Goal: Task Accomplishment & Management: Manage account settings

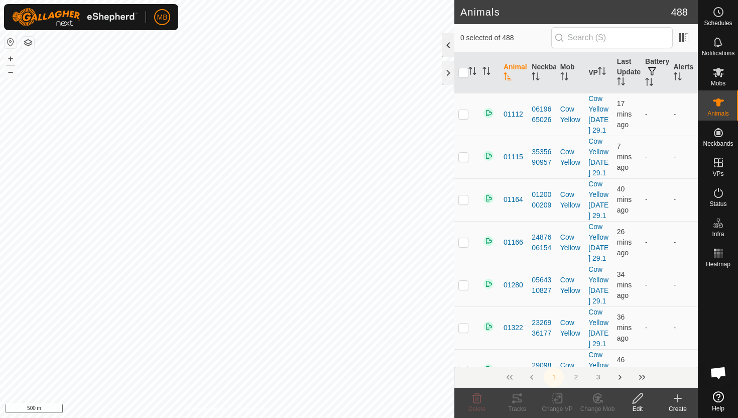
click at [449, 41] on div at bounding box center [448, 45] width 12 height 24
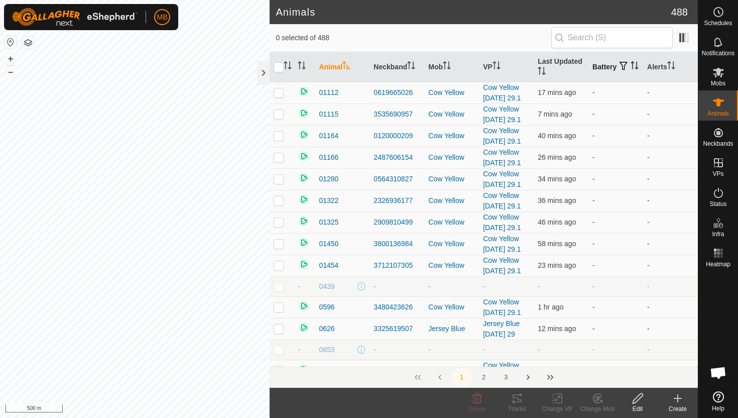
click at [630, 69] on icon "Activate to sort" at bounding box center [634, 65] width 8 height 8
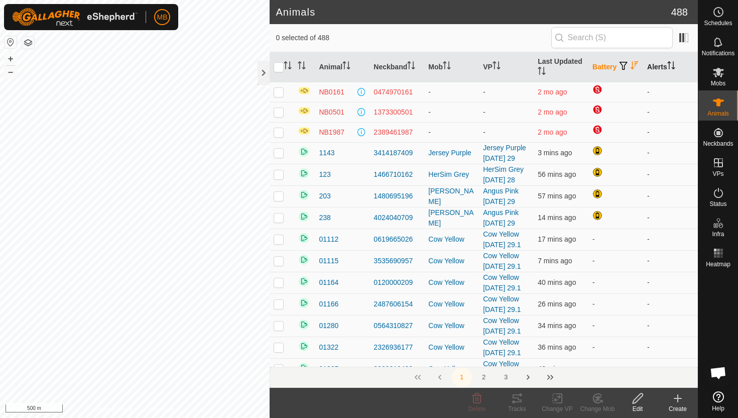
click at [672, 65] on icon "Activate to sort" at bounding box center [671, 65] width 8 height 8
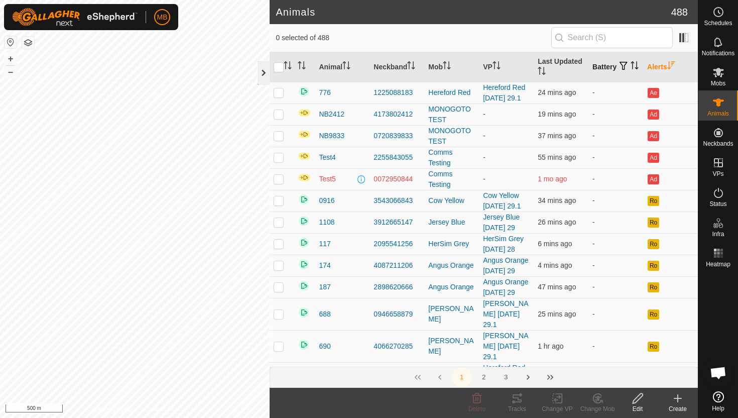
click at [263, 76] on div at bounding box center [263, 73] width 12 height 24
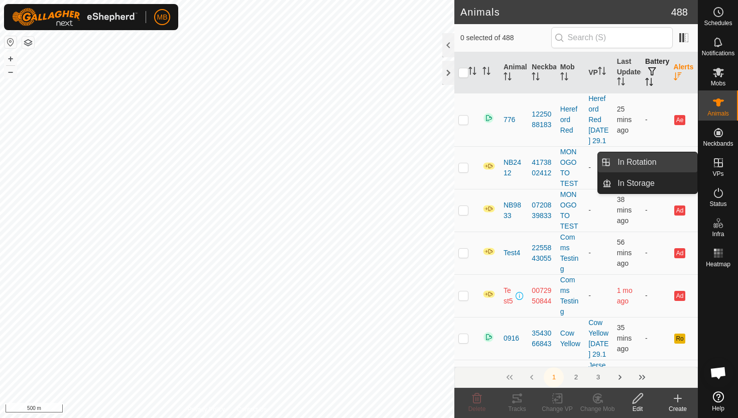
click at [672, 161] on link "In Rotation" at bounding box center [654, 162] width 86 height 20
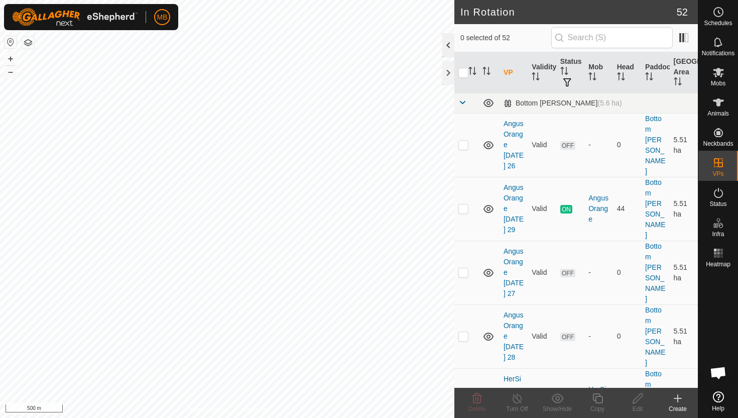
click at [450, 47] on div at bounding box center [448, 45] width 12 height 24
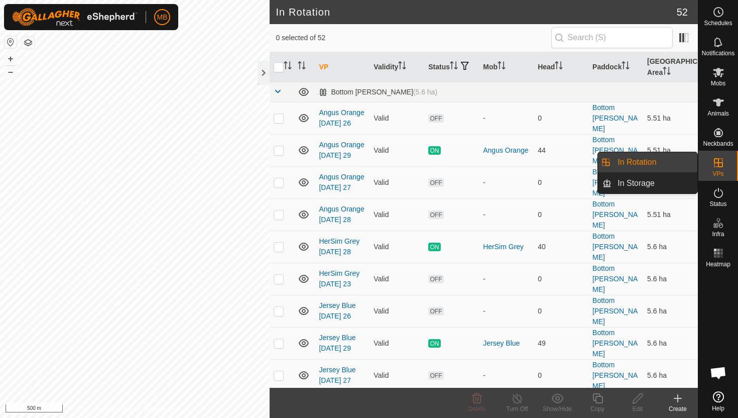
click at [652, 164] on link "In Rotation" at bounding box center [654, 162] width 86 height 20
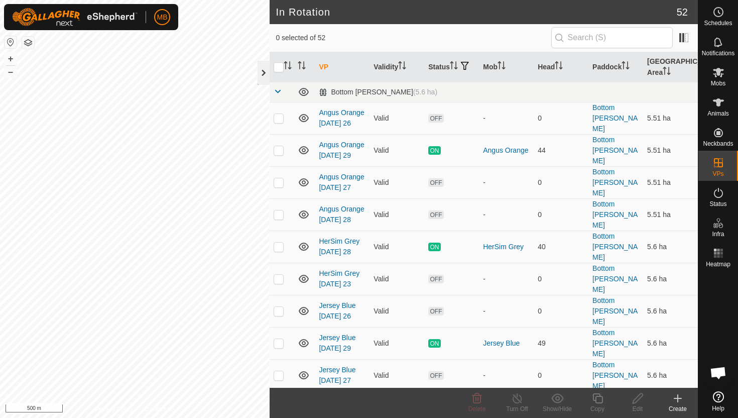
click at [260, 70] on div at bounding box center [263, 73] width 12 height 24
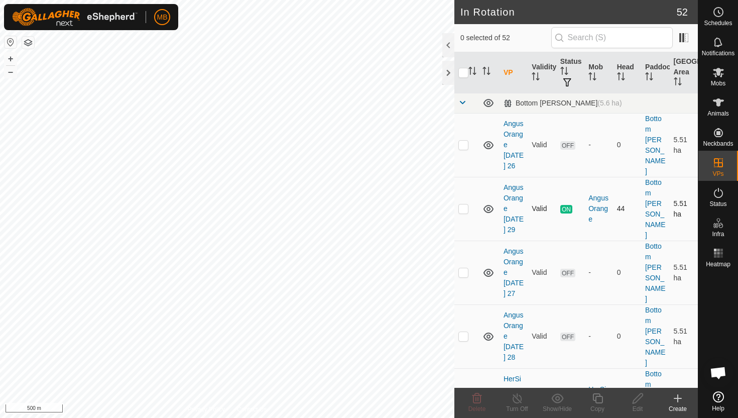
click at [463, 204] on p-checkbox at bounding box center [463, 208] width 10 height 8
checkbox input "true"
click at [598, 399] on icon at bounding box center [597, 398] width 13 height 12
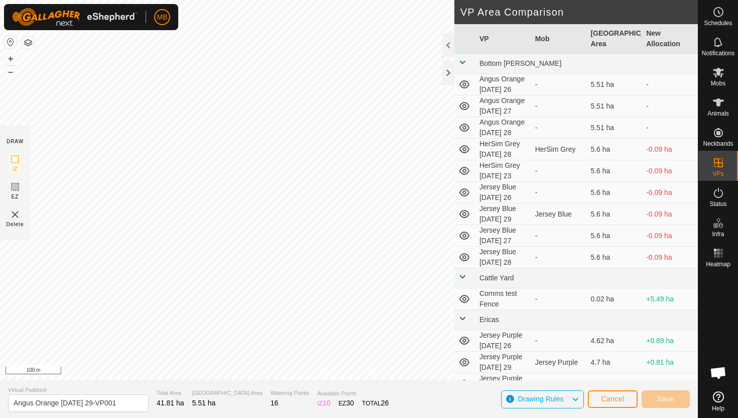
click at [28, 147] on div "Privacy Policy Contact Us 1362 0591369807 Jersey Yellow Jersey Yellow Sunday 28…" at bounding box center [349, 209] width 698 height 418
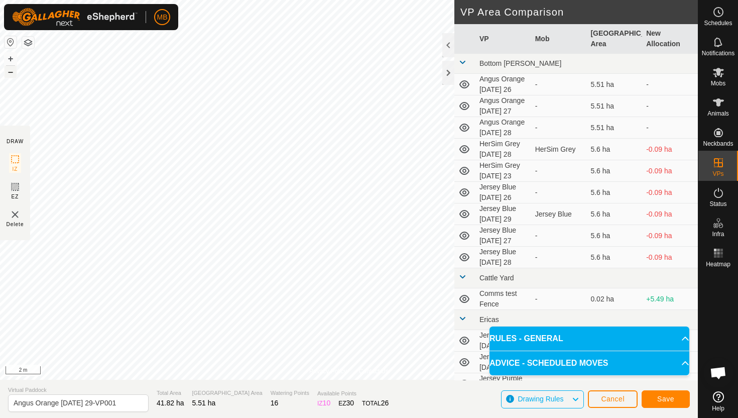
click at [10, 76] on button "–" at bounding box center [11, 72] width 12 height 12
click at [300, 0] on html "MB Schedules Notifications Mobs Animals Neckbands VPs Status Infra Heatmap Help…" at bounding box center [369, 209] width 738 height 418
click at [122, 401] on input "Angus Orange Monday 29-VP001" at bounding box center [78, 403] width 141 height 18
type input "Angus Orange Tuesday 30"
click at [662, 398] on span "Save" at bounding box center [665, 399] width 17 height 8
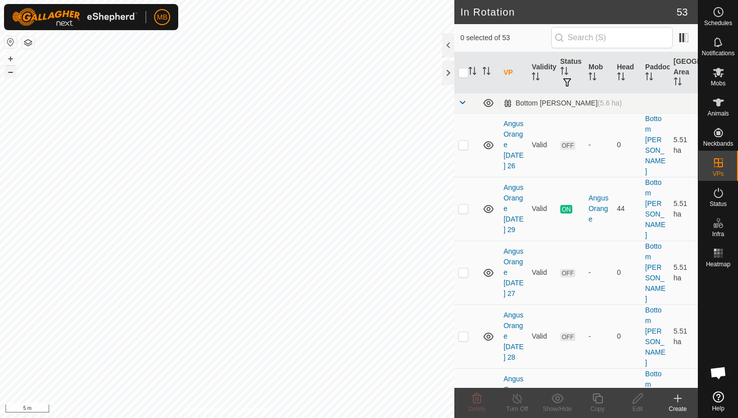
click at [12, 76] on button "–" at bounding box center [11, 72] width 12 height 12
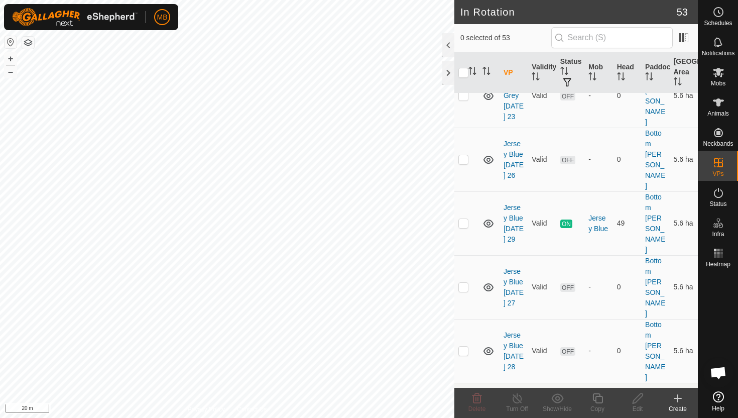
scroll to position [422, 0]
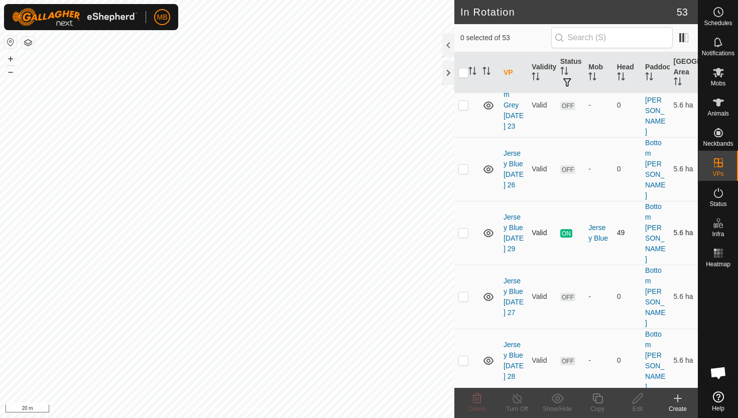
click at [465, 228] on p-checkbox at bounding box center [463, 232] width 10 height 8
checkbox input "true"
click at [600, 397] on icon at bounding box center [597, 398] width 13 height 12
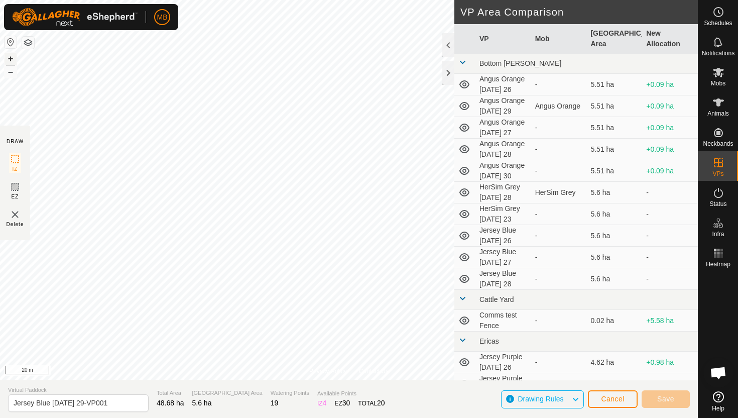
click at [9, 56] on button "+" at bounding box center [11, 59] width 12 height 12
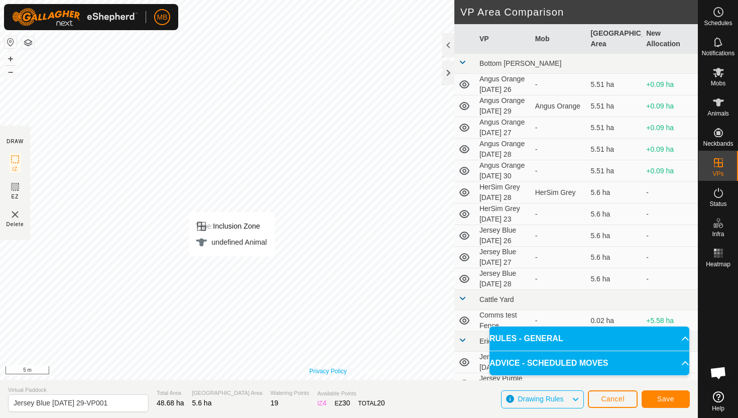
click at [329, 374] on div "Privacy Policy Contact Us Type: Inclusion Zone undefined Animal + – ⇧ i 5 m" at bounding box center [349, 189] width 698 height 379
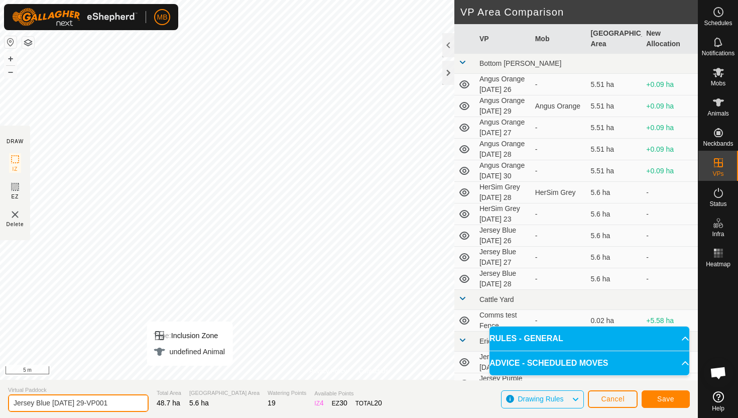
click at [118, 405] on input "Jersey Blue Monday 29-VP001" at bounding box center [78, 403] width 141 height 18
type input "Jersey Blue Tuesday 30"
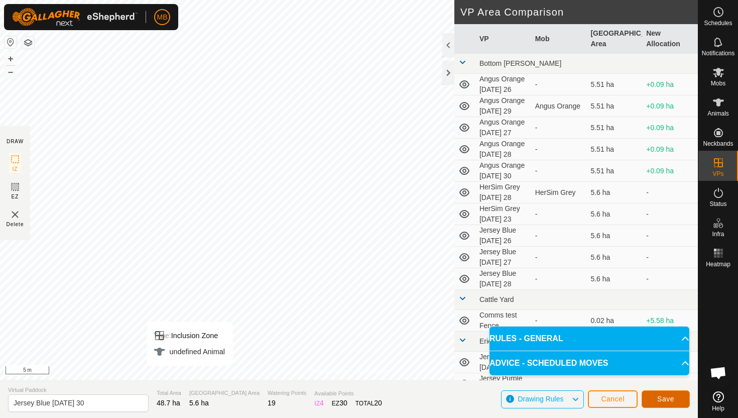
click at [675, 401] on button "Save" at bounding box center [665, 399] width 48 height 18
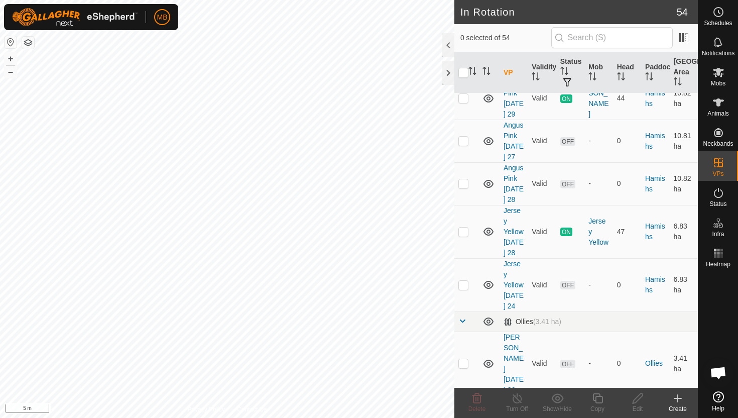
scroll to position [1203, 0]
click at [464, 417] on p-checkbox at bounding box center [463, 426] width 10 height 8
checkbox input "true"
click at [597, 400] on icon at bounding box center [597, 398] width 13 height 12
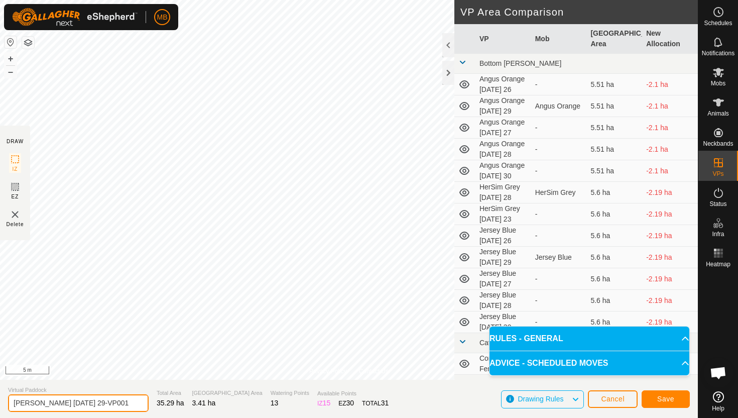
click at [122, 405] on input "Angus Green Monday 29-VP001" at bounding box center [78, 403] width 141 height 18
type input "Angus Green Tuesday 30"
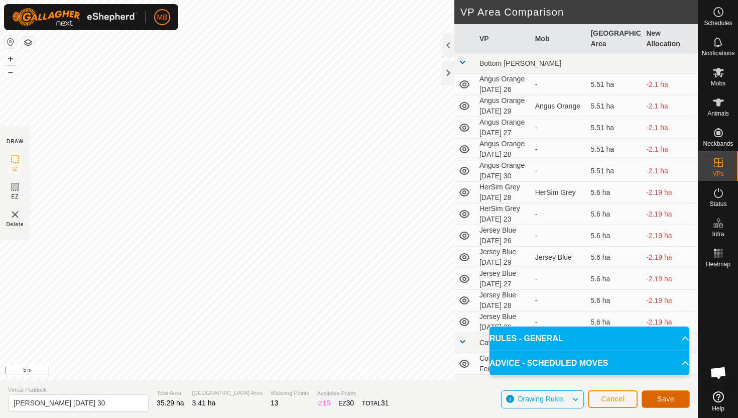
click at [664, 397] on span "Save" at bounding box center [665, 399] width 17 height 8
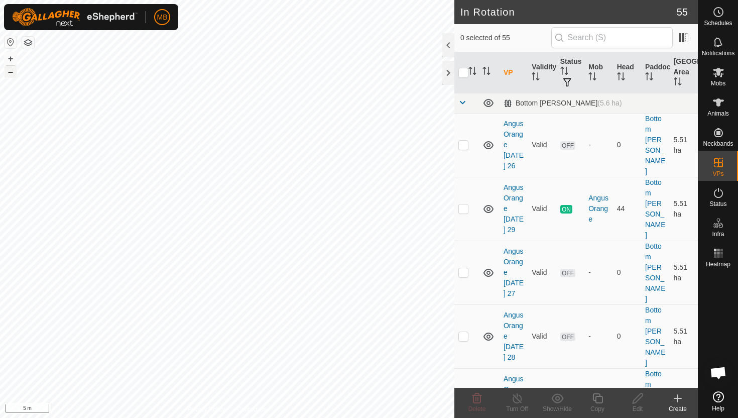
click at [14, 75] on button "–" at bounding box center [11, 72] width 12 height 12
click at [88, 26] on div "MB Schedules Notifications Mobs Animals Neckbands VPs Status Infra Heatmap Help…" at bounding box center [369, 209] width 738 height 418
click at [7, 37] on div "Privacy Policy Contact Us 1108 3912665147 Jersey Blue Jersey Blue Monday 29 + –…" at bounding box center [227, 209] width 454 height 418
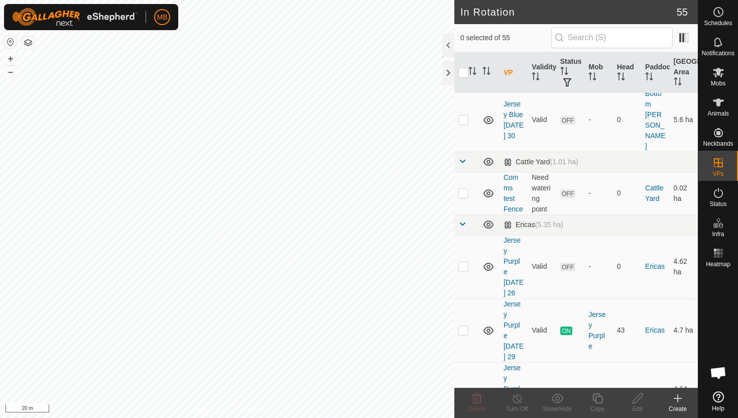
scroll to position [720, 0]
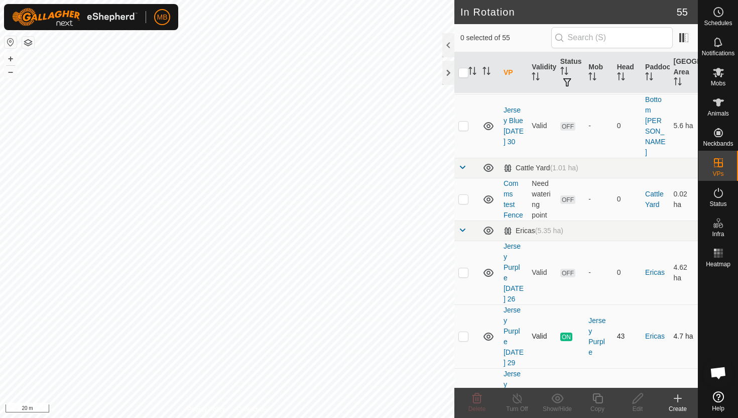
click at [465, 332] on p-checkbox at bounding box center [463, 336] width 10 height 8
checkbox input "true"
click at [599, 396] on icon at bounding box center [597, 398] width 10 height 10
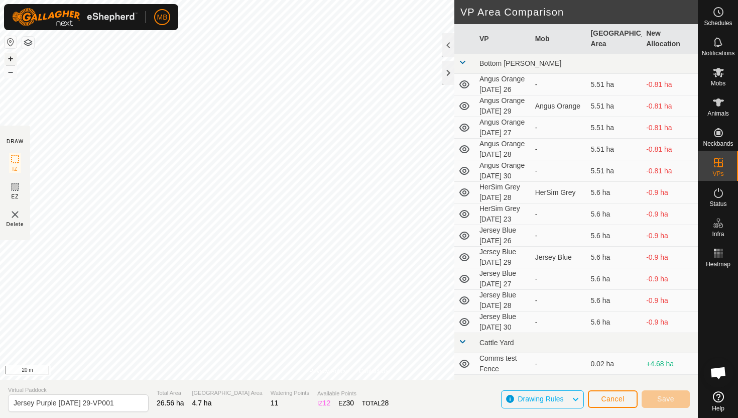
click at [11, 54] on button "+" at bounding box center [11, 59] width 12 height 12
click at [10, 55] on button "+" at bounding box center [11, 59] width 12 height 12
click at [110, 28] on div "MB Schedules Notifications Mobs Animals Neckbands VPs Status Infra Heatmap Help…" at bounding box center [369, 209] width 738 height 418
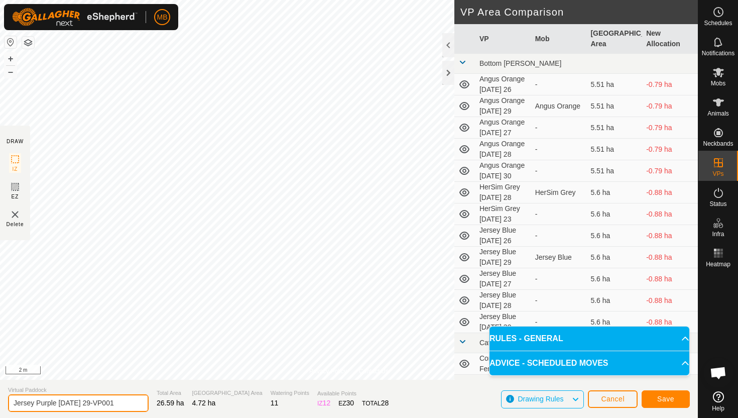
click at [118, 404] on input "Jersey Purple Monday 29-VP001" at bounding box center [78, 403] width 141 height 18
type input "Jersey Purple [DATE] 30"
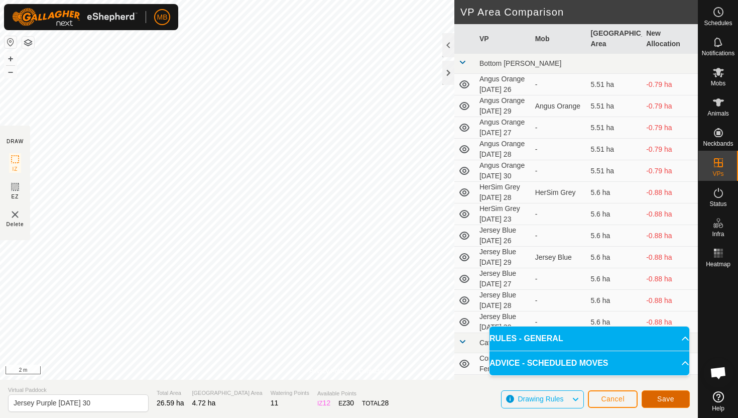
click at [667, 400] on span "Save" at bounding box center [665, 399] width 17 height 8
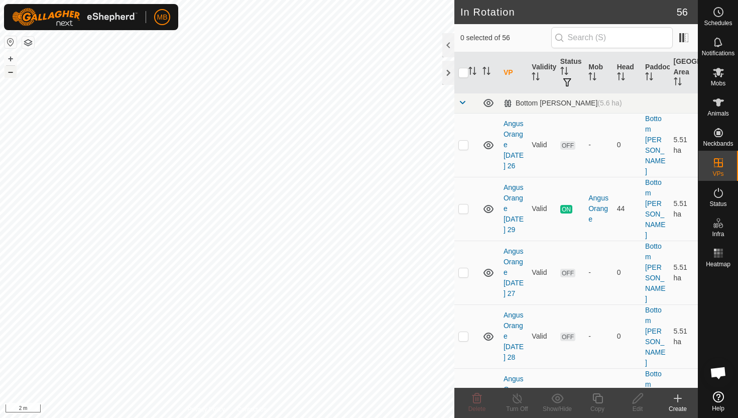
click at [10, 70] on button "–" at bounding box center [11, 72] width 12 height 12
click at [242, 67] on div "MB Schedules Notifications Mobs Animals Neckbands VPs Status Infra Heatmap Help…" at bounding box center [369, 209] width 738 height 418
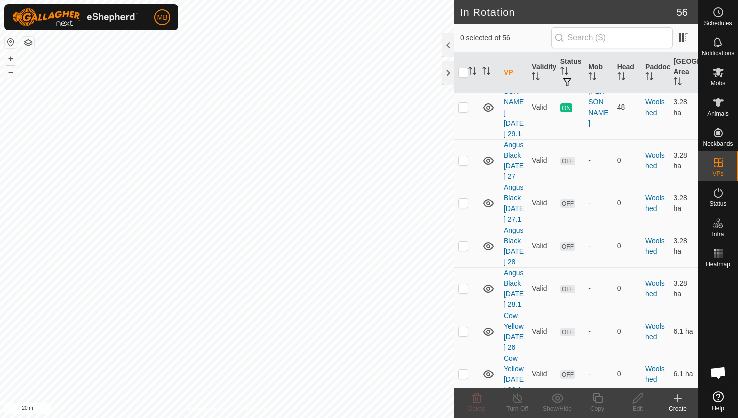
scroll to position [2093, 0]
checkbox input "true"
click at [597, 399] on icon at bounding box center [597, 398] width 13 height 12
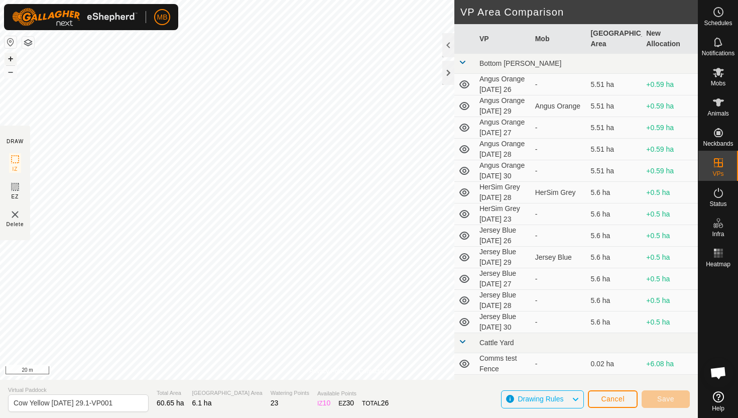
click at [12, 57] on button "+" at bounding box center [11, 59] width 12 height 12
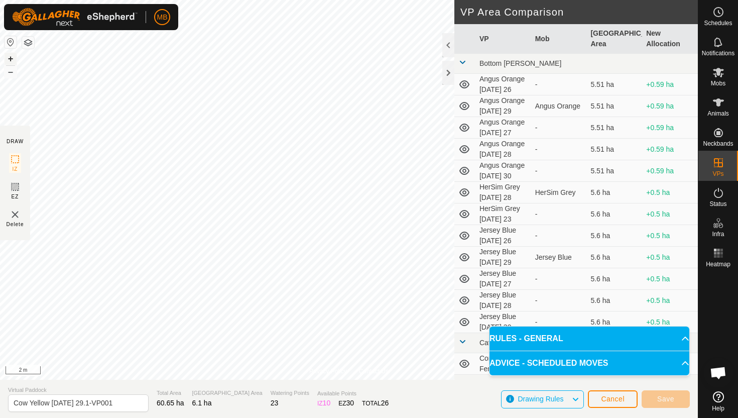
click at [362, 0] on html "MB Schedules Notifications Mobs Animals Neckbands VPs Status Infra Heatmap Help…" at bounding box center [369, 209] width 738 height 418
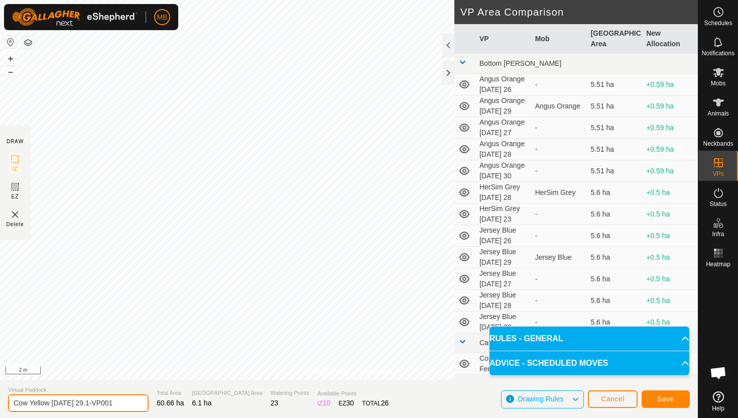
click at [120, 405] on input "Cow Yellow Monday 29.1-VP001" at bounding box center [78, 403] width 141 height 18
type input "Cow Yellow [DATE] 30"
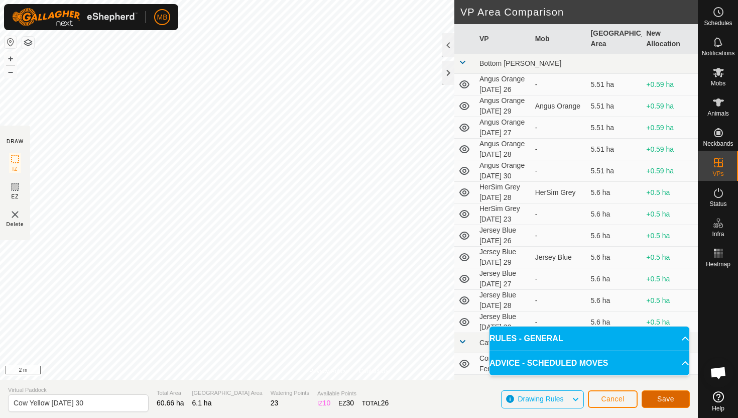
click at [669, 399] on span "Save" at bounding box center [665, 399] width 17 height 8
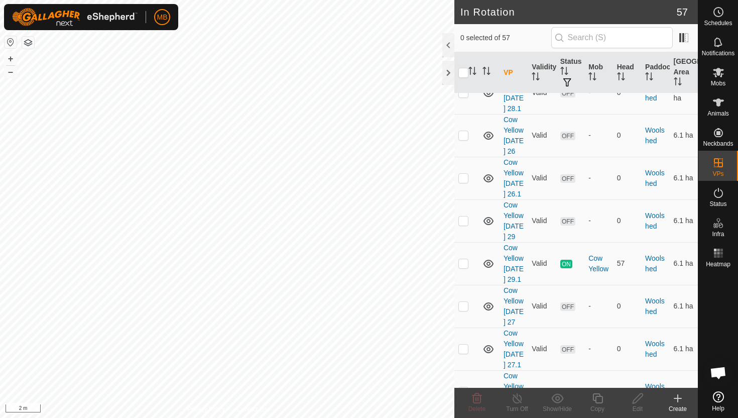
scroll to position [2291, 0]
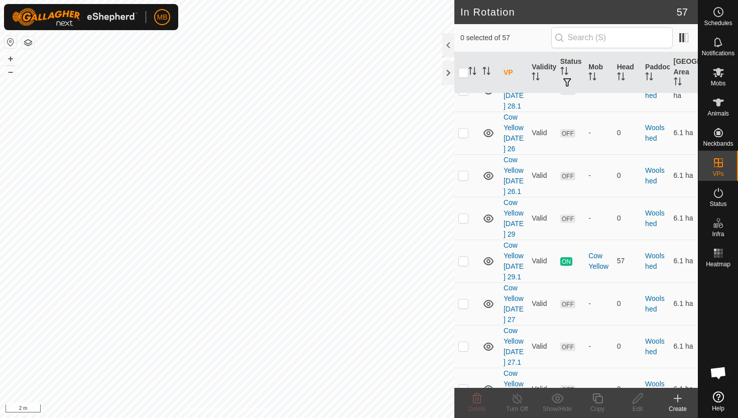
checkbox input "true"
click at [598, 397] on icon at bounding box center [597, 398] width 13 height 12
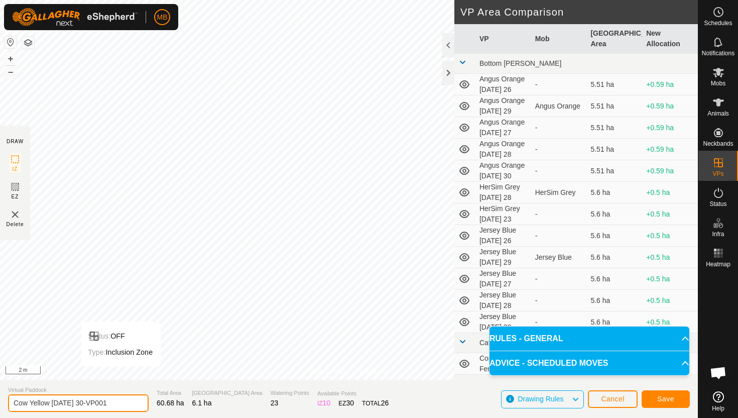
click at [115, 404] on input "Cow Yellow Tuesday 30-VP001" at bounding box center [78, 403] width 141 height 18
type input "Cow Yellow [DATE] 30.1"
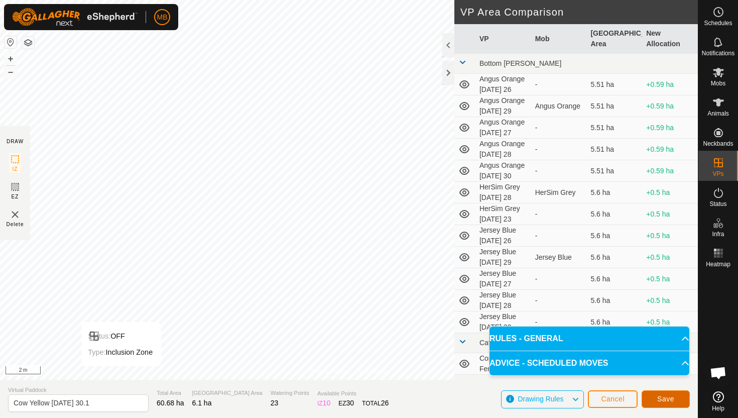
click at [652, 397] on button "Save" at bounding box center [665, 399] width 48 height 18
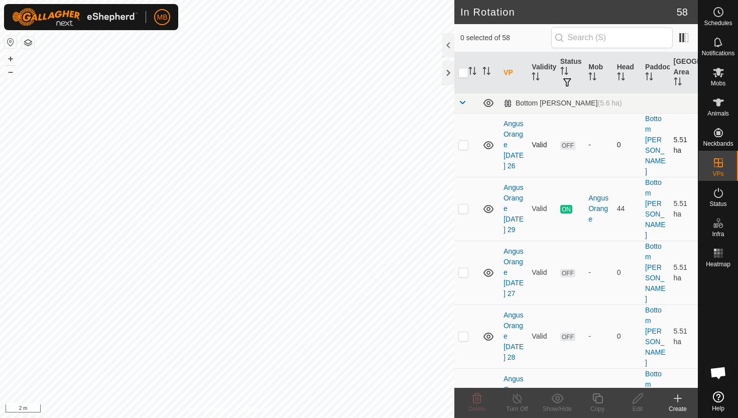
click at [462, 141] on p-checkbox at bounding box center [463, 145] width 10 height 8
checkbox input "true"
click at [464, 268] on p-checkbox at bounding box center [463, 272] width 10 height 8
checkbox input "true"
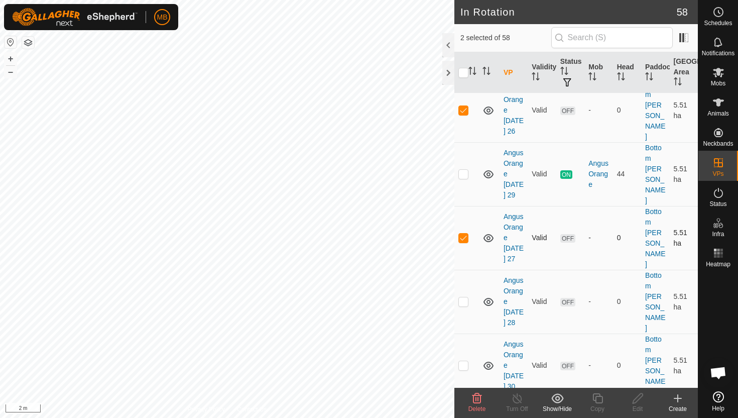
scroll to position [36, 0]
click at [463, 296] on p-checkbox at bounding box center [463, 300] width 10 height 8
checkbox input "true"
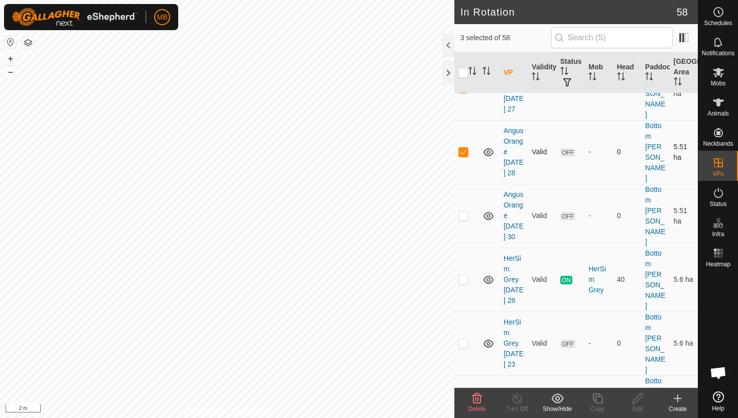
scroll to position [191, 0]
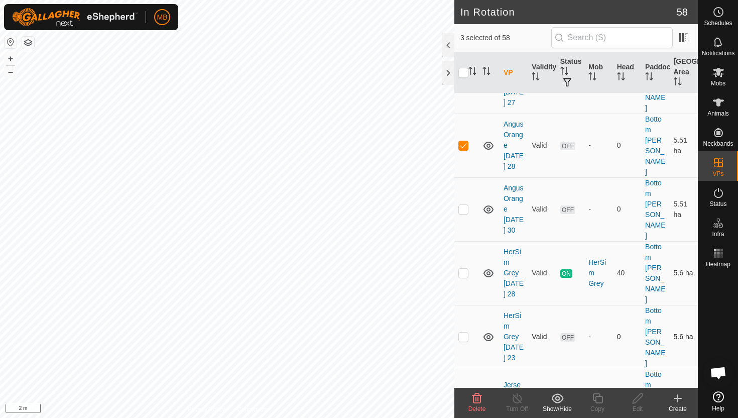
click at [464, 332] on p-checkbox at bounding box center [463, 336] width 10 height 8
checkbox input "true"
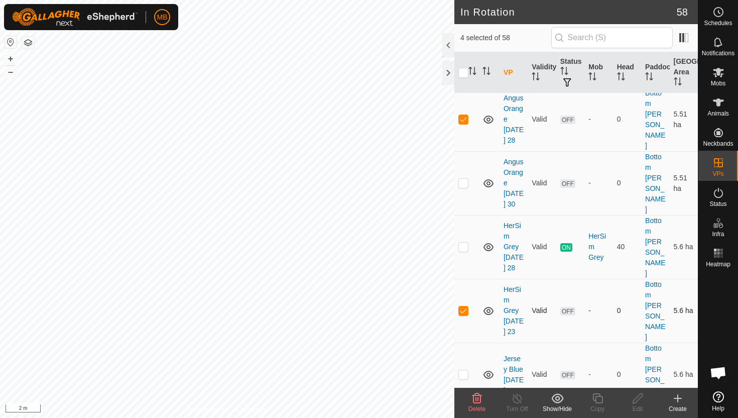
scroll to position [225, 0]
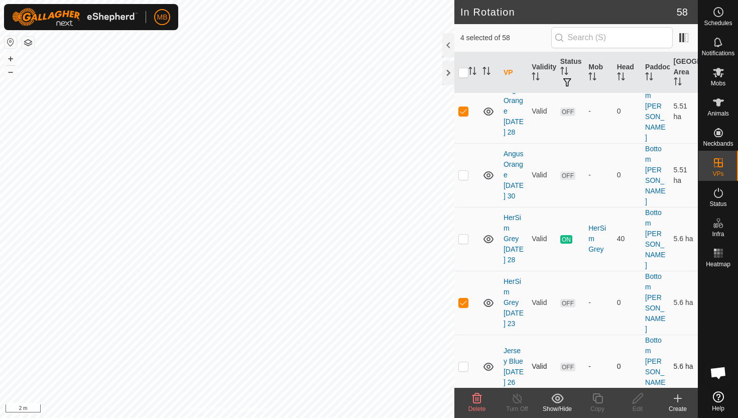
click at [463, 362] on p-checkbox at bounding box center [463, 366] width 10 height 8
checkbox input "true"
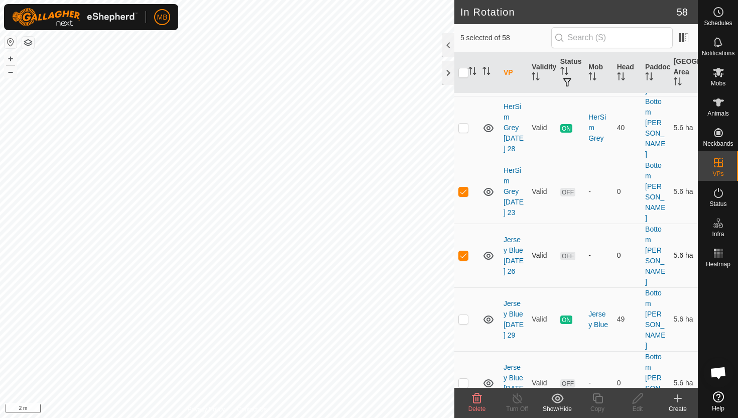
scroll to position [337, 0]
click at [464, 377] on p-checkbox at bounding box center [463, 381] width 10 height 8
checkbox input "true"
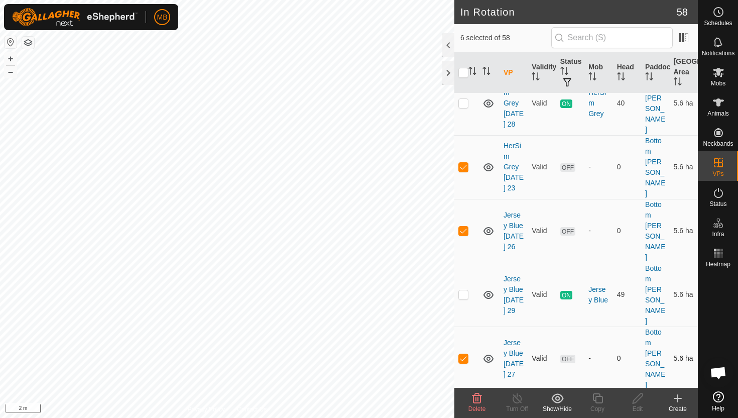
scroll to position [363, 0]
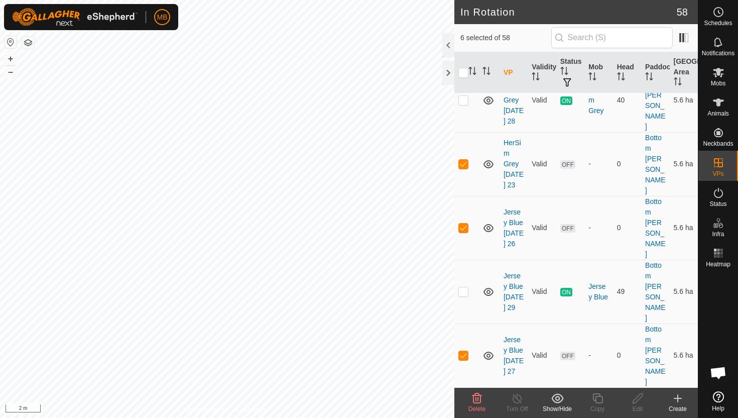
click at [463, 415] on p-checkbox at bounding box center [463, 419] width 10 height 8
checkbox input "true"
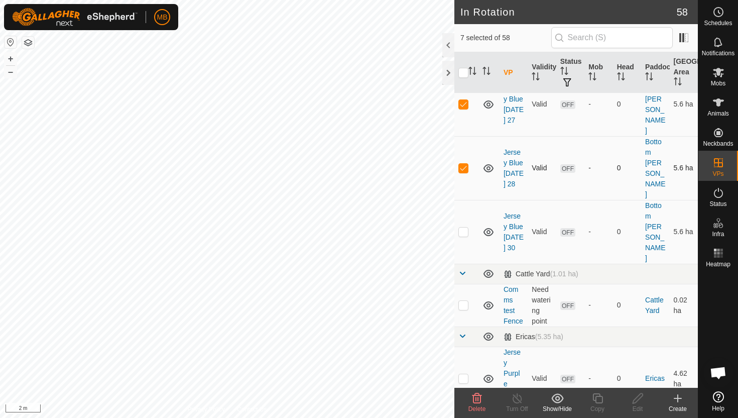
scroll to position [620, 0]
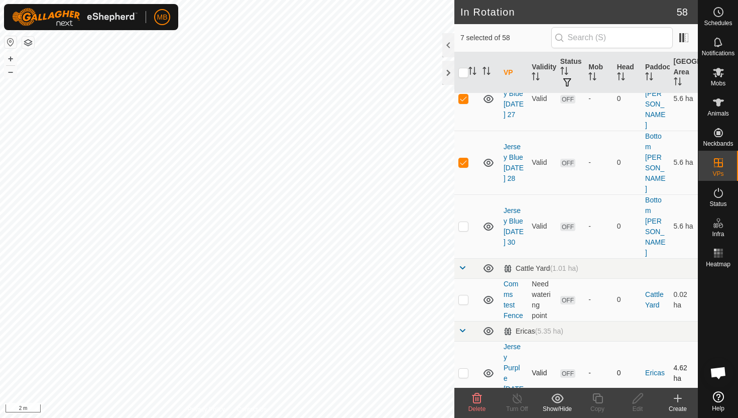
click at [464, 368] on p-checkbox at bounding box center [463, 372] width 10 height 8
checkbox input "true"
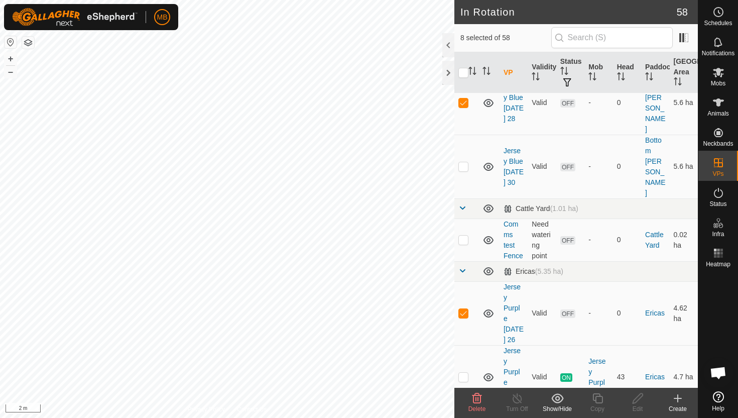
scroll to position [680, 0]
checkbox input "true"
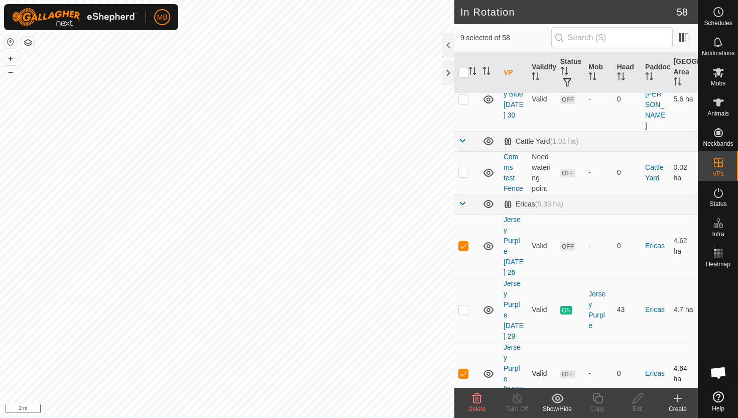
scroll to position [756, 0]
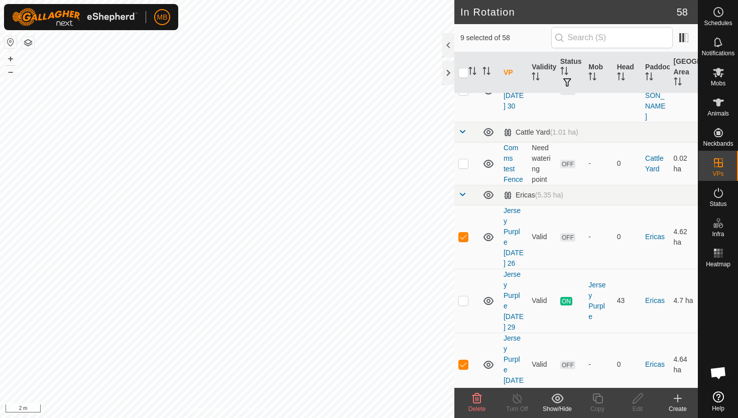
checkbox input "true"
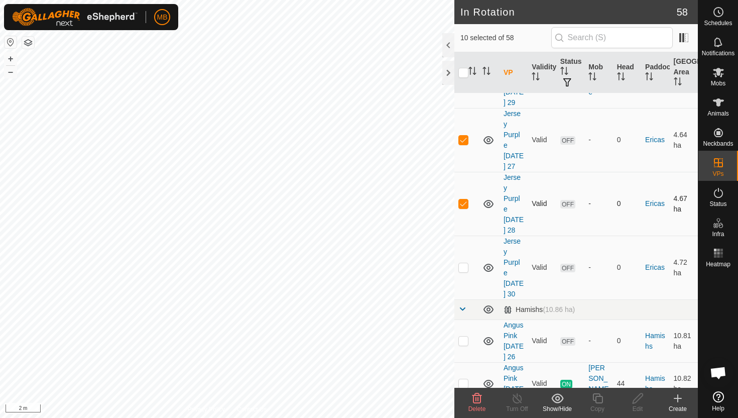
scroll to position [993, 0]
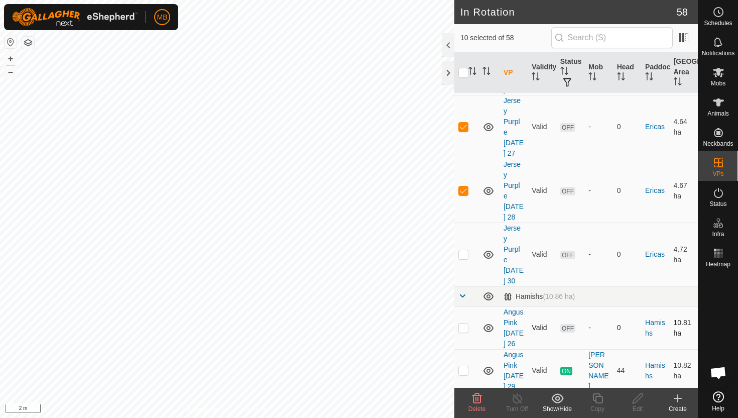
click at [466, 323] on p-checkbox at bounding box center [463, 327] width 10 height 8
checkbox input "true"
click at [463, 409] on p-checkbox at bounding box center [463, 413] width 10 height 8
checkbox input "true"
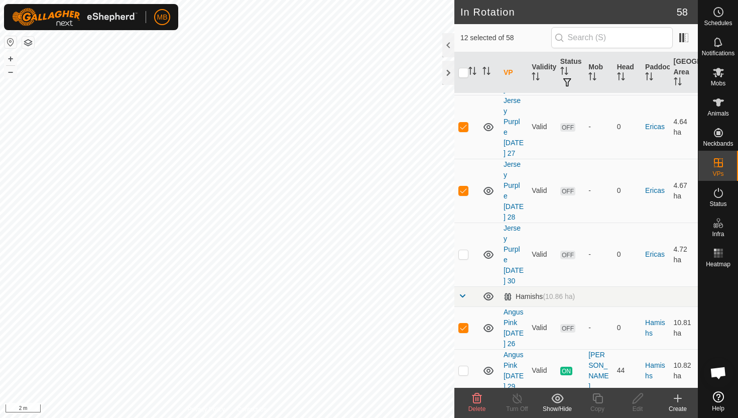
checkbox input "true"
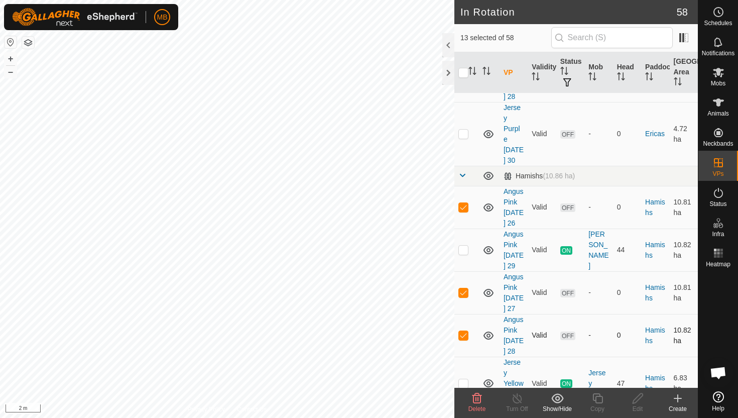
scroll to position [1115, 0]
checkbox input "false"
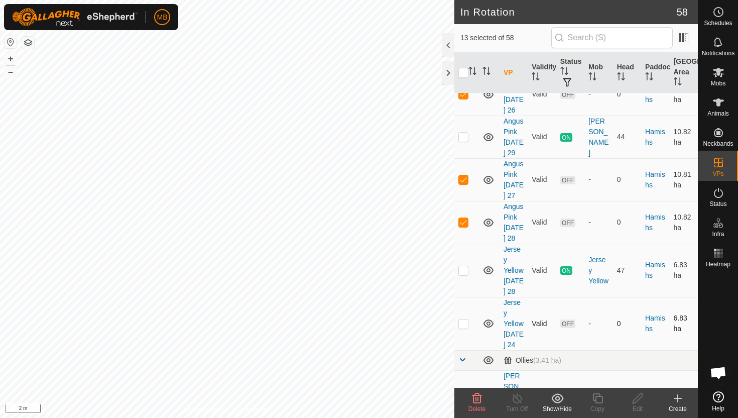
scroll to position [1230, 0]
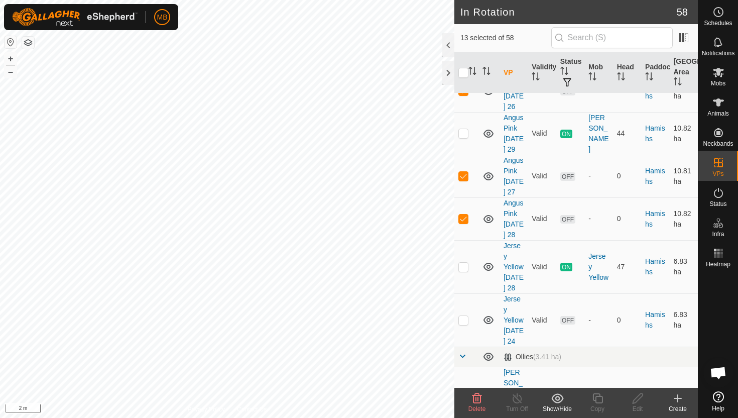
click at [462, 394] on p-checkbox at bounding box center [463, 398] width 10 height 8
checkbox input "true"
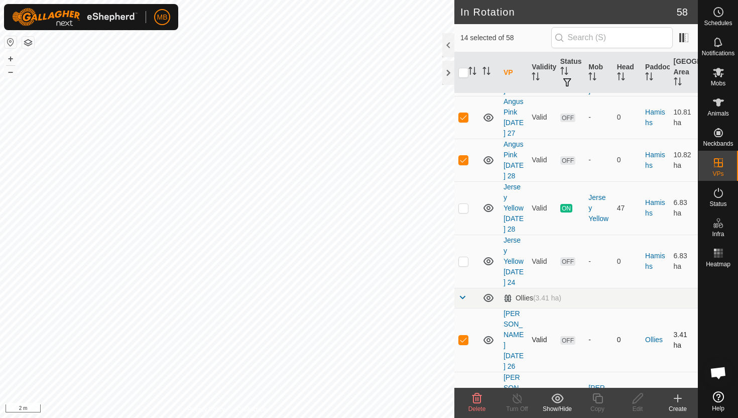
scroll to position [1295, 0]
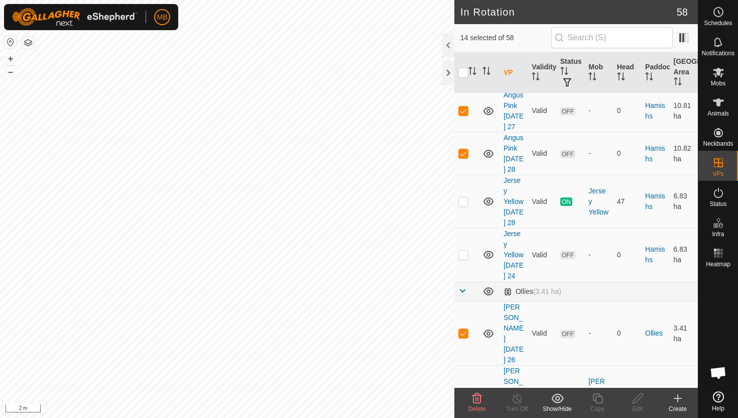
checkbox input "true"
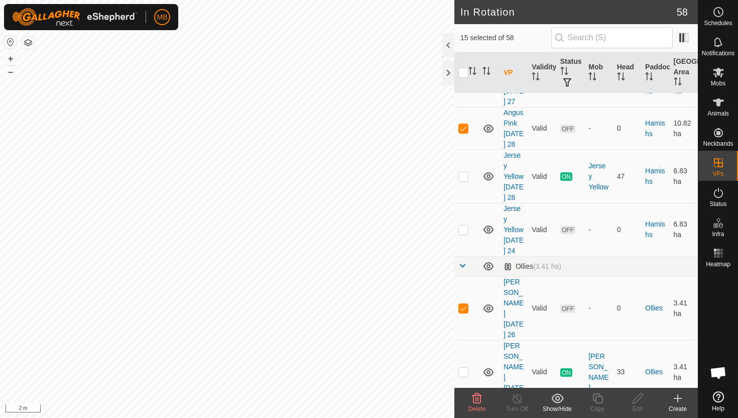
checkbox input "true"
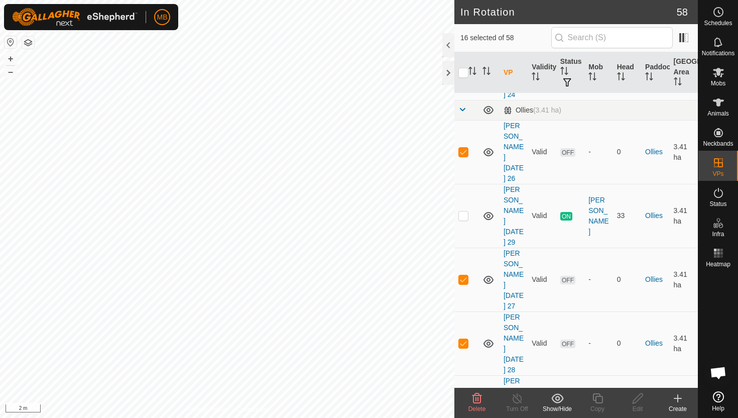
scroll to position [1476, 0]
checkbox input "true"
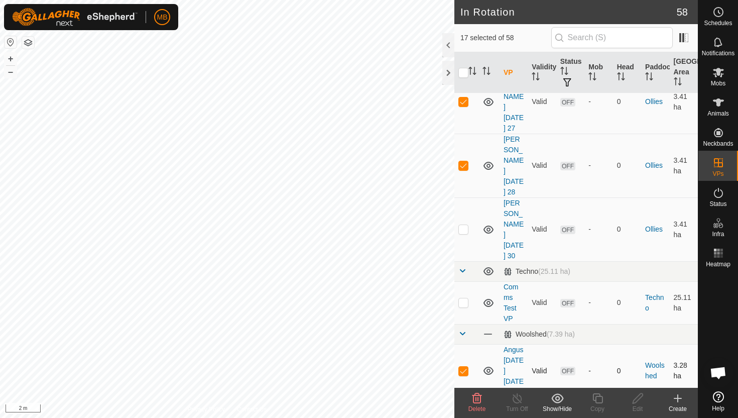
scroll to position [1659, 0]
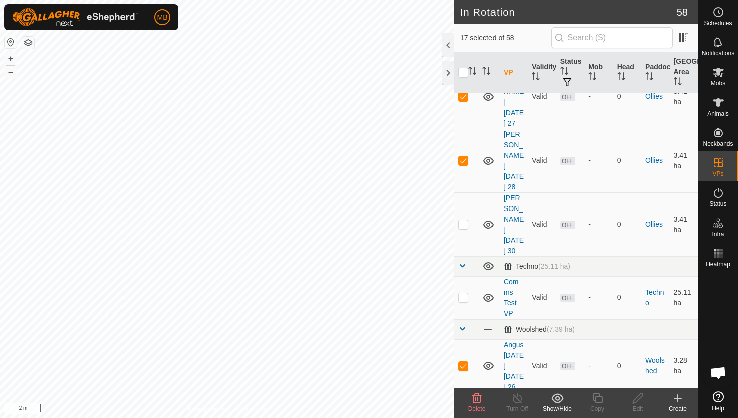
click at [463, 415] on p-checkbox at bounding box center [463, 419] width 10 height 8
checkbox input "true"
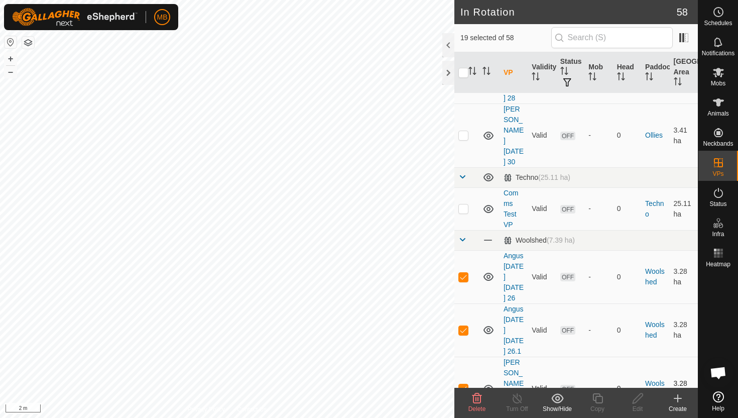
scroll to position [1749, 0]
checkbox input "true"
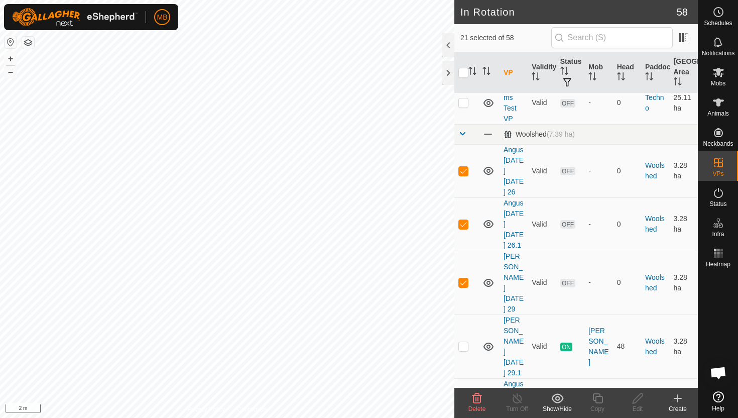
scroll to position [1855, 0]
checkbox input "true"
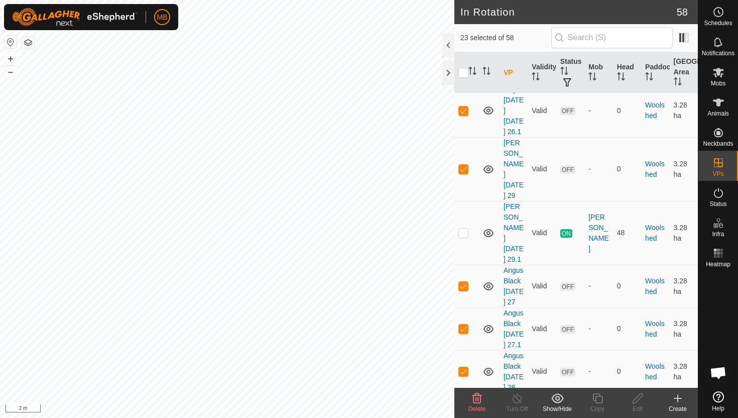
scroll to position [1973, 0]
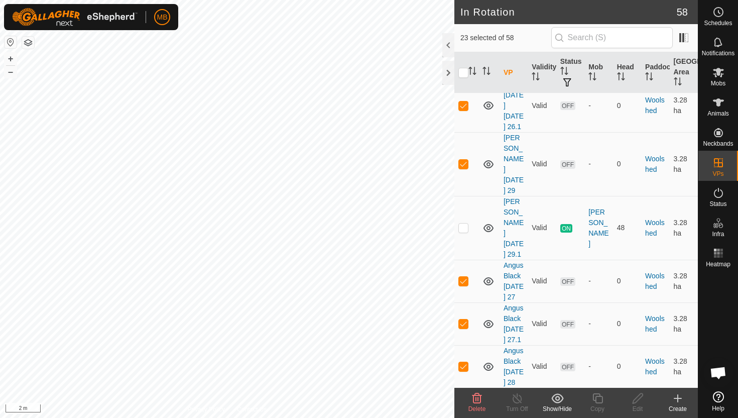
checkbox input "true"
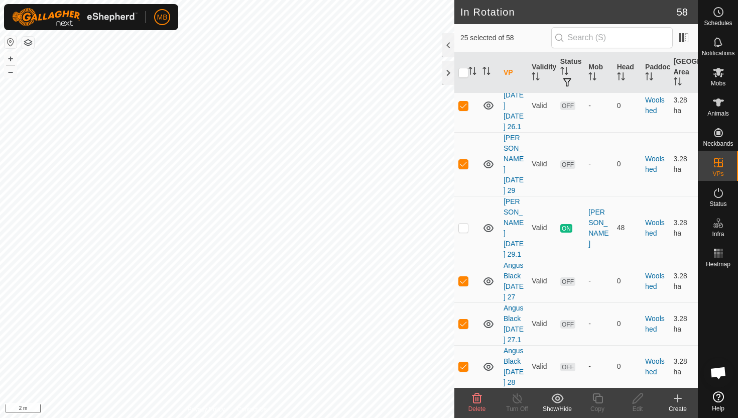
checkbox input "true"
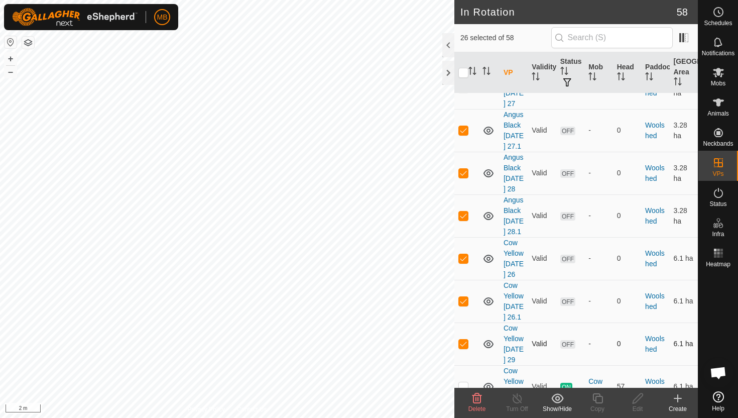
scroll to position [2166, 0]
checkbox input "true"
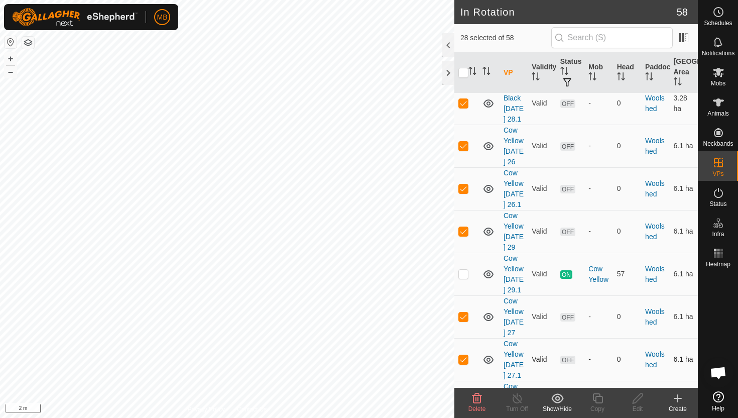
scroll to position [2282, 0]
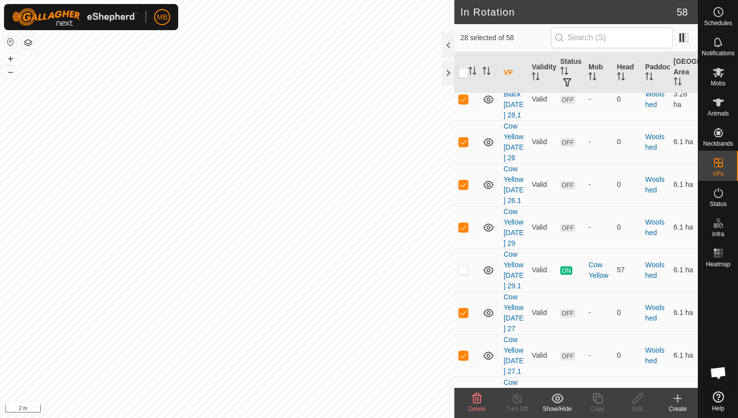
click at [465, 394] on p-checkbox at bounding box center [463, 398] width 10 height 8
checkbox input "true"
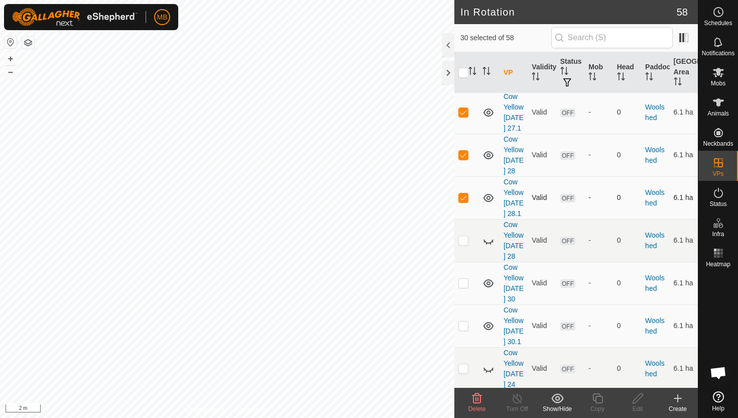
scroll to position [2528, 0]
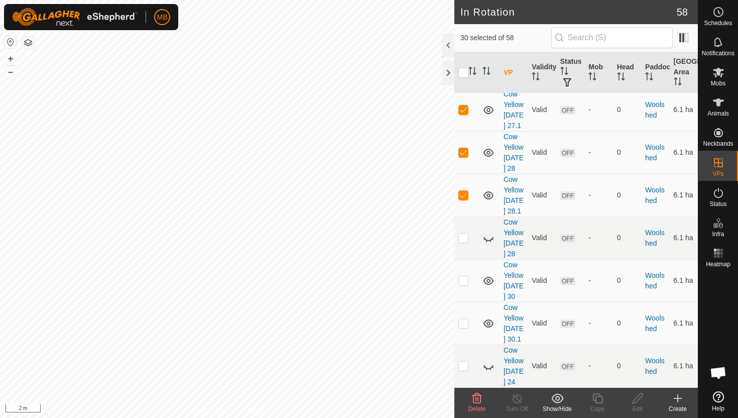
click at [463, 410] on p-checkbox at bounding box center [463, 414] width 10 height 8
checkbox input "true"
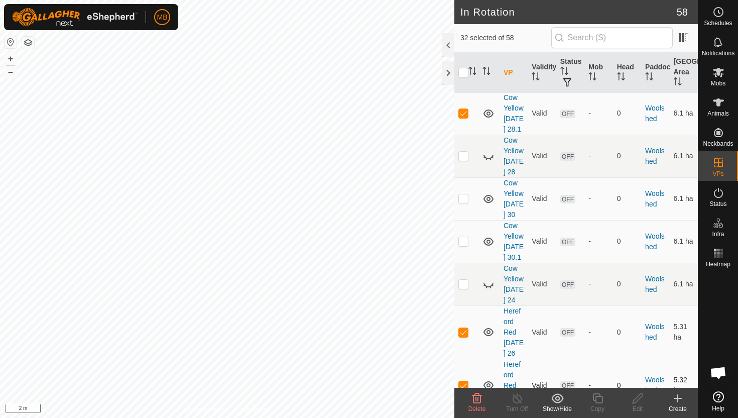
scroll to position [2610, 0]
checkbox input "true"
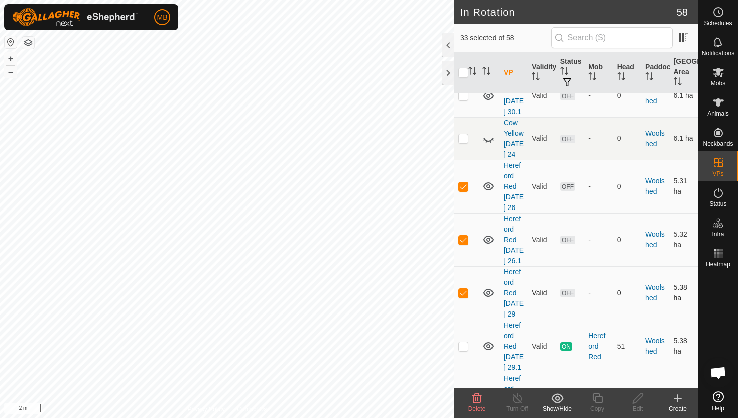
scroll to position [2759, 0]
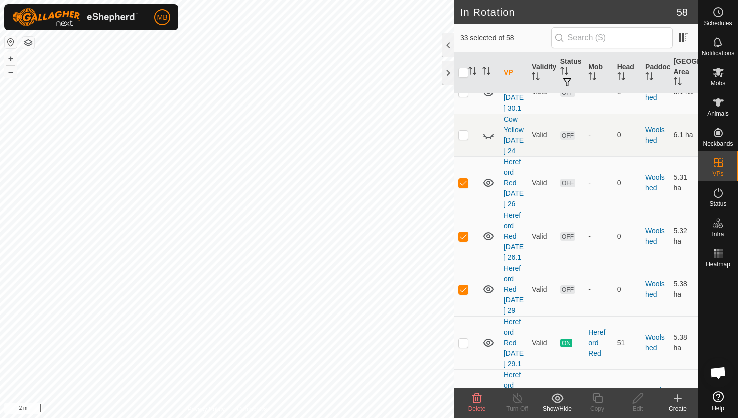
click at [464, 391] on p-checkbox at bounding box center [463, 395] width 10 height 8
checkbox input "true"
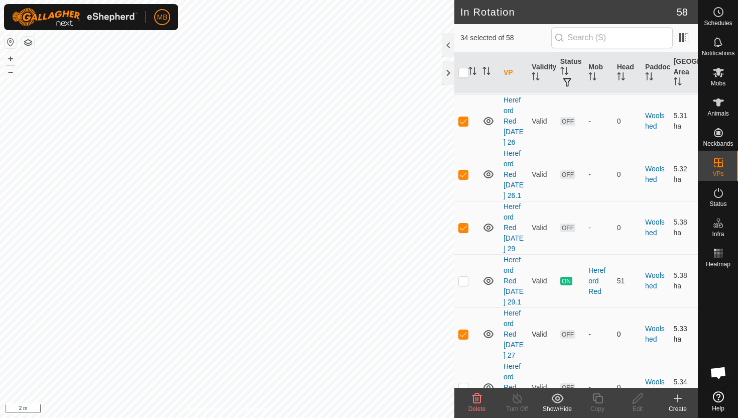
scroll to position [2822, 0]
click at [464, 381] on p-checkbox at bounding box center [463, 385] width 10 height 8
checkbox input "true"
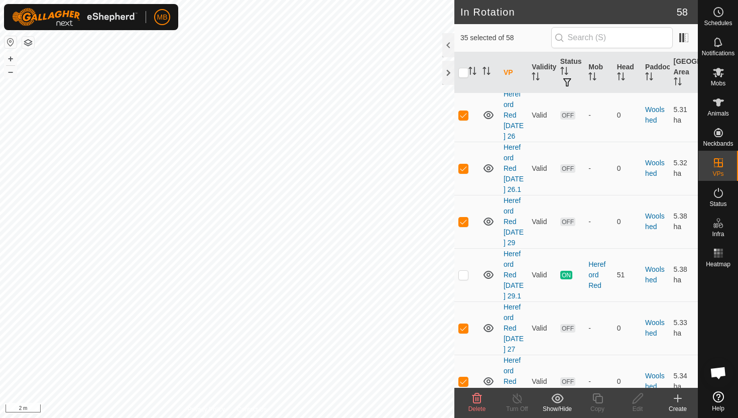
checkbox input "true"
click at [478, 396] on icon at bounding box center [477, 398] width 12 height 12
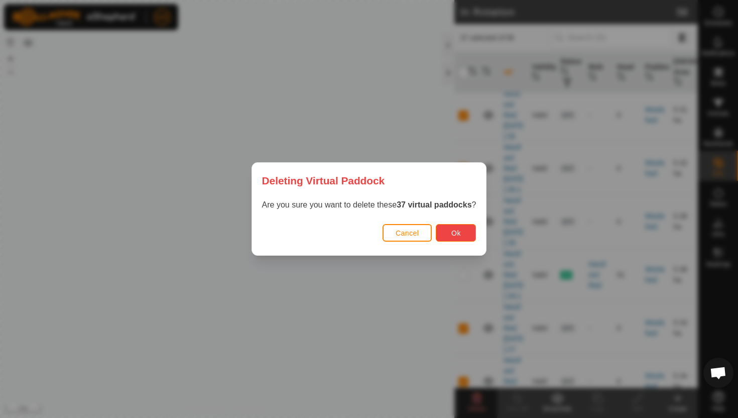
click at [456, 232] on span "Ok" at bounding box center [456, 233] width 10 height 8
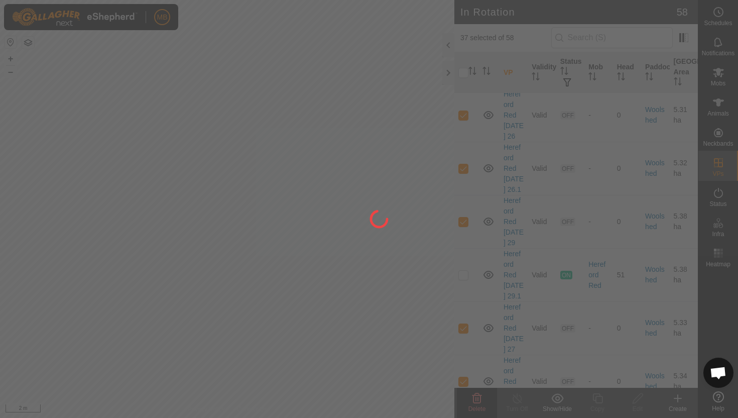
checkbox input "false"
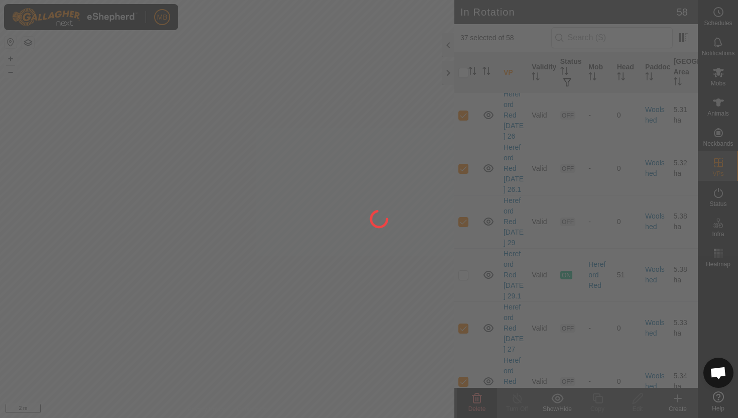
checkbox input "false"
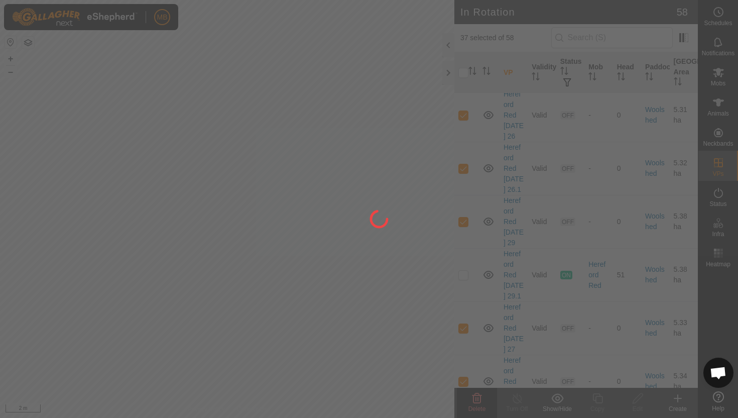
checkbox input "false"
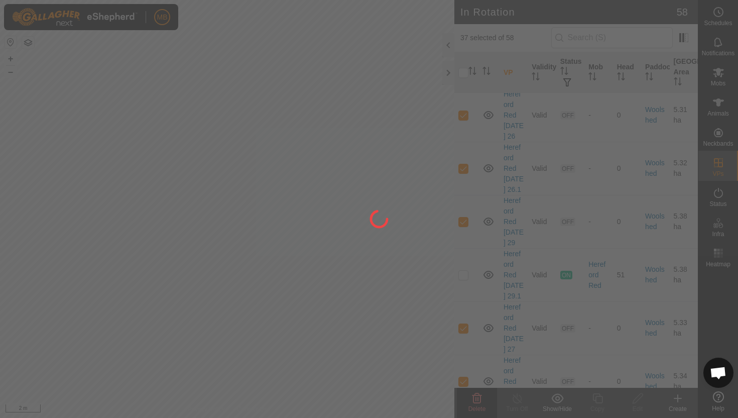
checkbox input "false"
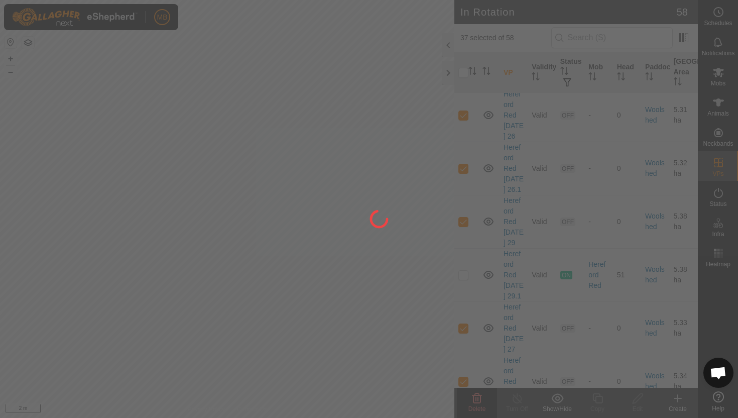
checkbox input "false"
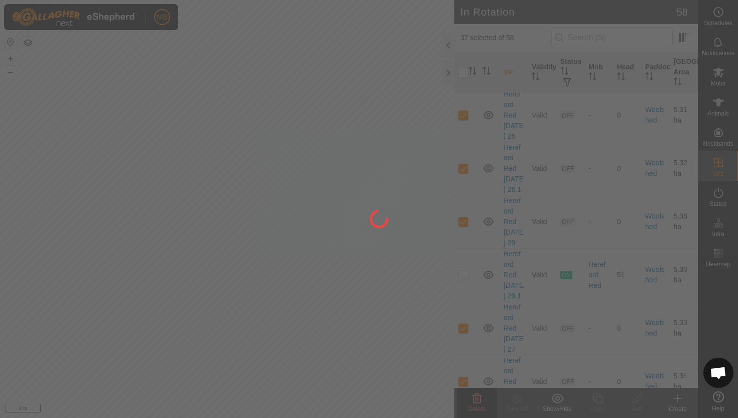
checkbox input "false"
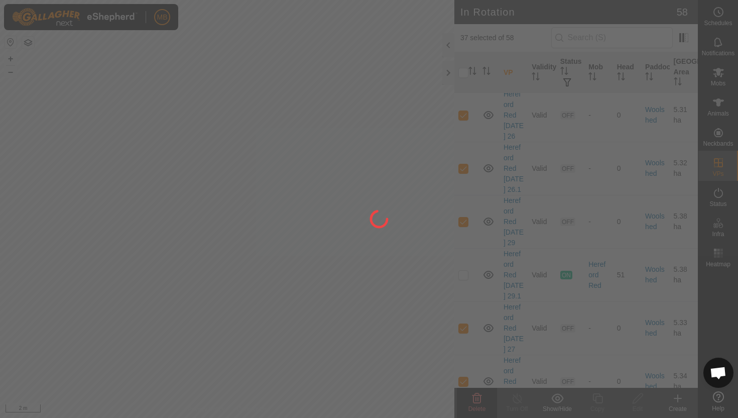
checkbox input "false"
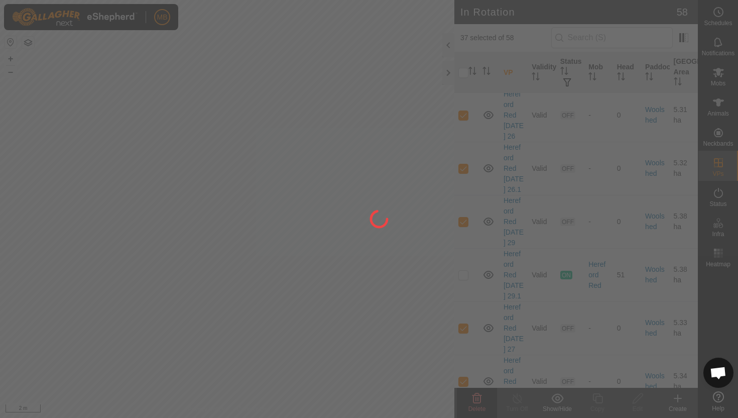
checkbox input "false"
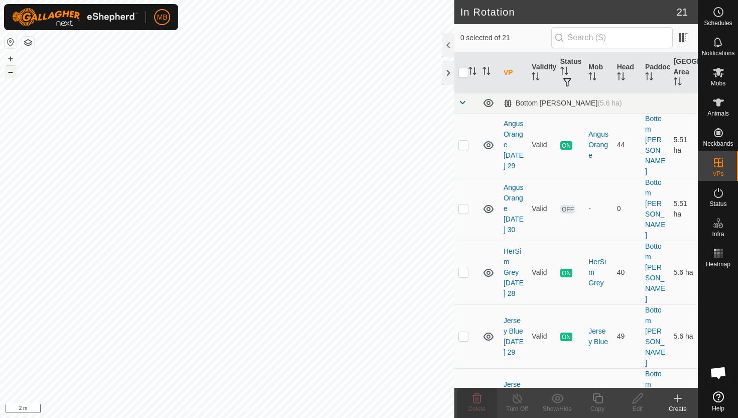
click at [13, 73] on button "–" at bounding box center [11, 72] width 12 height 12
click at [9, 73] on button "–" at bounding box center [11, 72] width 12 height 12
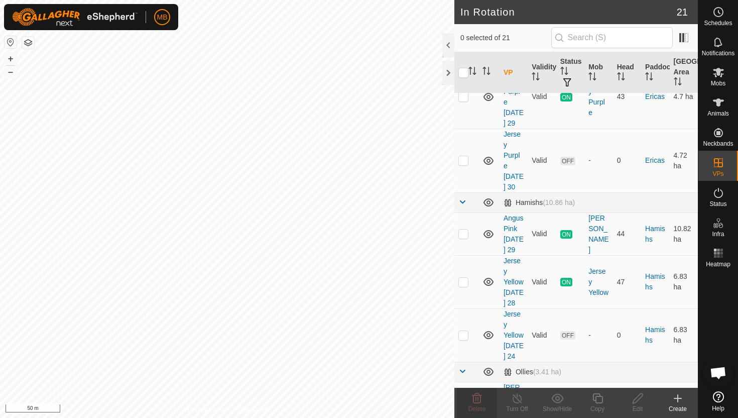
scroll to position [454, 0]
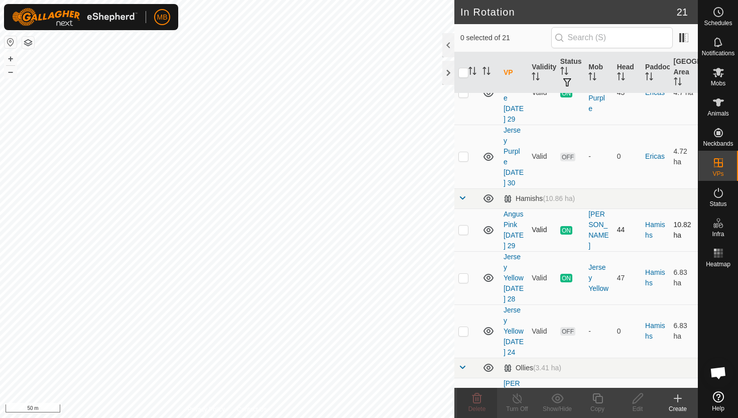
click at [462, 225] on p-checkbox at bounding box center [463, 229] width 10 height 8
checkbox input "true"
click at [598, 402] on icon at bounding box center [597, 398] width 13 height 12
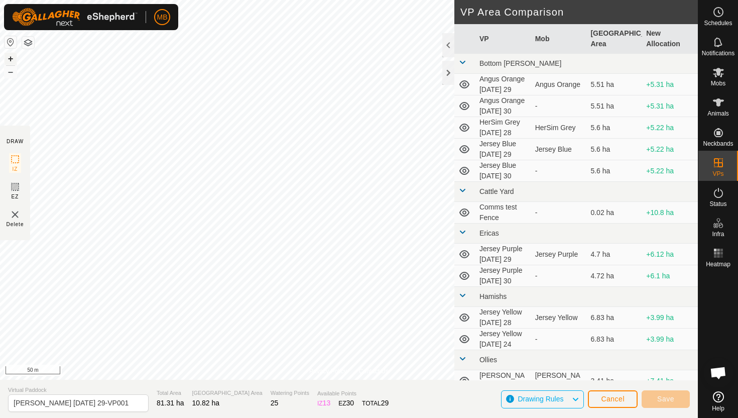
click at [10, 59] on button "+" at bounding box center [11, 59] width 12 height 12
click at [11, 57] on button "+" at bounding box center [11, 59] width 12 height 12
click at [9, 59] on button "+" at bounding box center [11, 59] width 12 height 12
click at [8, 59] on button "+" at bounding box center [11, 59] width 12 height 12
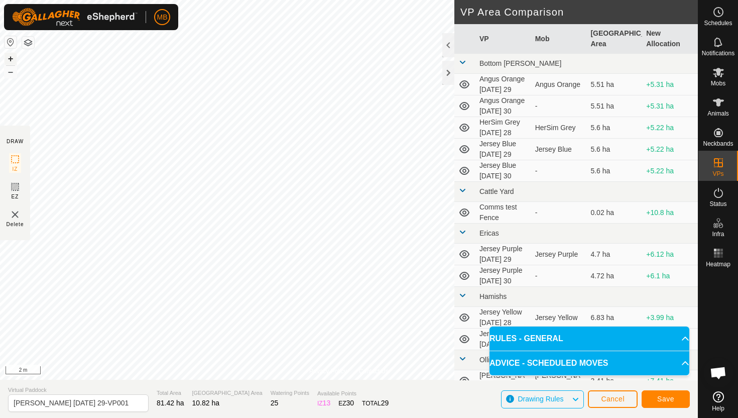
click at [472, 284] on div "Privacy Policy Contact Us Type: Inclusion Zone undefined Animal + – ⇧ i 2 m DRA…" at bounding box center [349, 209] width 698 height 418
click at [118, 402] on input "Angus Pink Monday 29-VP001" at bounding box center [78, 403] width 141 height 18
type input "Angus Pink Tuesday 30"
click at [662, 396] on span "Save" at bounding box center [665, 399] width 17 height 8
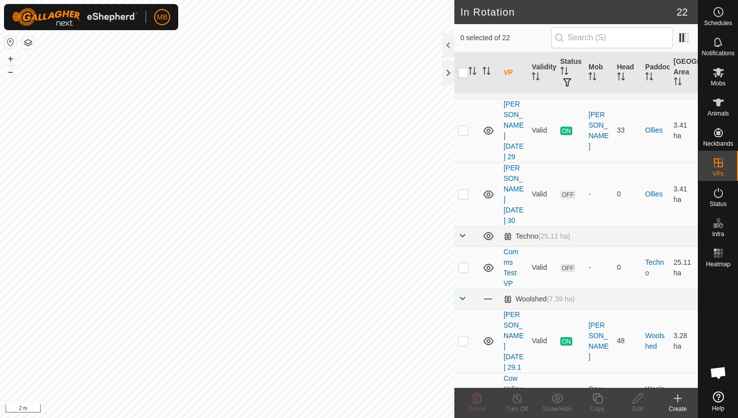
scroll to position [964, 0]
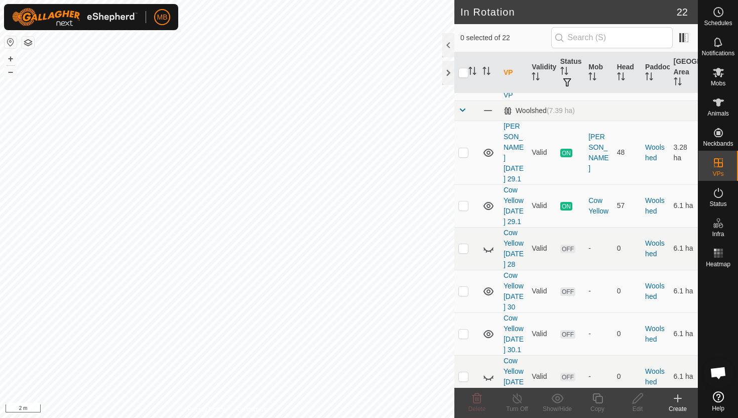
click at [461, 417] on p-checkbox at bounding box center [463, 424] width 10 height 8
checkbox input "true"
click at [10, 74] on button "–" at bounding box center [11, 72] width 12 height 12
click at [599, 400] on icon at bounding box center [597, 398] width 13 height 12
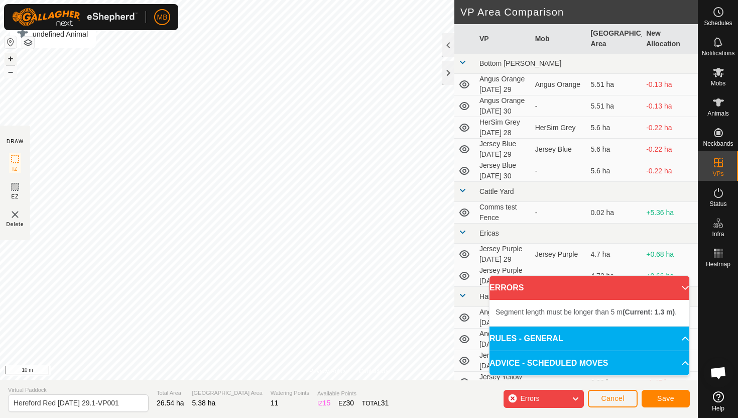
click at [13, 58] on button "+" at bounding box center [11, 59] width 12 height 12
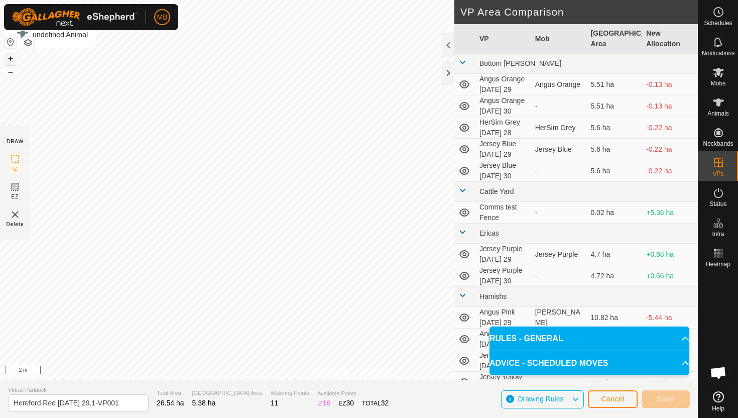
click at [9, 58] on button "+" at bounding box center [11, 59] width 12 height 12
click at [11, 57] on button "+" at bounding box center [11, 59] width 12 height 12
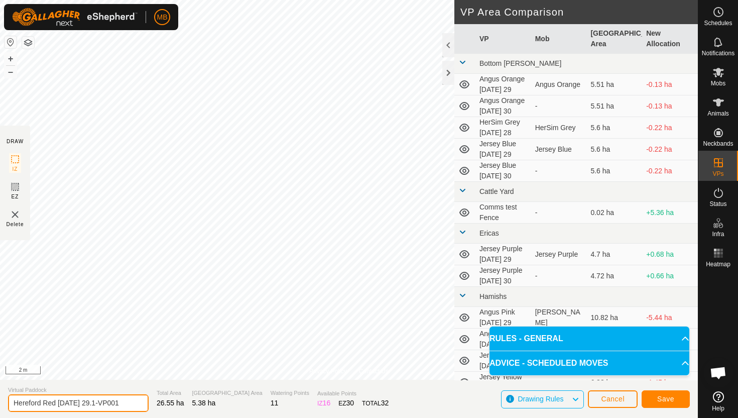
click at [124, 403] on input "Hereford Red Monday 29.1-VP001" at bounding box center [78, 403] width 141 height 18
type input "Hereford Red Tuesday 30"
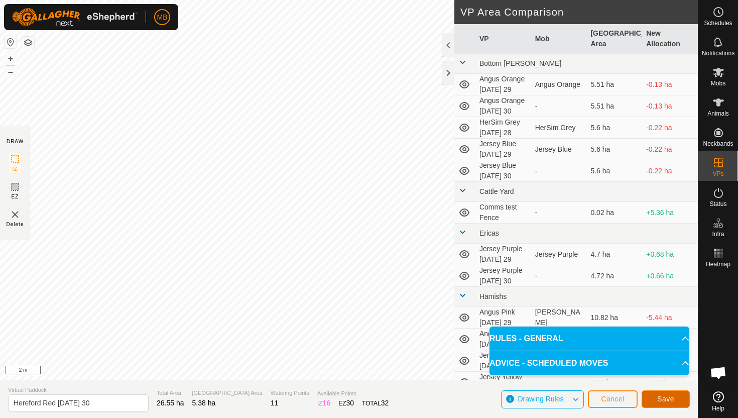
click at [662, 399] on span "Save" at bounding box center [665, 399] width 17 height 8
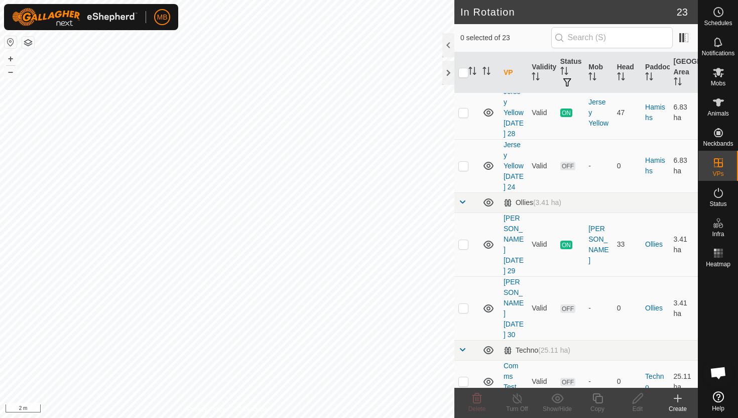
scroll to position [1017, 0]
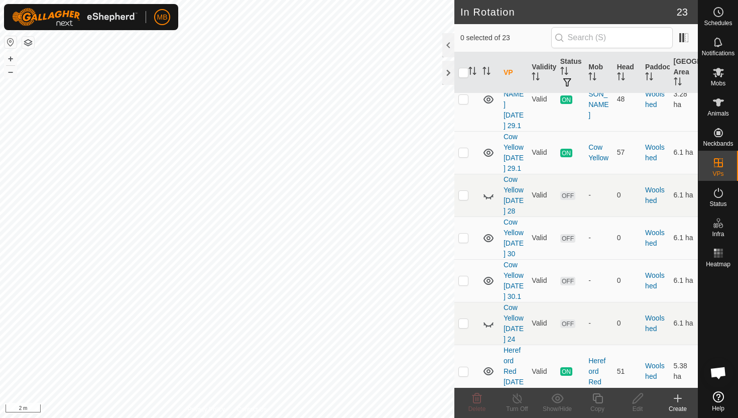
click at [464, 417] on p-checkbox at bounding box center [463, 424] width 10 height 8
checkbox input "true"
click at [596, 398] on icon at bounding box center [597, 398] width 13 height 12
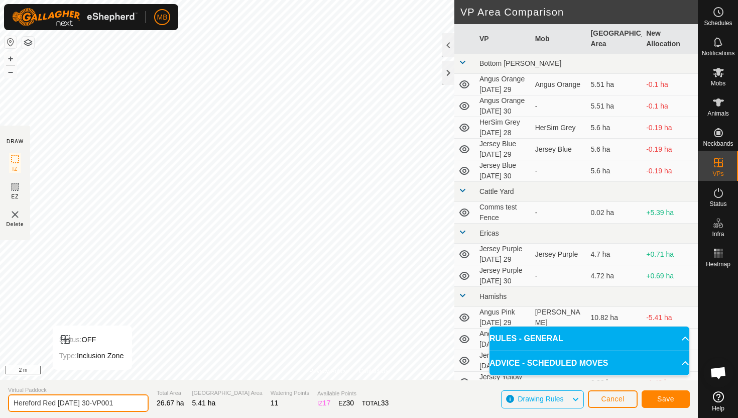
click at [124, 403] on input "Hereford Red Tuesday 30-VP001" at bounding box center [78, 403] width 141 height 18
type input "Hereford Red Tuesday 30.1"
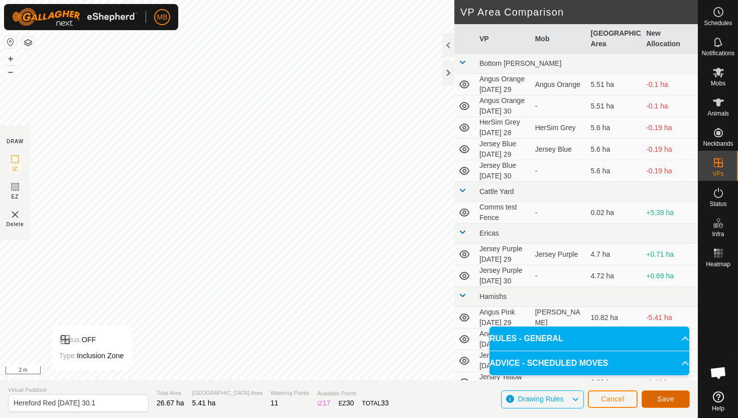
click at [678, 396] on button "Save" at bounding box center [665, 399] width 48 height 18
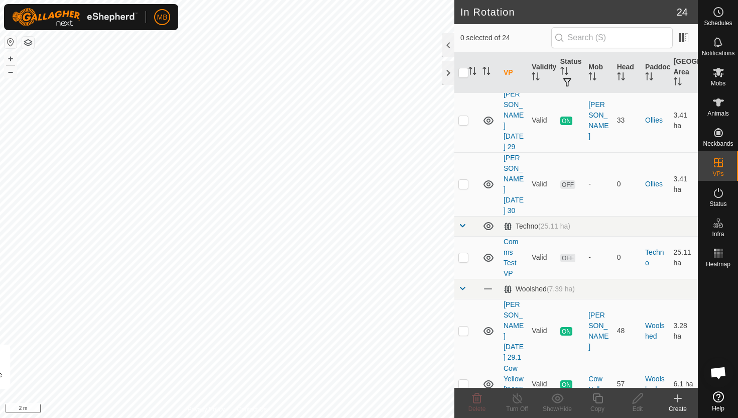
scroll to position [793, 0]
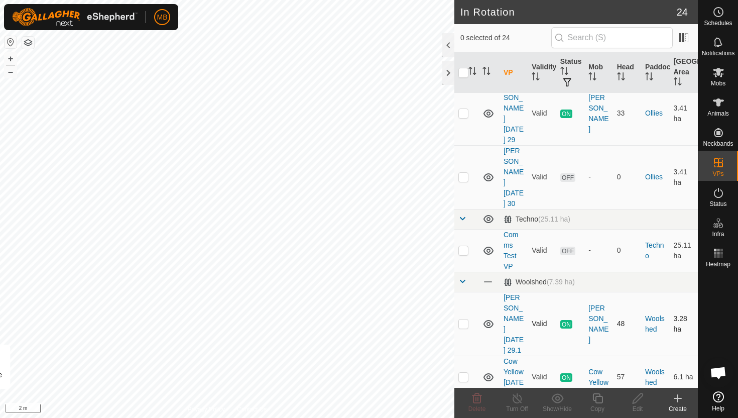
click at [466, 319] on p-checkbox at bounding box center [463, 323] width 10 height 8
checkbox input "true"
click at [599, 399] on icon at bounding box center [597, 398] width 13 height 12
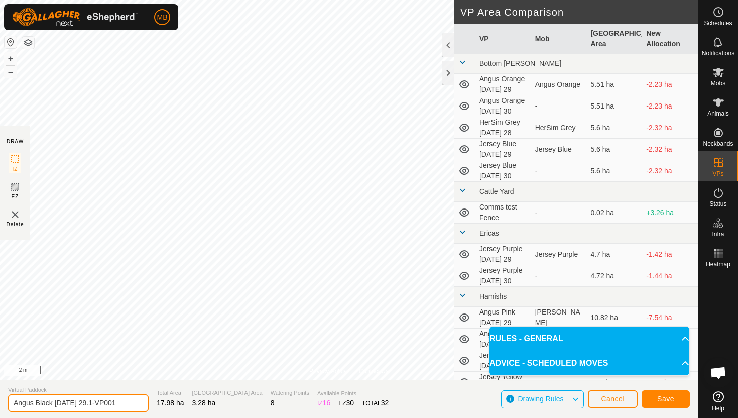
click at [123, 402] on input "Angus Black Monday 29.1-VP001" at bounding box center [78, 403] width 141 height 18
type input "Angus Black Tuesday 30"
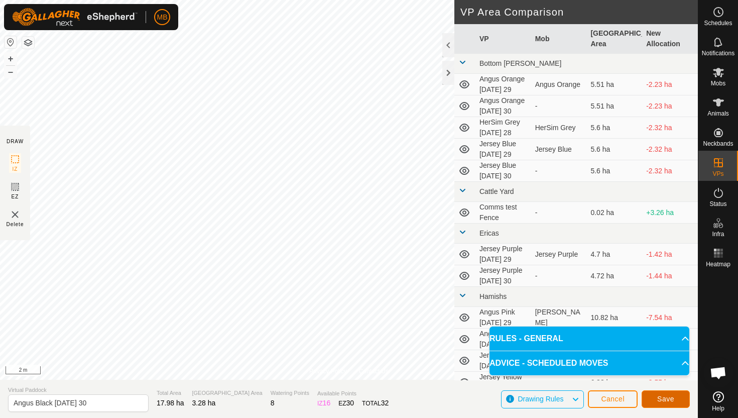
click at [678, 401] on button "Save" at bounding box center [665, 399] width 48 height 18
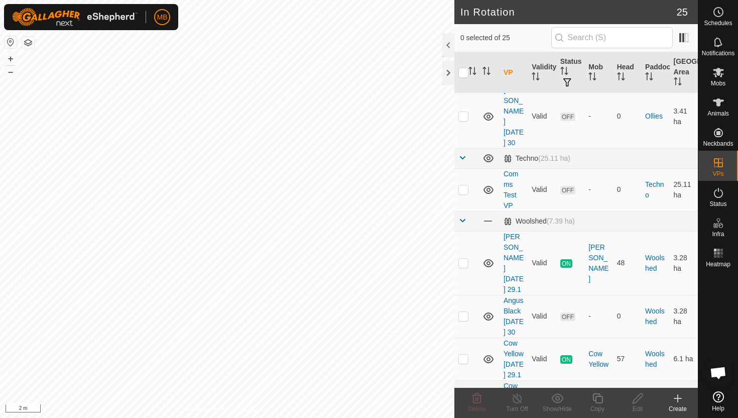
scroll to position [863, 0]
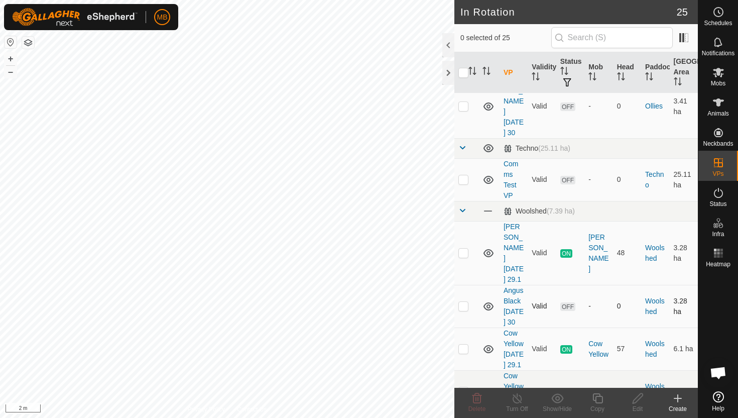
click at [464, 302] on p-checkbox at bounding box center [463, 306] width 10 height 8
checkbox input "true"
click at [598, 398] on icon at bounding box center [597, 398] width 13 height 12
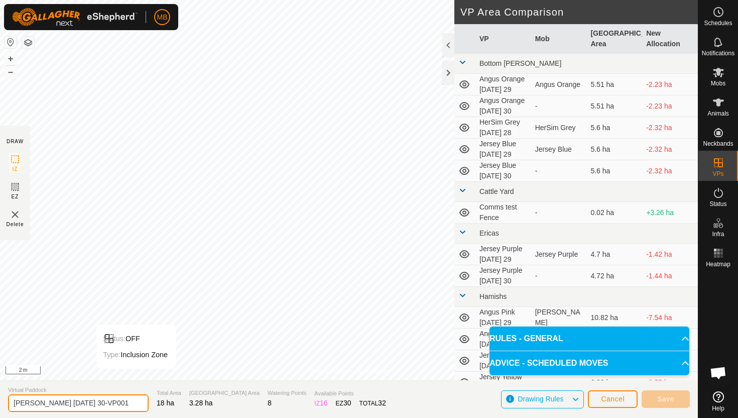
click at [116, 405] on input "Angus Black Tuesday 30-VP001" at bounding box center [78, 403] width 141 height 18
type input "Angus Black Tuesday 30.1"
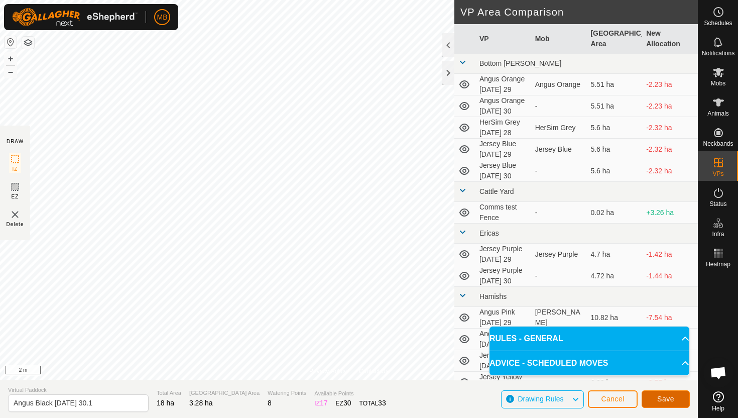
click at [668, 396] on span "Save" at bounding box center [665, 399] width 17 height 8
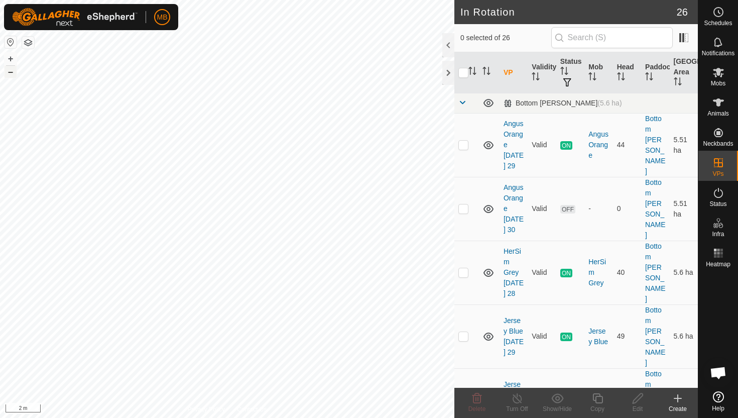
click at [7, 71] on button "–" at bounding box center [11, 72] width 12 height 12
click at [9, 71] on button "–" at bounding box center [11, 72] width 12 height 12
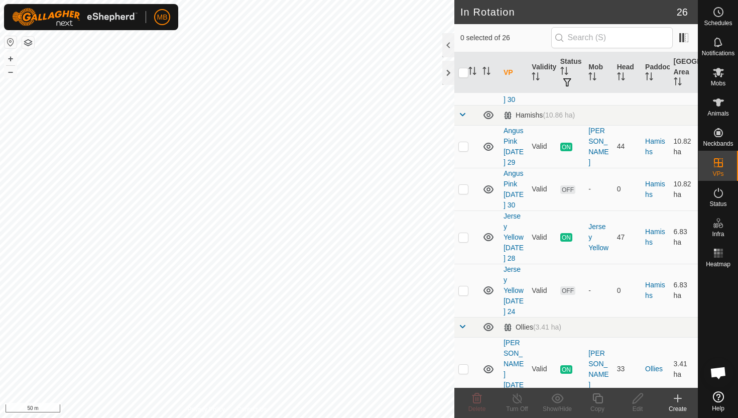
scroll to position [535, 0]
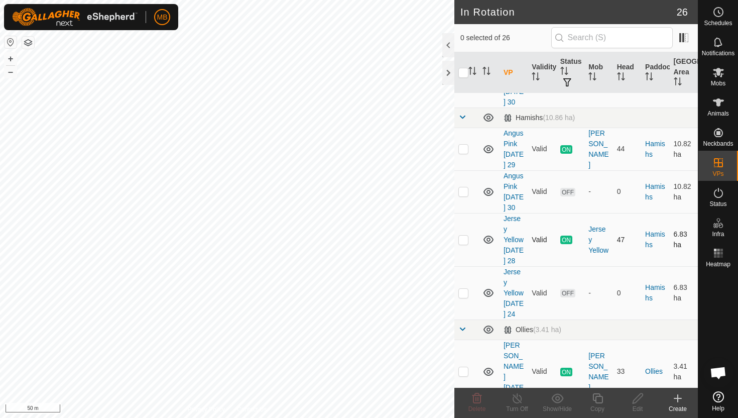
click at [466, 235] on p-checkbox at bounding box center [463, 239] width 10 height 8
checkbox input "true"
click at [598, 397] on icon at bounding box center [597, 398] width 13 height 12
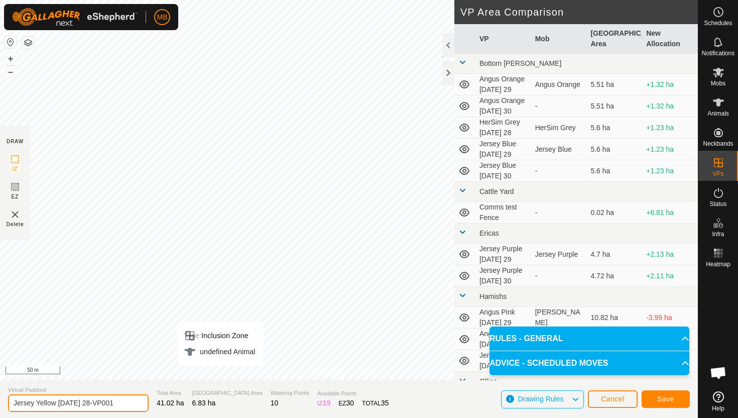
click at [120, 401] on input "Jersey Yellow Sunday 28-VP001" at bounding box center [78, 403] width 141 height 18
type input "Jersey Yellow Tuesday 30"
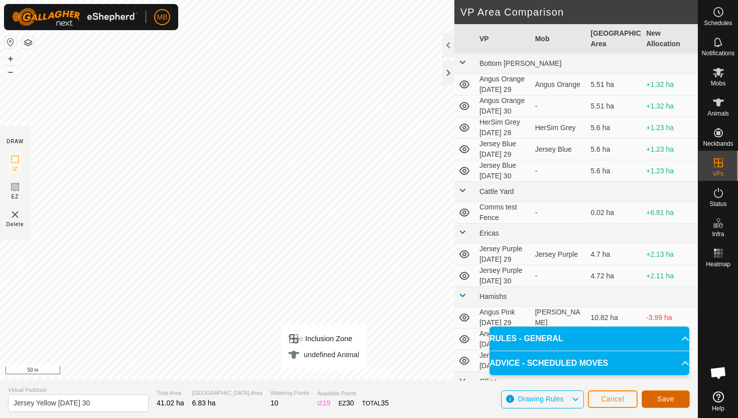
click at [669, 397] on span "Save" at bounding box center [665, 399] width 17 height 8
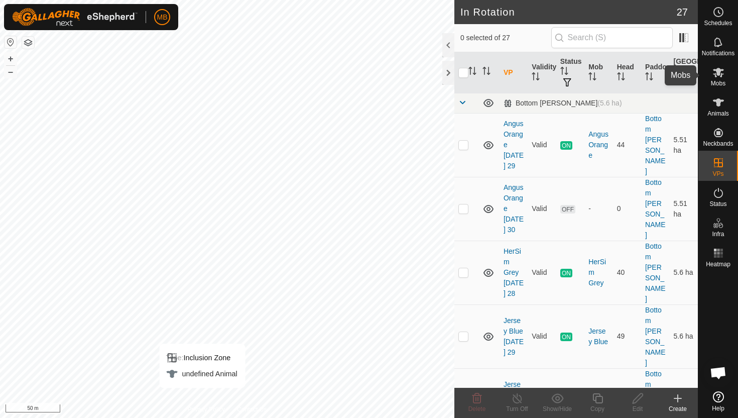
click at [720, 73] on icon at bounding box center [718, 72] width 12 height 12
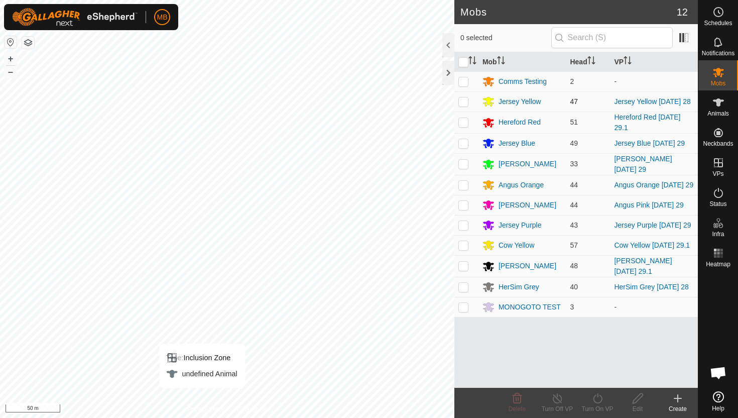
click at [465, 101] on p-checkbox at bounding box center [463, 101] width 10 height 8
checkbox input "true"
click at [599, 397] on icon at bounding box center [597, 398] width 13 height 12
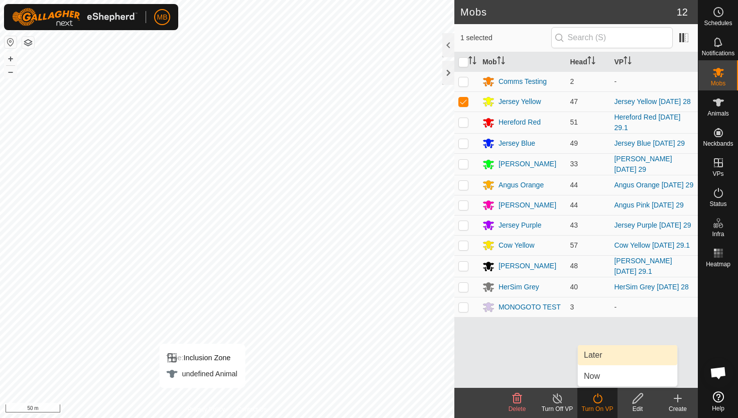
click at [599, 357] on link "Later" at bounding box center [627, 355] width 99 height 20
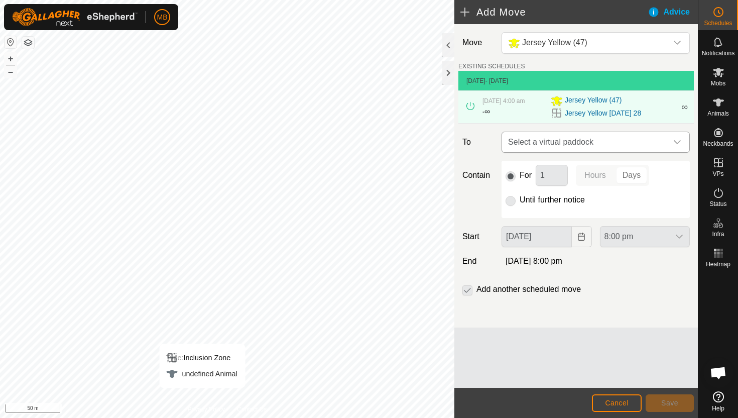
click at [679, 145] on icon "dropdown trigger" at bounding box center [677, 142] width 8 height 8
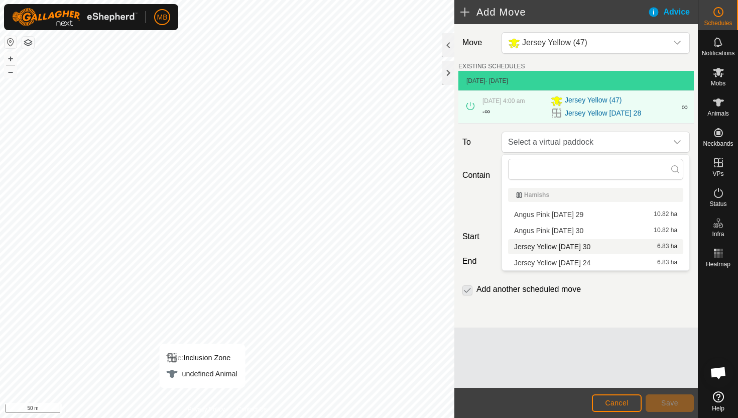
click at [600, 249] on li "Jersey Yellow Tuesday 30 6.83 ha" at bounding box center [595, 246] width 175 height 15
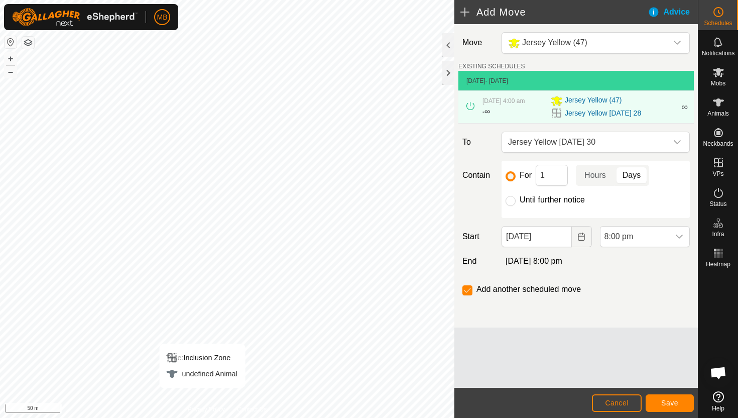
click at [557, 199] on label "Until further notice" at bounding box center [551, 200] width 65 height 8
click at [515, 199] on input "Until further notice" at bounding box center [510, 201] width 10 height 10
radio input "true"
checkbox input "false"
click at [564, 237] on input "29 Sep, 2025" at bounding box center [536, 236] width 70 height 21
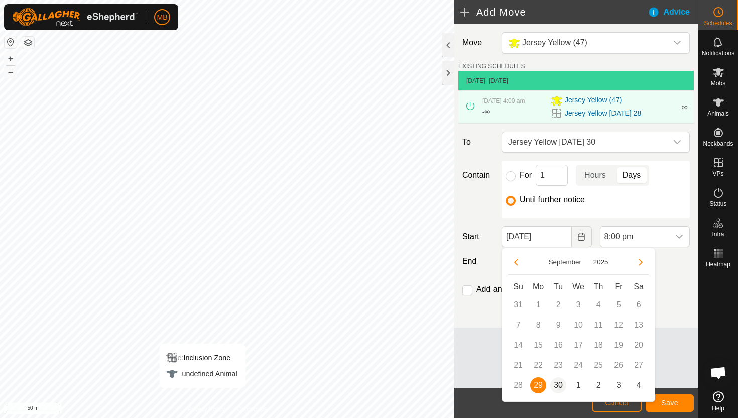
click at [558, 384] on span "30" at bounding box center [558, 385] width 16 height 16
type input "30 Sep, 2025"
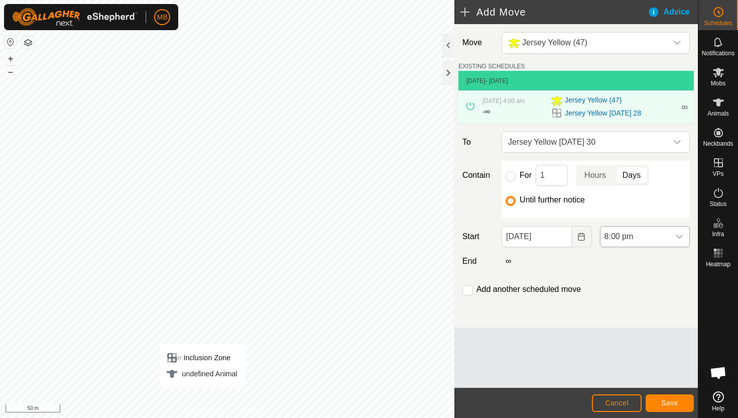
click at [654, 234] on span "8:00 pm" at bounding box center [634, 236] width 69 height 20
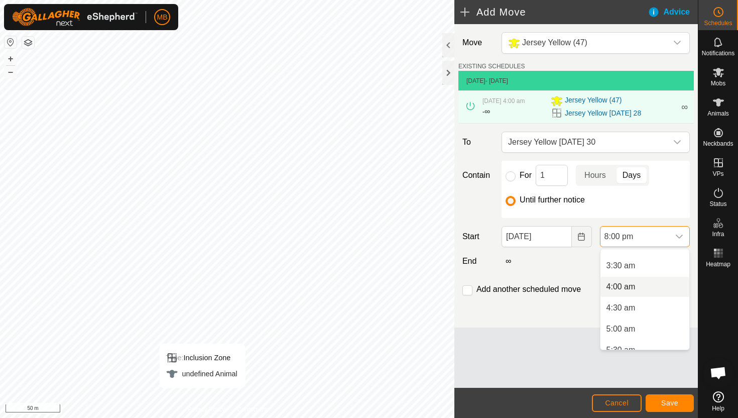
scroll to position [141, 0]
click at [647, 267] on li "3:30 am" at bounding box center [644, 266] width 89 height 20
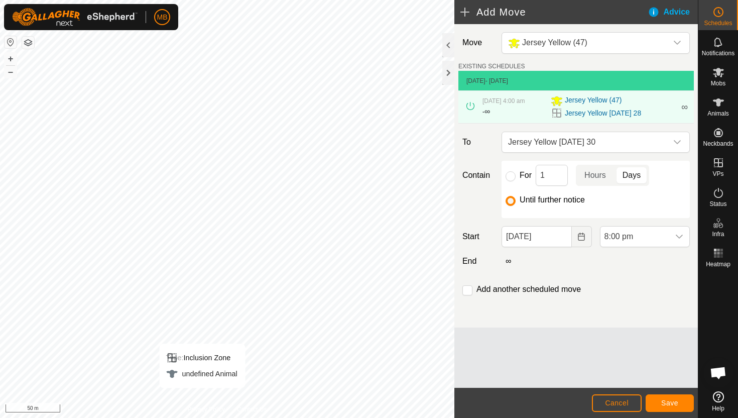
scroll to position [0, 0]
click at [666, 400] on span "Save" at bounding box center [669, 403] width 17 height 8
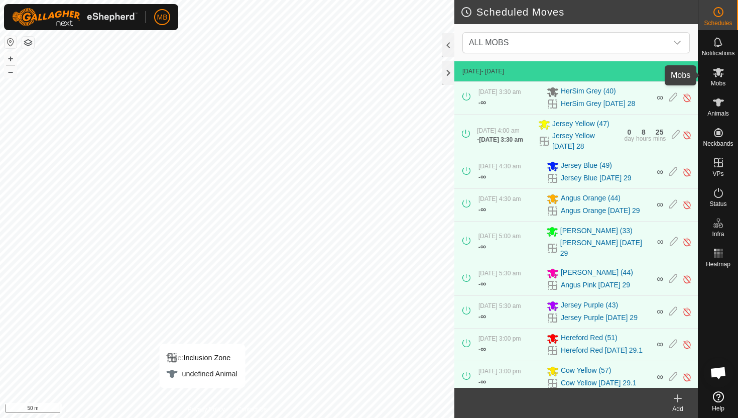
click at [719, 75] on icon at bounding box center [718, 72] width 12 height 12
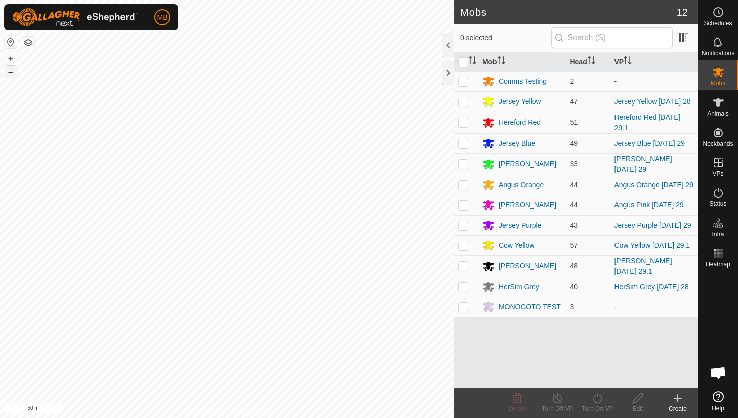
click at [11, 73] on button "–" at bounding box center [11, 72] width 12 height 12
click at [151, 15] on div "MB Schedules Notifications Mobs Animals Neckbands VPs Status Infra Heatmap Help…" at bounding box center [369, 209] width 738 height 418
click at [465, 120] on p-checkbox at bounding box center [463, 122] width 10 height 8
checkbox input "true"
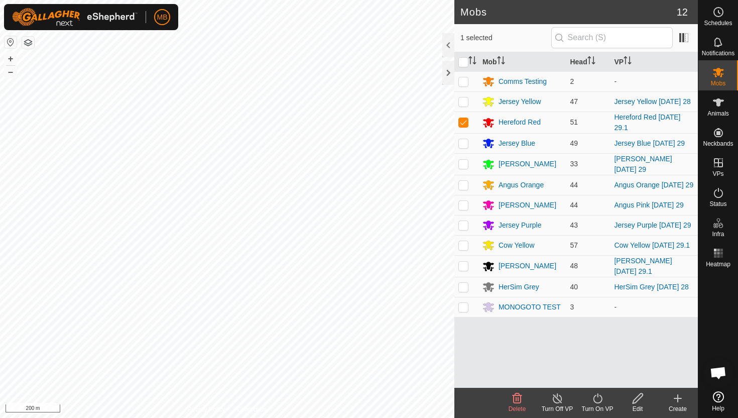
click at [600, 400] on icon at bounding box center [597, 398] width 13 height 12
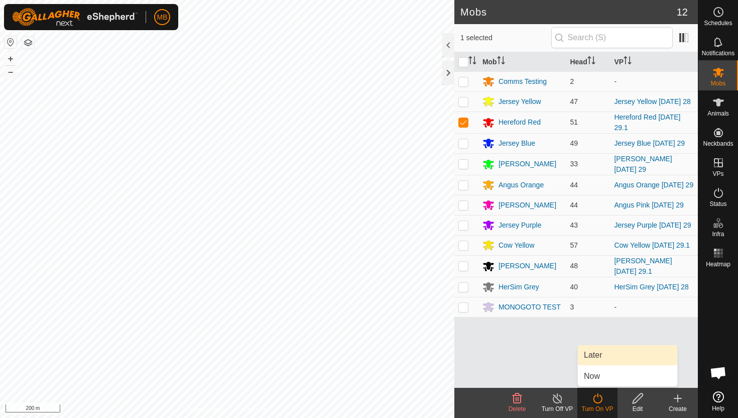
click at [599, 354] on link "Later" at bounding box center [627, 355] width 99 height 20
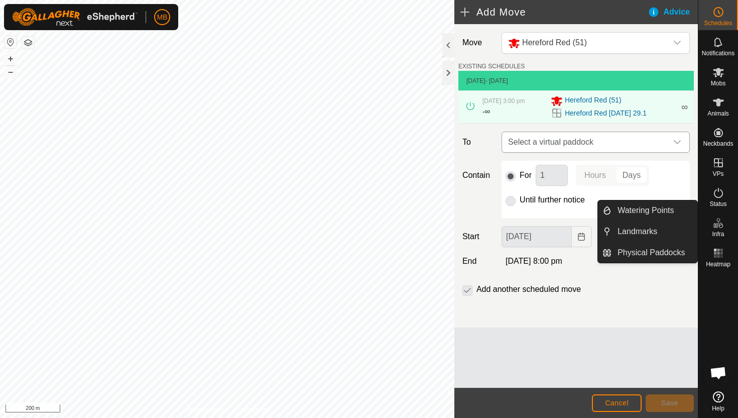
click at [678, 143] on icon "dropdown trigger" at bounding box center [677, 142] width 7 height 4
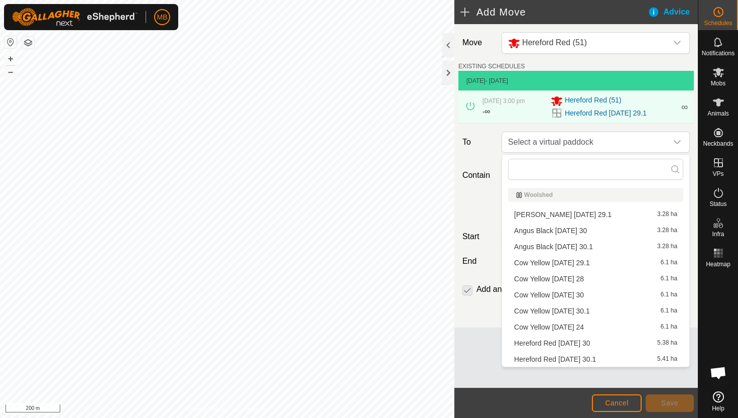
click at [601, 341] on li "Hereford Red Tuesday 30 5.38 ha" at bounding box center [595, 342] width 175 height 15
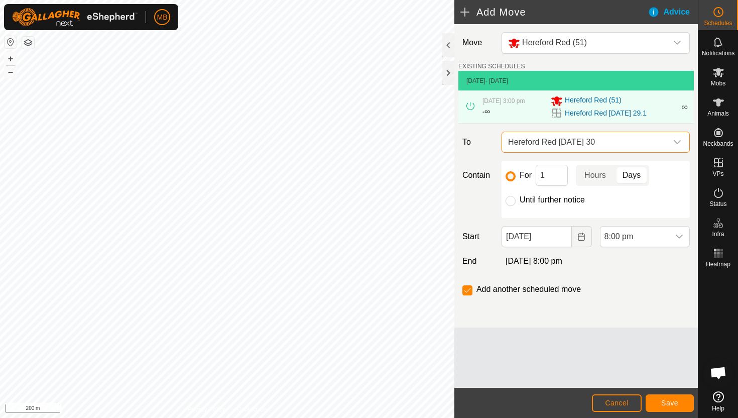
click at [539, 200] on label "Until further notice" at bounding box center [551, 200] width 65 height 8
click at [515, 200] on input "Until further notice" at bounding box center [510, 201] width 10 height 10
radio input "true"
checkbox input "false"
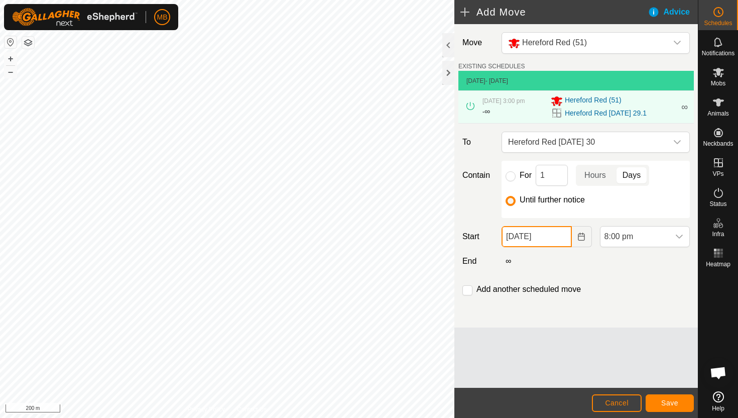
click at [562, 239] on input "29 Sep, 2025" at bounding box center [536, 236] width 70 height 21
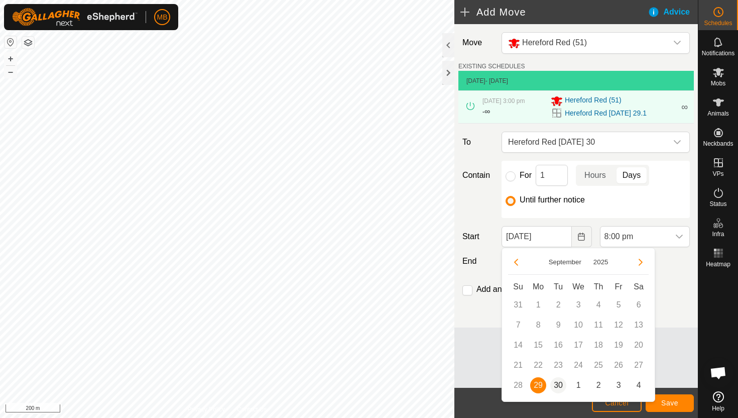
click at [559, 388] on span "30" at bounding box center [558, 385] width 16 height 16
type input "30 Sep, 2025"
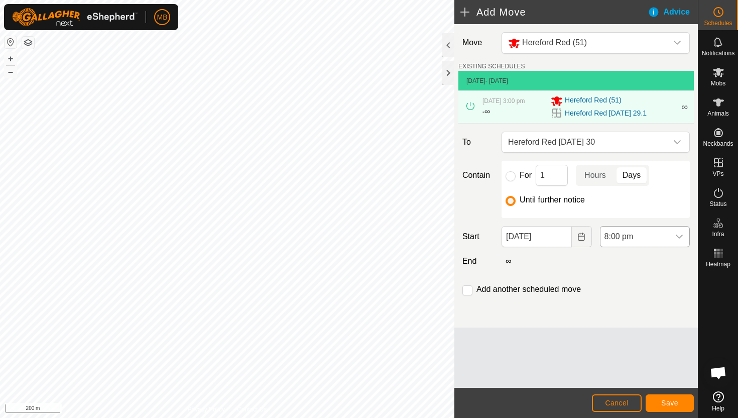
click at [655, 236] on span "8:00 pm" at bounding box center [634, 236] width 69 height 20
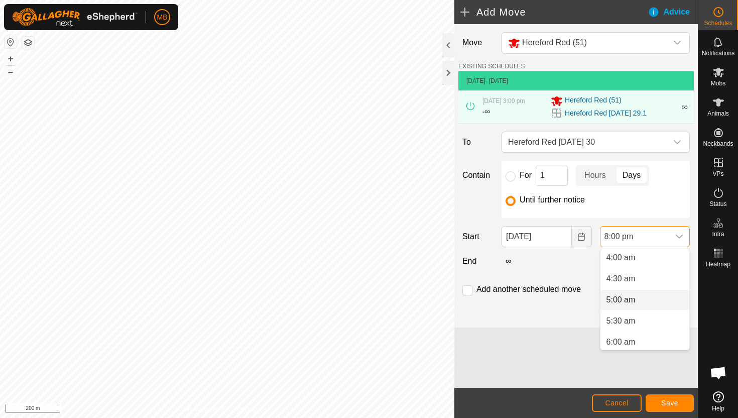
scroll to position [171, 0]
click at [638, 319] on li "5:30 am" at bounding box center [644, 320] width 89 height 20
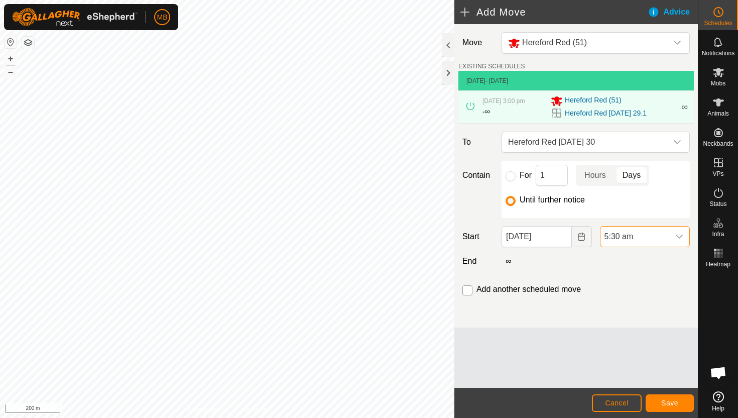
click at [463, 292] on input "checkbox" at bounding box center [467, 290] width 10 height 10
checkbox input "true"
click at [669, 402] on span "Save" at bounding box center [669, 403] width 17 height 8
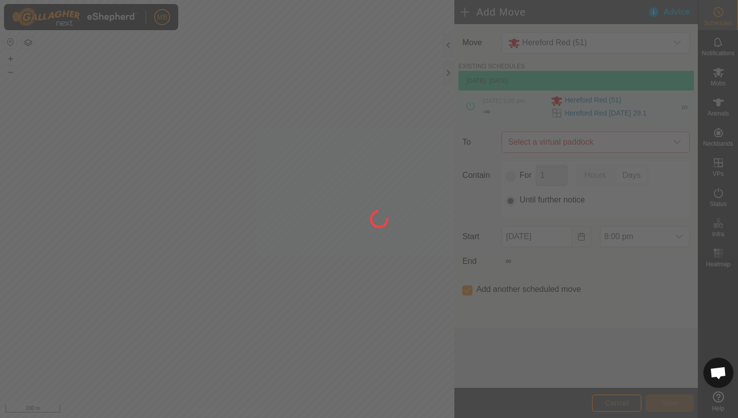
type input "30 Sep, 2025"
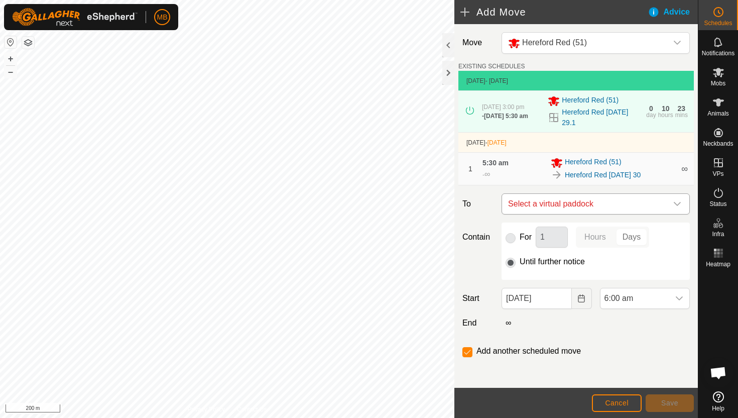
click at [675, 207] on icon "dropdown trigger" at bounding box center [677, 204] width 8 height 8
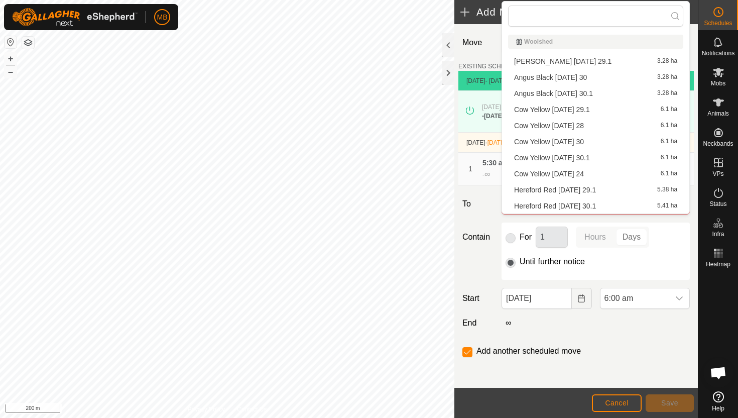
click at [624, 205] on li "Hereford Red Tuesday 30.1 5.41 ha" at bounding box center [595, 205] width 175 height 15
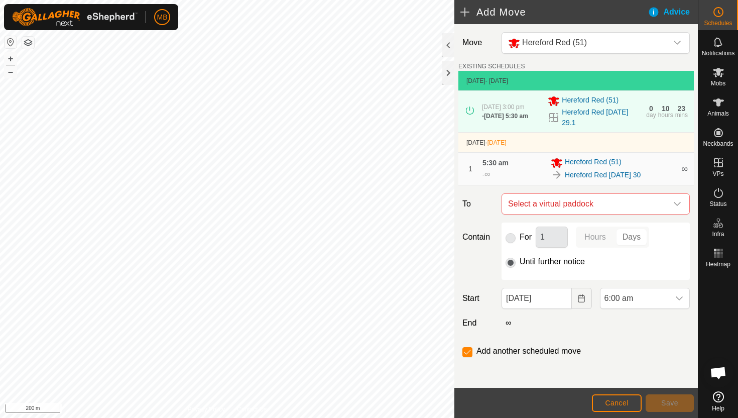
checkbox input "false"
click at [642, 302] on span "6:00 am" at bounding box center [634, 298] width 69 height 20
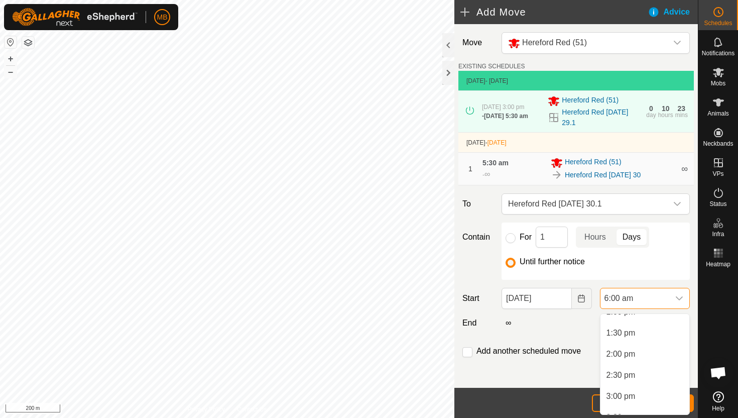
scroll to position [562, 0]
click at [639, 397] on li "3:00 pm" at bounding box center [644, 394] width 89 height 20
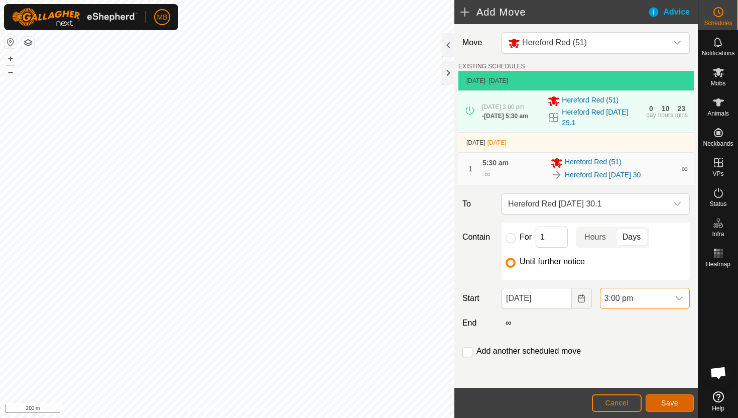
click at [670, 403] on span "Save" at bounding box center [669, 403] width 17 height 8
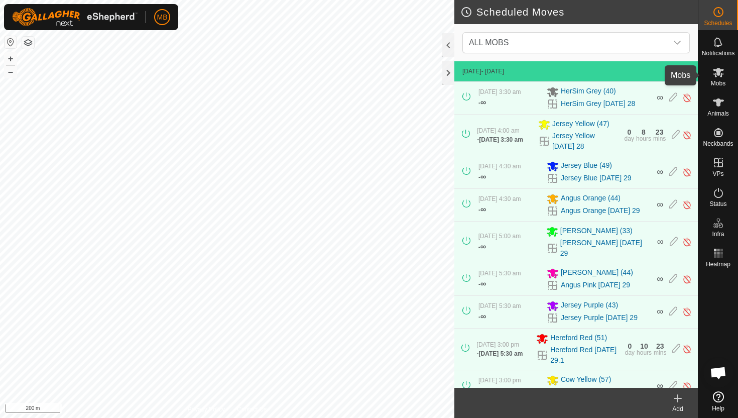
click at [717, 76] on icon at bounding box center [718, 72] width 12 height 12
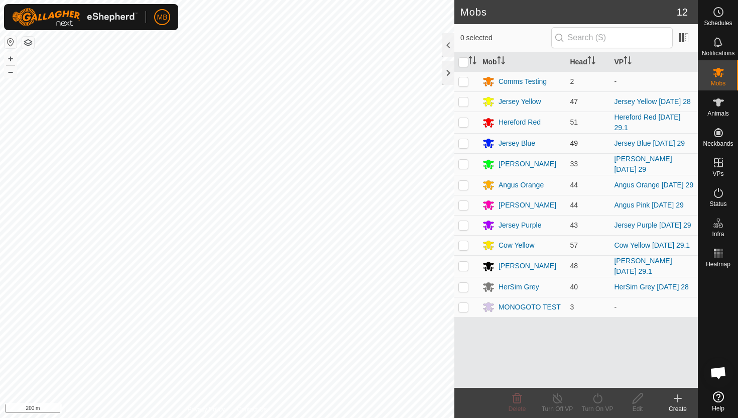
click at [466, 144] on p-checkbox at bounding box center [463, 143] width 10 height 8
checkbox input "true"
click at [601, 397] on icon at bounding box center [597, 398] width 9 height 10
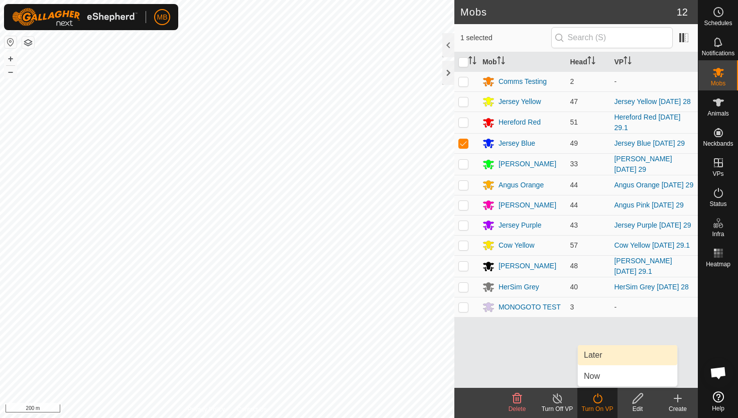
click at [598, 353] on link "Later" at bounding box center [627, 355] width 99 height 20
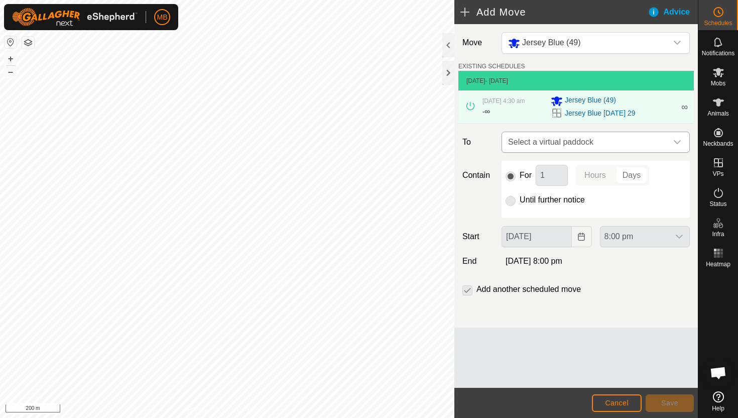
click at [676, 138] on icon "dropdown trigger" at bounding box center [677, 142] width 8 height 8
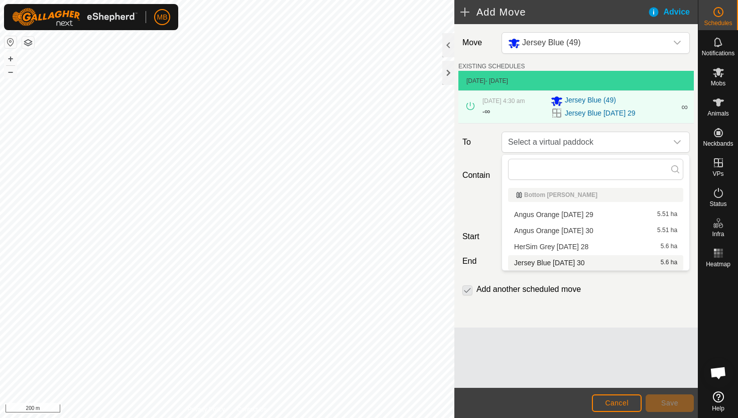
click at [586, 263] on li "Jersey Blue Tuesday 30 5.6 ha" at bounding box center [595, 262] width 175 height 15
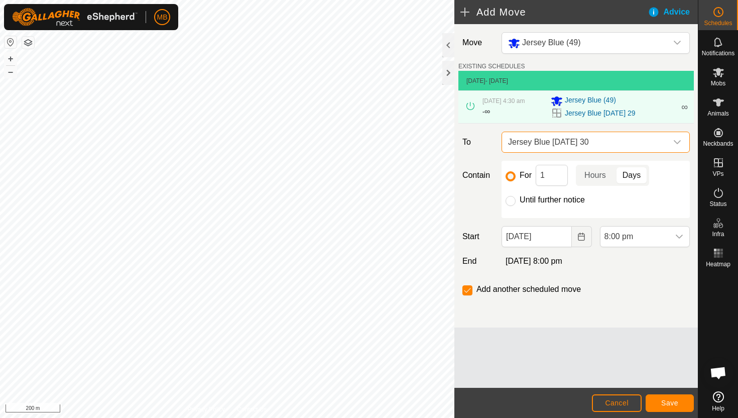
click at [519, 199] on div "Until further notice" at bounding box center [595, 200] width 180 height 12
click at [511, 203] on input "Until further notice" at bounding box center [510, 201] width 10 height 10
radio input "true"
checkbox input "false"
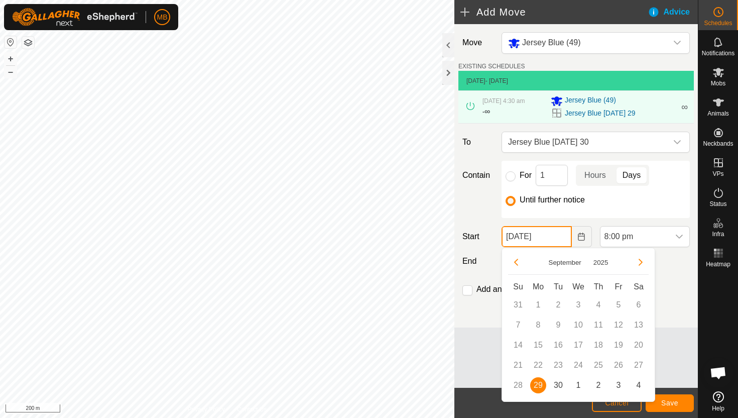
click at [561, 238] on input "29 Sep, 2025" at bounding box center [536, 236] width 70 height 21
click at [560, 385] on span "30" at bounding box center [558, 385] width 16 height 16
type input "30 Sep, 2025"
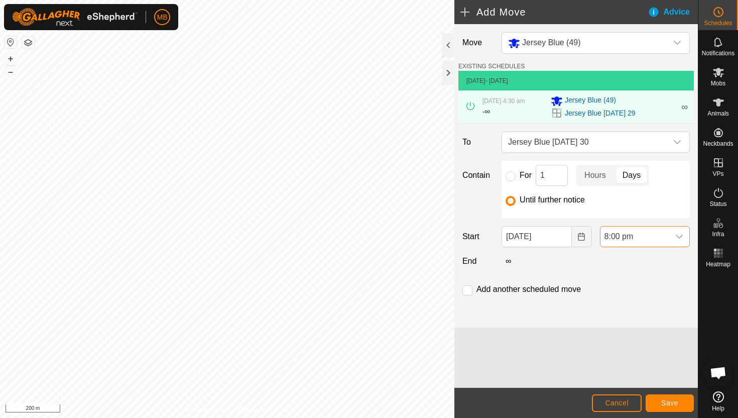
click at [660, 239] on span "8:00 pm" at bounding box center [634, 236] width 69 height 20
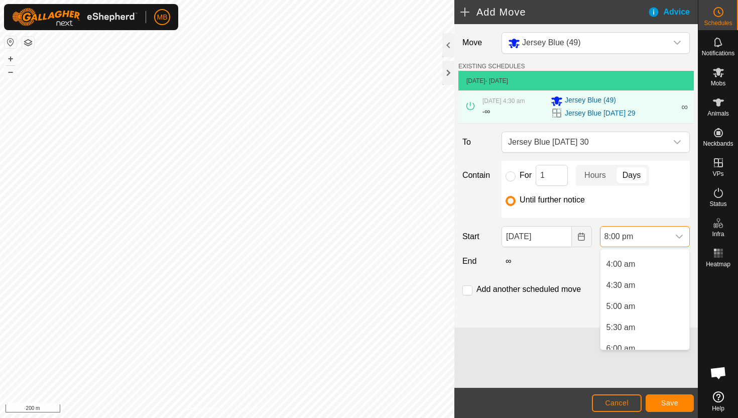
scroll to position [163, 0]
click at [644, 285] on li "4:30 am" at bounding box center [644, 286] width 89 height 20
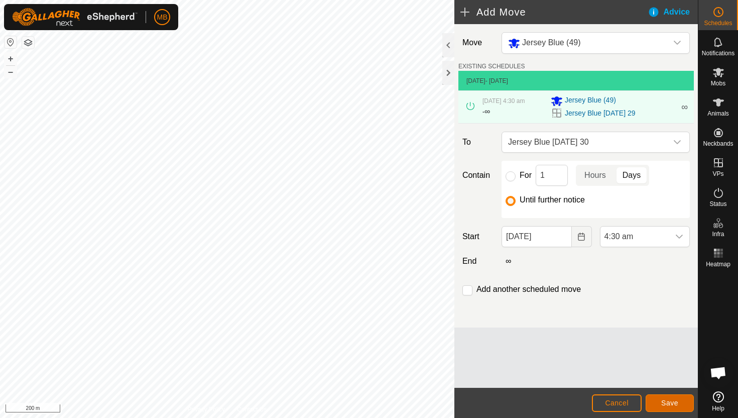
click at [667, 400] on span "Save" at bounding box center [669, 403] width 17 height 8
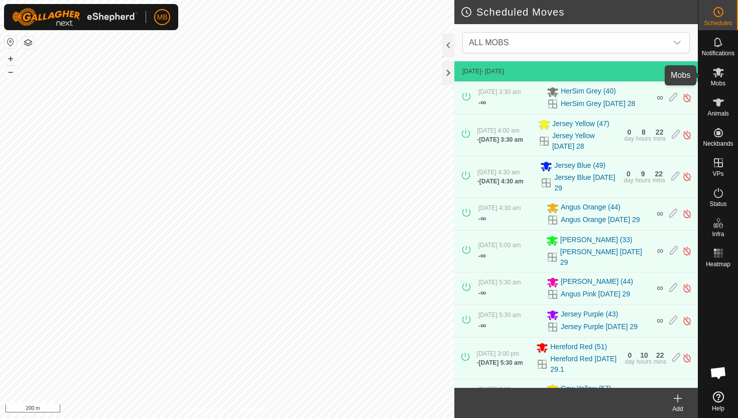
click at [715, 80] on span "Mobs" at bounding box center [718, 83] width 15 height 6
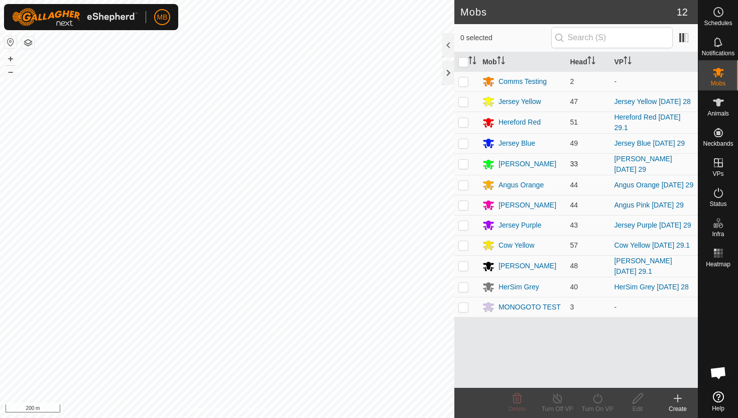
click at [463, 165] on p-checkbox at bounding box center [463, 164] width 10 height 8
checkbox input "true"
click at [599, 396] on icon at bounding box center [597, 398] width 13 height 12
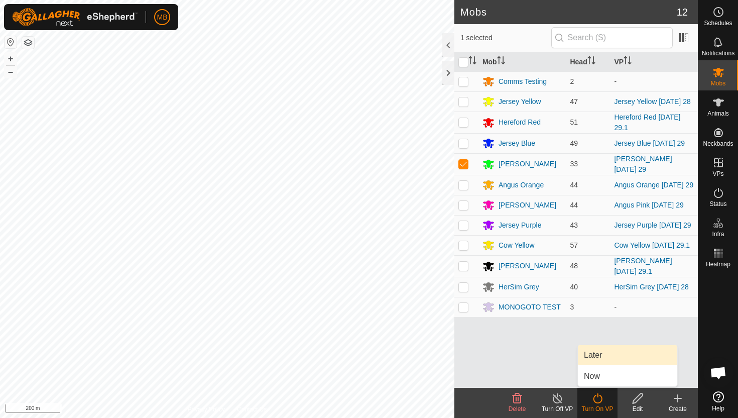
click at [599, 352] on link "Later" at bounding box center [627, 355] width 99 height 20
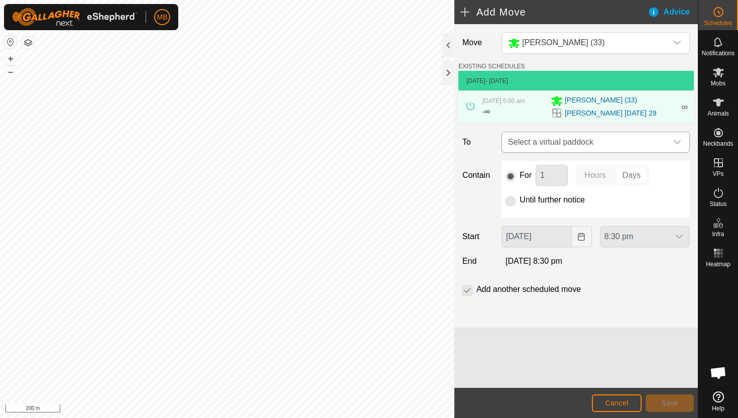
click at [665, 139] on span "Select a virtual paddock" at bounding box center [585, 142] width 163 height 20
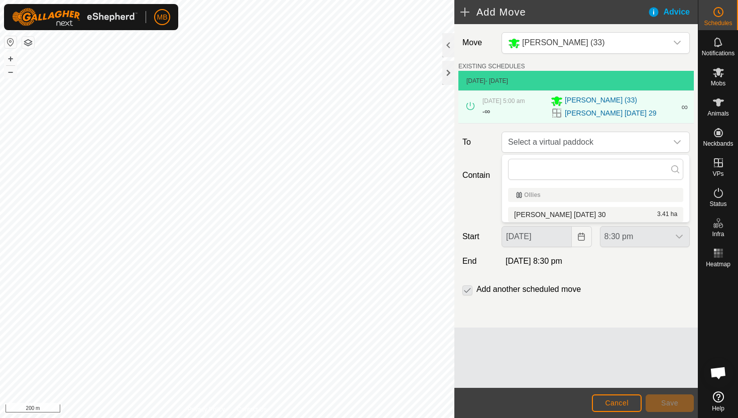
click at [579, 211] on li "Angus Green Tuesday 30 3.41 ha" at bounding box center [595, 214] width 175 height 15
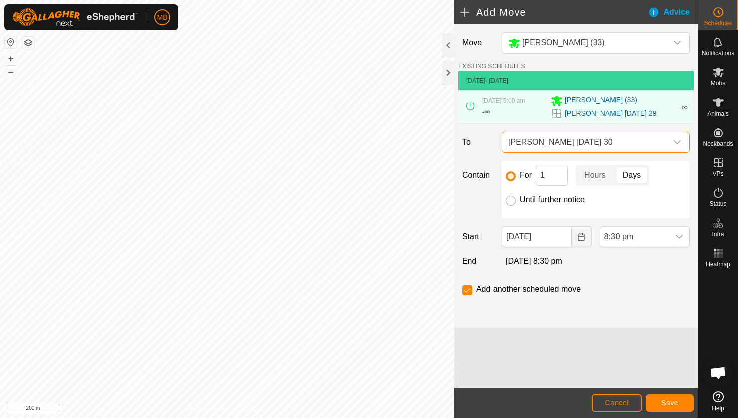
click at [509, 199] on input "Until further notice" at bounding box center [510, 201] width 10 height 10
radio input "true"
checkbox input "false"
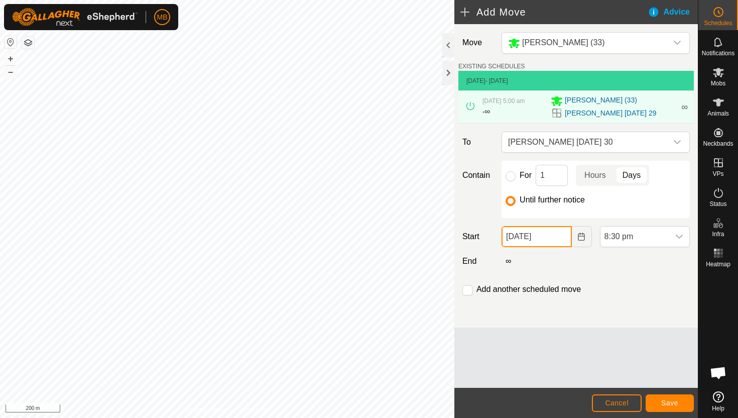
click at [561, 237] on input "29 Sep, 2025" at bounding box center [536, 236] width 70 height 21
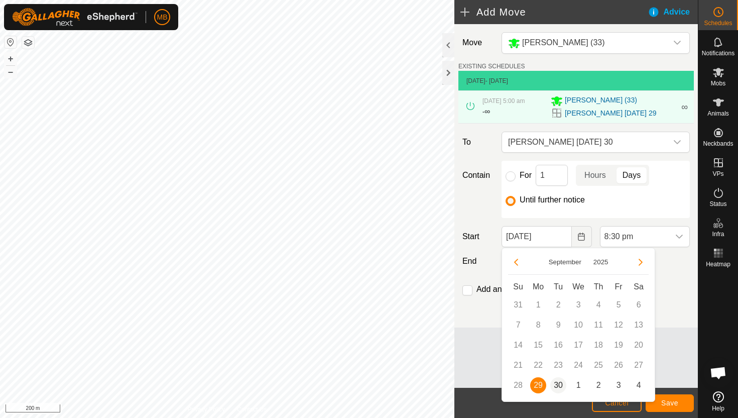
click at [558, 381] on span "30" at bounding box center [558, 385] width 16 height 16
type input "30 Sep, 2025"
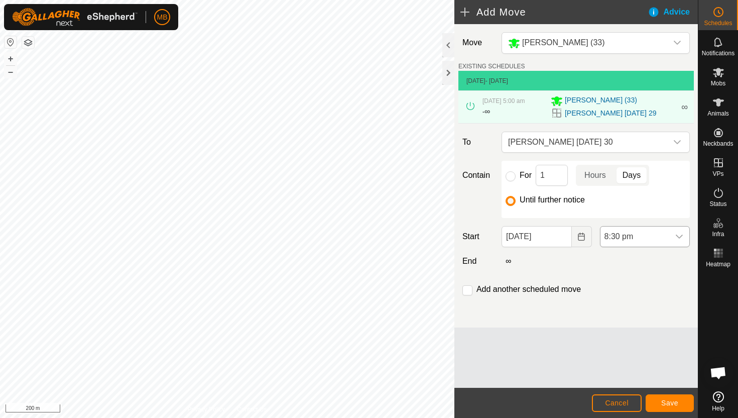
click at [658, 236] on span "8:30 pm" at bounding box center [634, 236] width 69 height 20
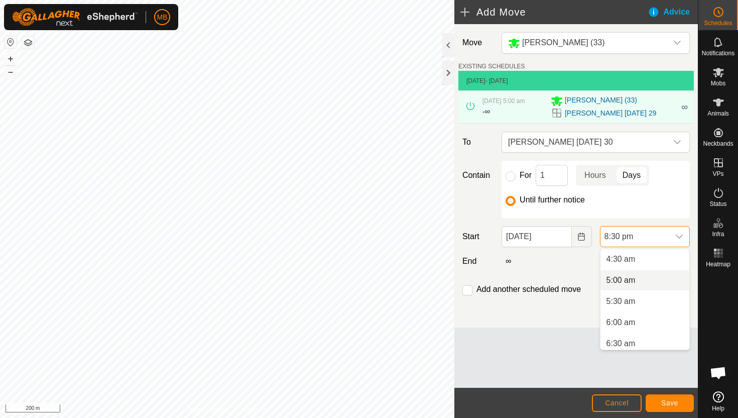
scroll to position [188, 0]
click at [655, 283] on li "5:00 am" at bounding box center [644, 282] width 89 height 20
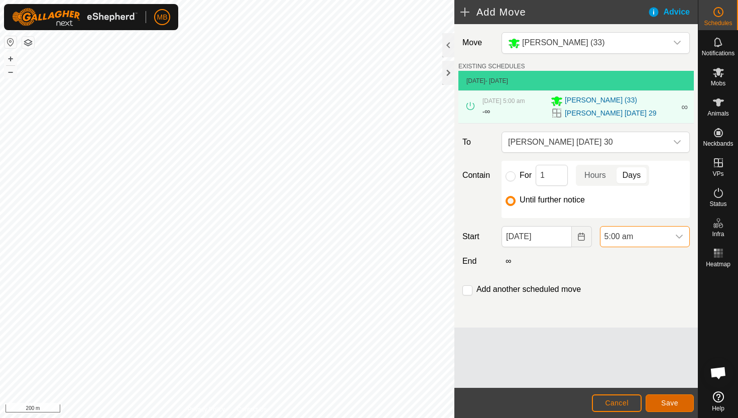
click at [666, 411] on button "Save" at bounding box center [669, 403] width 48 height 18
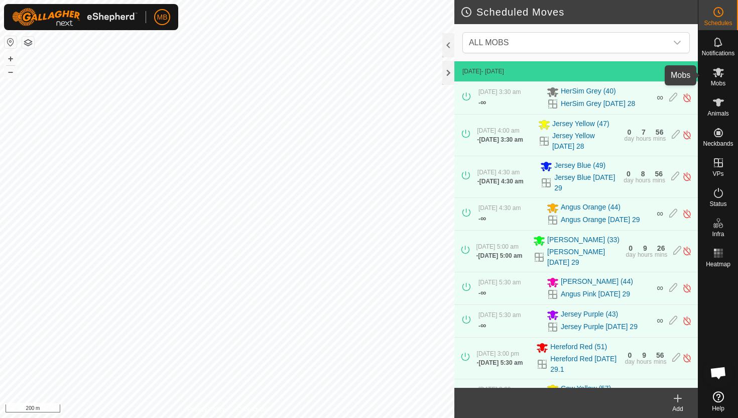
click at [717, 75] on icon at bounding box center [718, 72] width 12 height 12
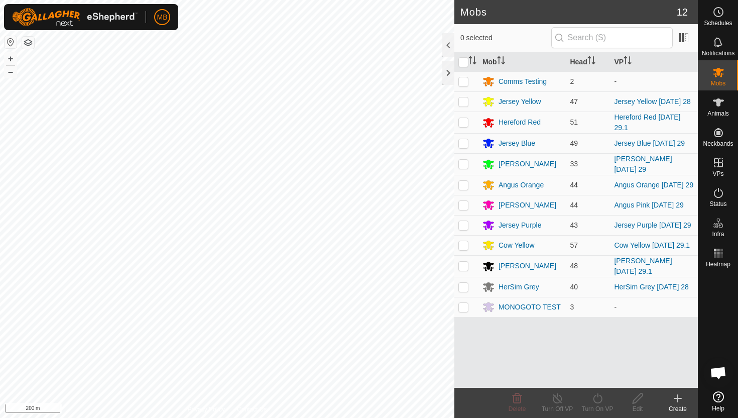
click at [465, 184] on p-checkbox at bounding box center [463, 185] width 10 height 8
checkbox input "true"
click at [598, 398] on icon at bounding box center [597, 398] width 13 height 12
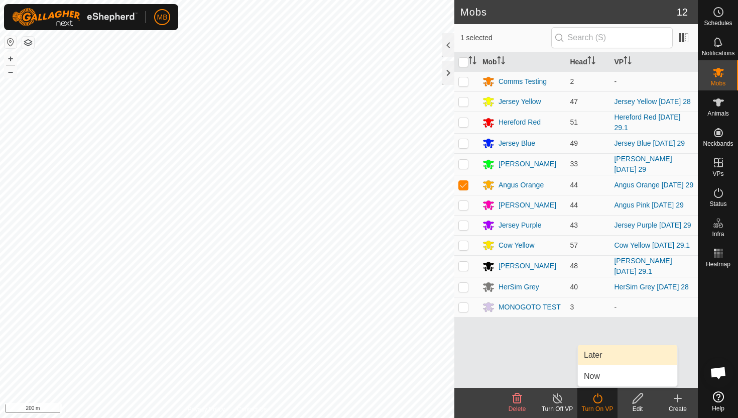
click at [603, 353] on link "Later" at bounding box center [627, 355] width 99 height 20
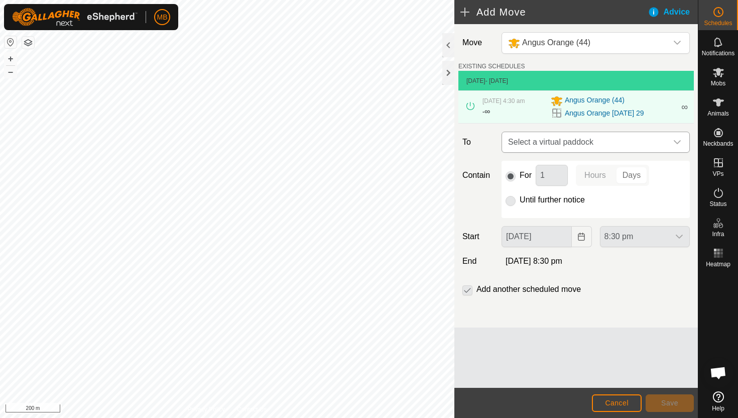
click at [676, 139] on icon "dropdown trigger" at bounding box center [677, 142] width 8 height 8
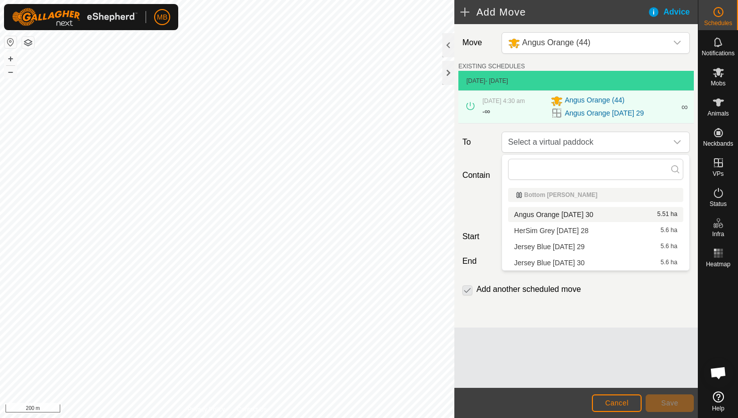
click at [594, 215] on li "Angus Orange Tuesday 30 5.51 ha" at bounding box center [595, 214] width 175 height 15
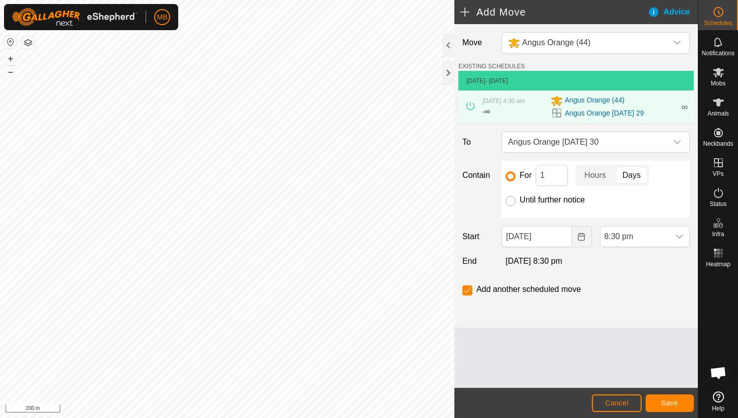
click at [509, 203] on input "Until further notice" at bounding box center [510, 201] width 10 height 10
radio input "true"
checkbox input "false"
click at [563, 238] on input "29 Sep, 2025" at bounding box center [536, 236] width 70 height 21
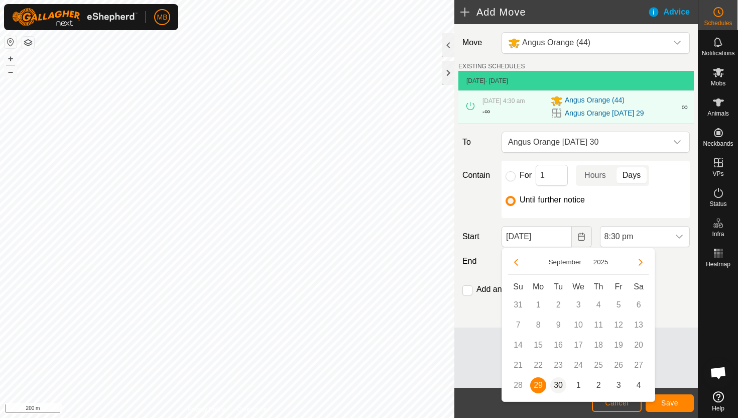
click at [559, 386] on span "30" at bounding box center [558, 385] width 16 height 16
type input "30 Sep, 2025"
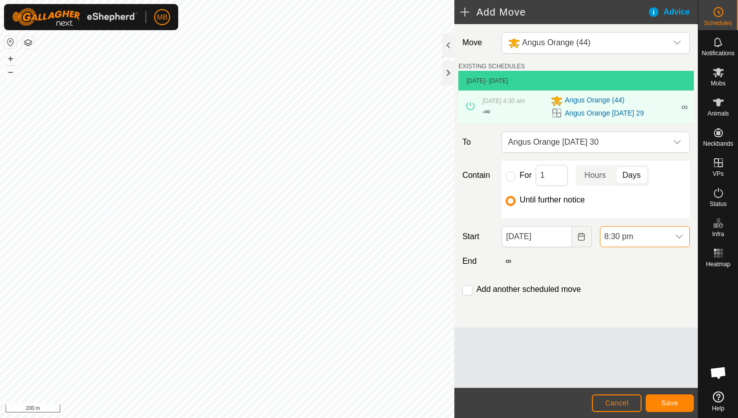
click at [661, 240] on span "8:30 pm" at bounding box center [634, 236] width 69 height 20
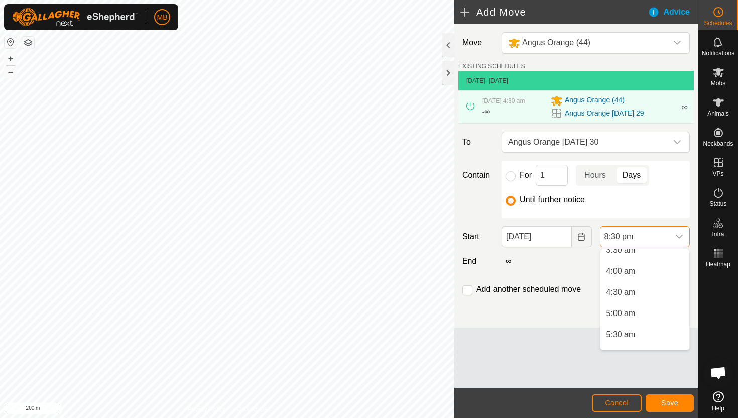
scroll to position [158, 0]
click at [645, 290] on li "4:30 am" at bounding box center [644, 291] width 89 height 20
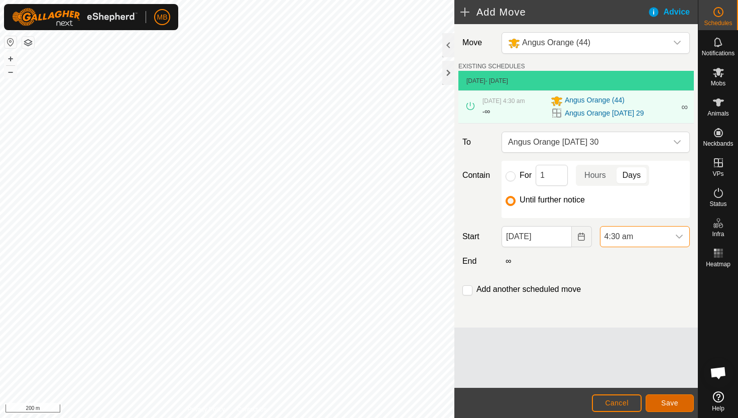
click at [667, 404] on span "Save" at bounding box center [669, 403] width 17 height 8
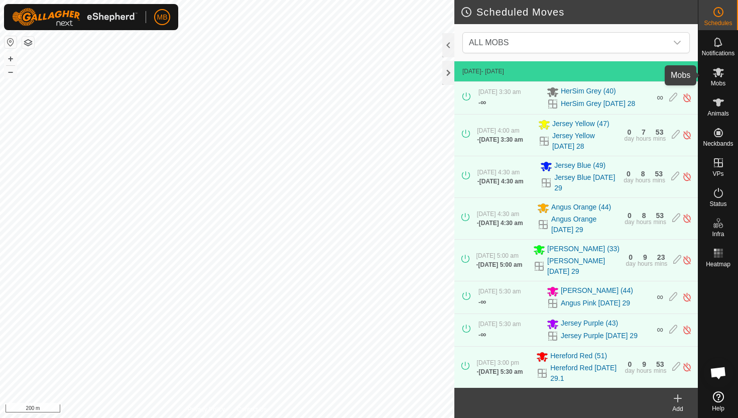
click at [720, 71] on icon at bounding box center [718, 73] width 11 height 10
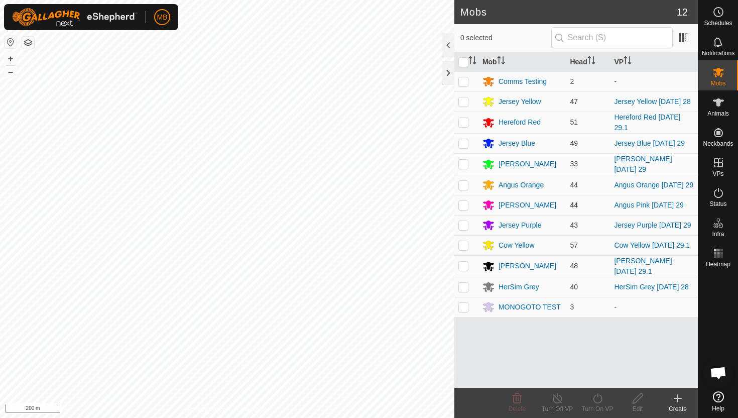
click at [463, 204] on p-checkbox at bounding box center [463, 205] width 10 height 8
checkbox input "true"
click at [596, 398] on icon at bounding box center [597, 398] width 13 height 12
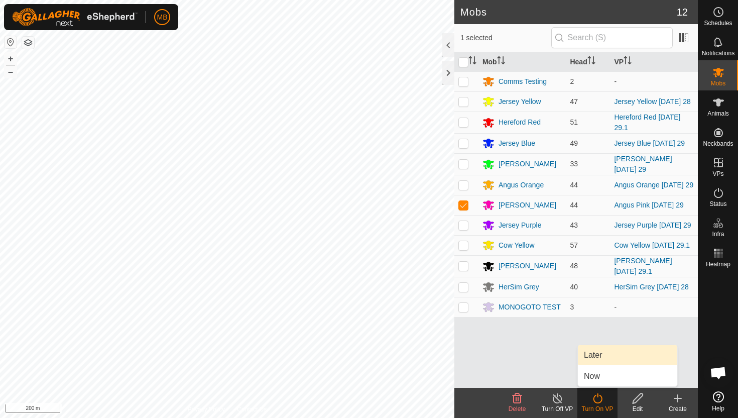
click at [606, 351] on link "Later" at bounding box center [627, 355] width 99 height 20
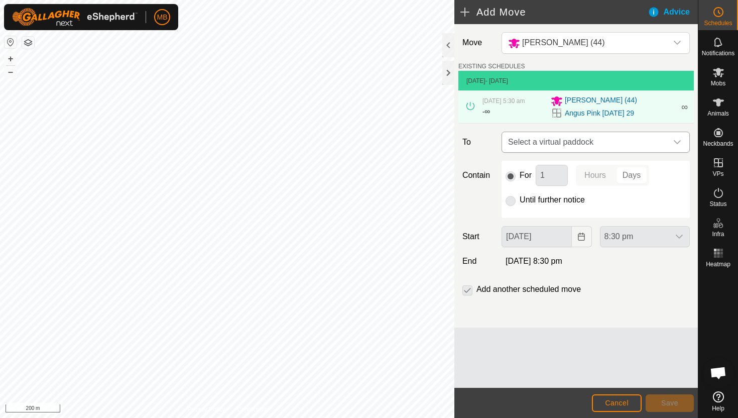
click at [680, 141] on icon "dropdown trigger" at bounding box center [677, 142] width 7 height 4
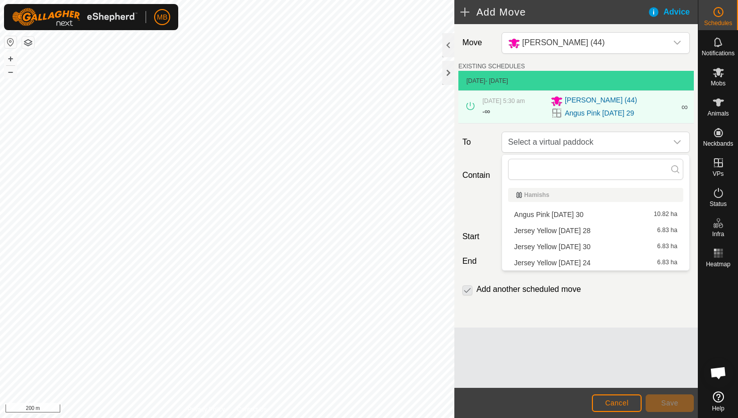
click at [582, 213] on li "Angus Pink Tuesday 30 10.82 ha" at bounding box center [595, 214] width 175 height 15
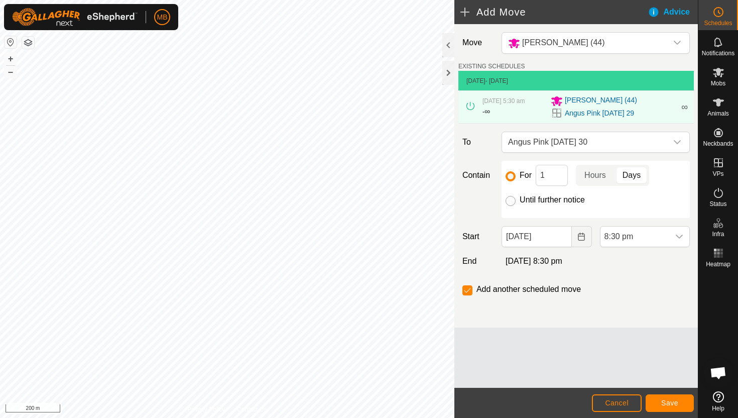
click at [508, 200] on input "Until further notice" at bounding box center [510, 201] width 10 height 10
radio input "true"
checkbox input "false"
click at [560, 239] on input "29 Sep, 2025" at bounding box center [536, 236] width 70 height 21
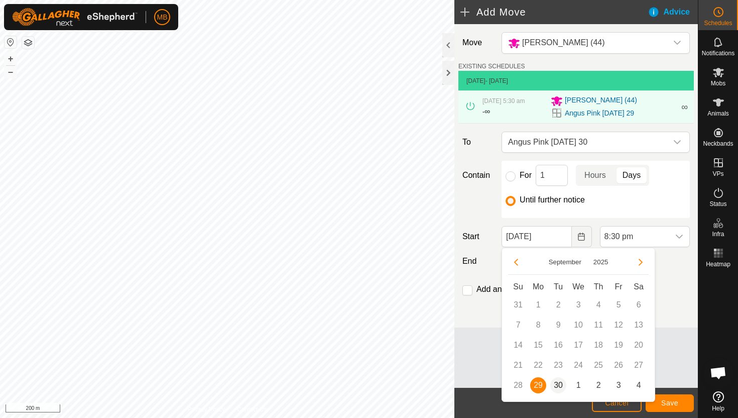
click at [560, 384] on span "30" at bounding box center [558, 385] width 16 height 16
type input "30 Sep, 2025"
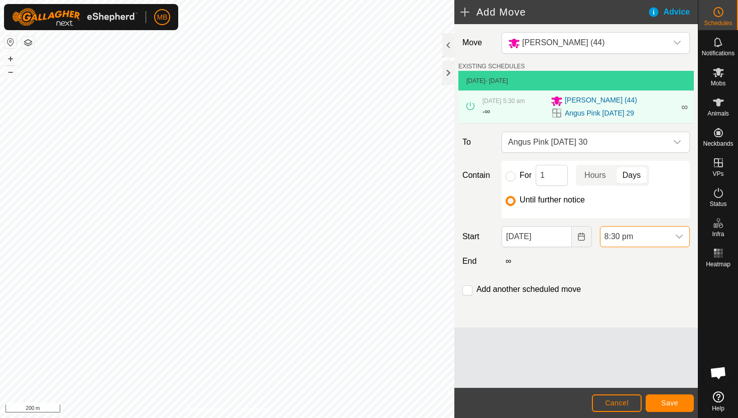
click at [666, 237] on span "8:30 pm" at bounding box center [634, 236] width 69 height 20
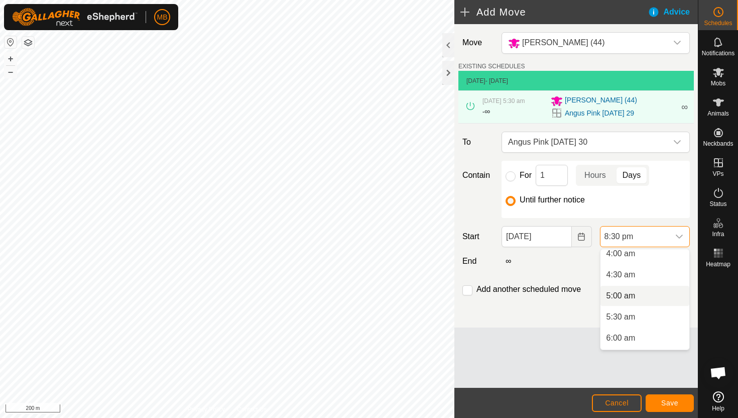
scroll to position [184, 0]
click at [643, 311] on li "5:30 am" at bounding box center [644, 307] width 89 height 20
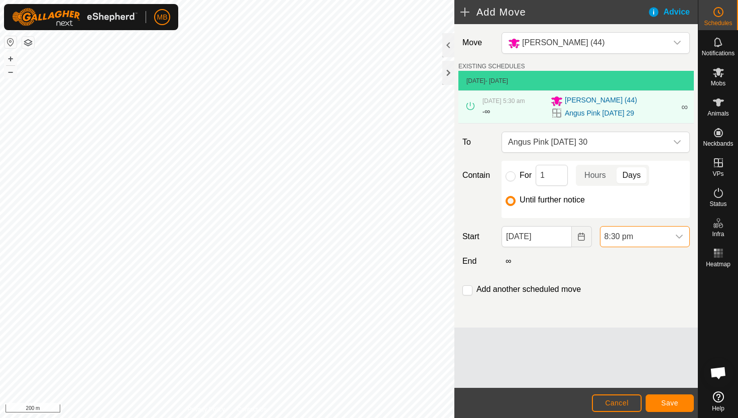
scroll to position [784, 0]
click at [668, 402] on span "Save" at bounding box center [669, 403] width 17 height 8
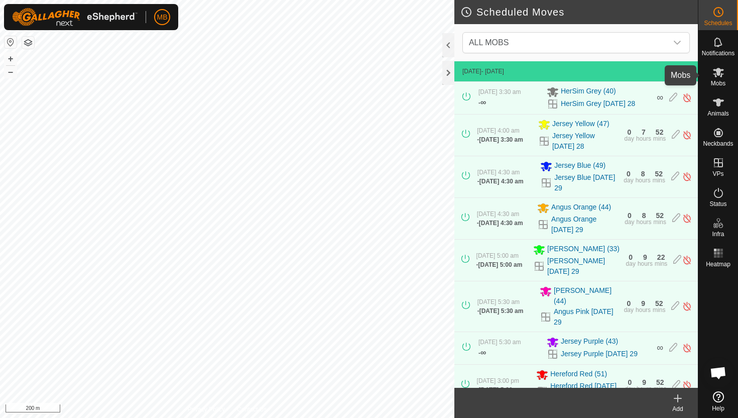
click at [716, 75] on icon at bounding box center [718, 72] width 12 height 12
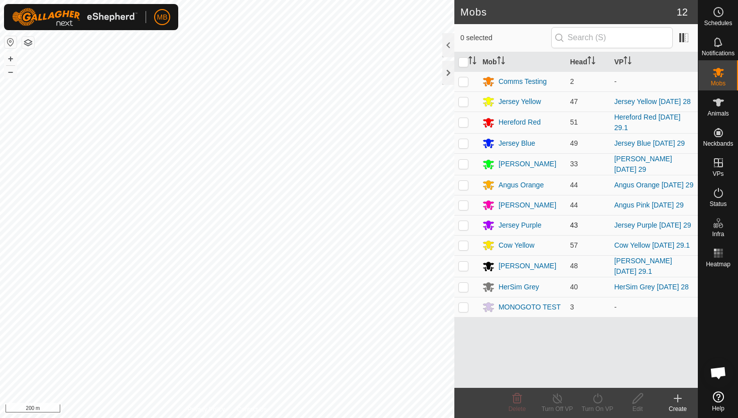
click at [463, 226] on p-checkbox at bounding box center [463, 225] width 10 height 8
checkbox input "true"
click at [597, 398] on icon at bounding box center [597, 398] width 13 height 12
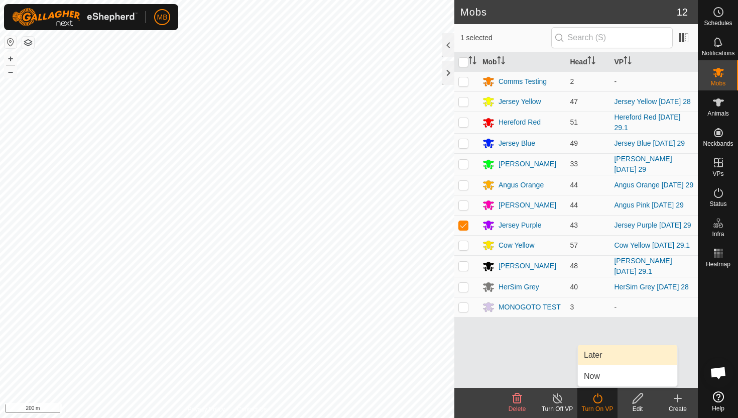
click at [600, 355] on link "Later" at bounding box center [627, 355] width 99 height 20
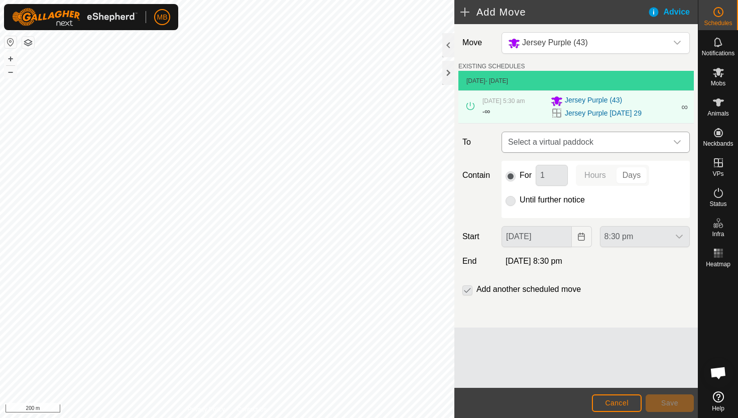
click at [676, 142] on icon "dropdown trigger" at bounding box center [677, 142] width 8 height 8
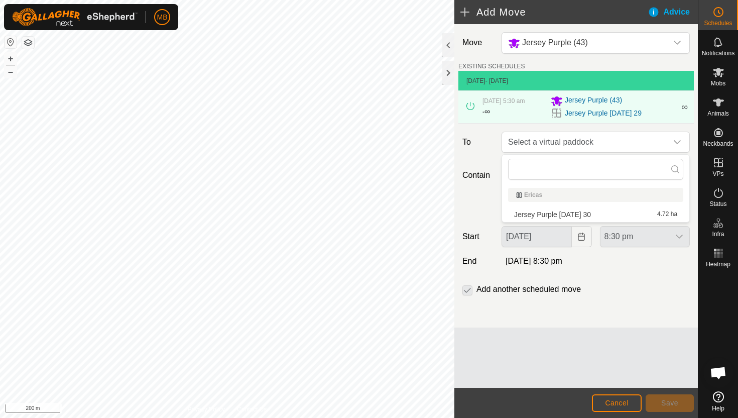
click at [600, 214] on li "Jersey Purple Tuesday 30 4.72 ha" at bounding box center [595, 214] width 175 height 15
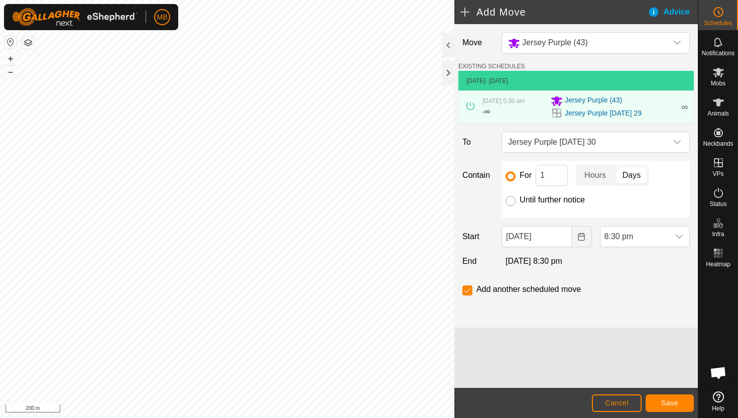
click at [511, 202] on input "Until further notice" at bounding box center [510, 201] width 10 height 10
radio input "true"
checkbox input "false"
click at [563, 239] on input "29 Sep, 2025" at bounding box center [536, 236] width 70 height 21
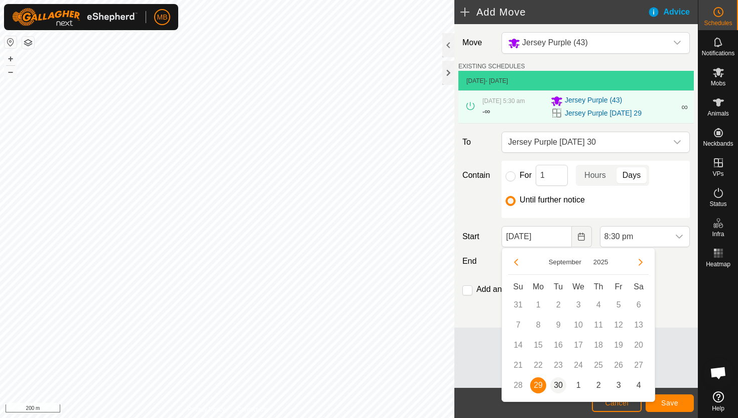
click at [558, 383] on span "30" at bounding box center [558, 385] width 16 height 16
type input "30 Sep, 2025"
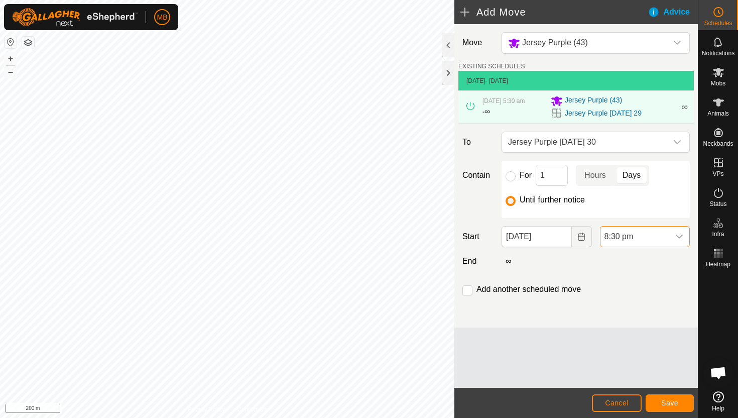
click at [657, 233] on span "8:30 pm" at bounding box center [634, 236] width 69 height 20
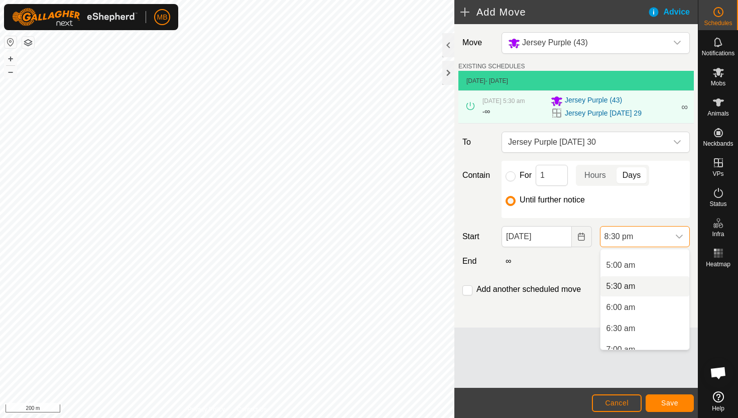
scroll to position [200, 0]
click at [651, 269] on li "5:00 am" at bounding box center [644, 269] width 89 height 20
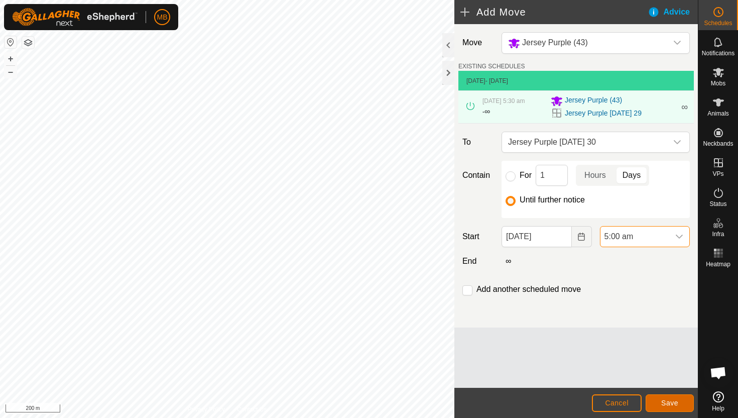
click at [675, 406] on span "Save" at bounding box center [669, 403] width 17 height 8
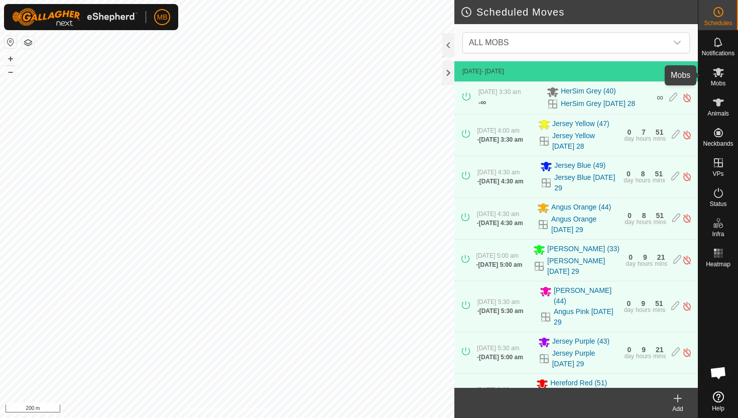
click at [718, 72] on icon at bounding box center [718, 73] width 11 height 10
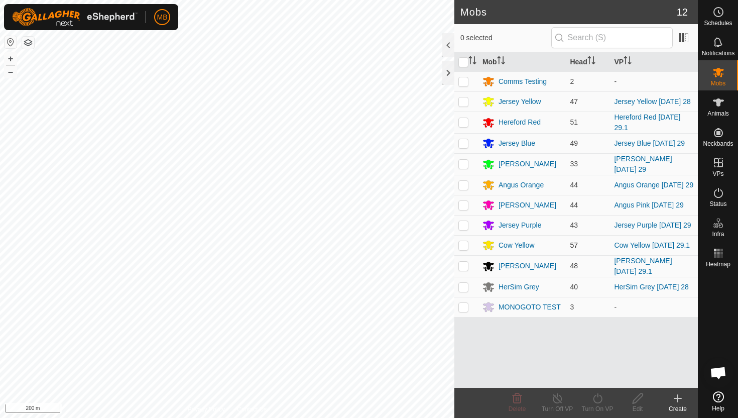
click at [463, 248] on p-checkbox at bounding box center [463, 245] width 10 height 8
checkbox input "true"
click at [599, 396] on icon at bounding box center [597, 398] width 13 height 12
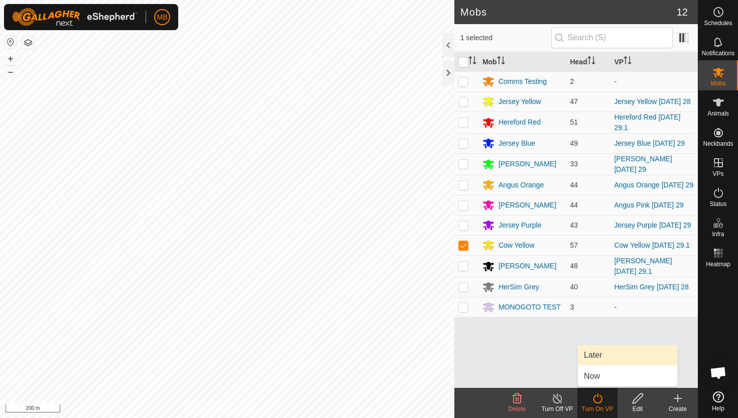
click at [601, 357] on link "Later" at bounding box center [627, 355] width 99 height 20
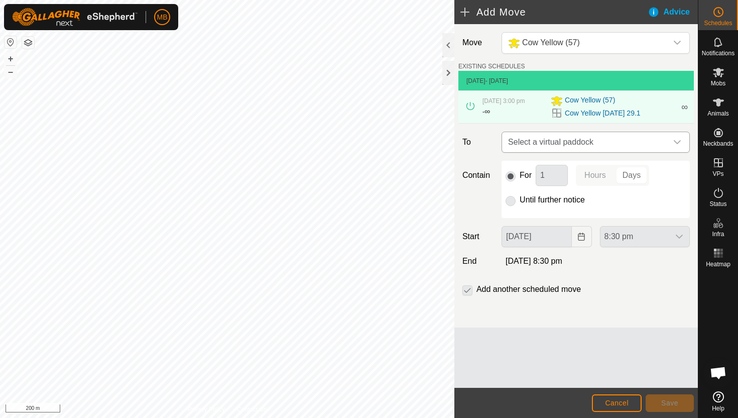
click at [674, 140] on icon "dropdown trigger" at bounding box center [677, 142] width 8 height 8
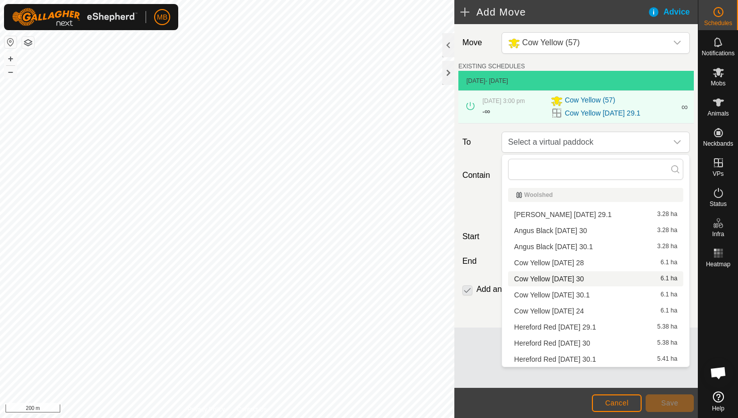
click at [591, 278] on li "Cow Yellow Tuesday 30 6.1 ha" at bounding box center [595, 278] width 175 height 15
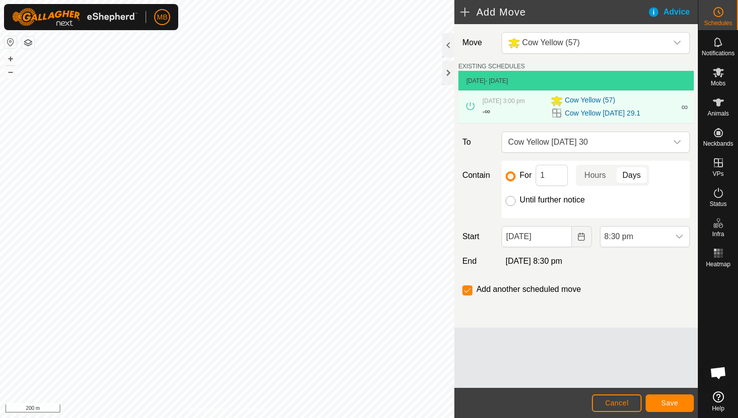
click at [507, 203] on input "Until further notice" at bounding box center [510, 201] width 10 height 10
radio input "true"
checkbox input "false"
click at [562, 240] on input "29 Sep, 2025" at bounding box center [536, 236] width 70 height 21
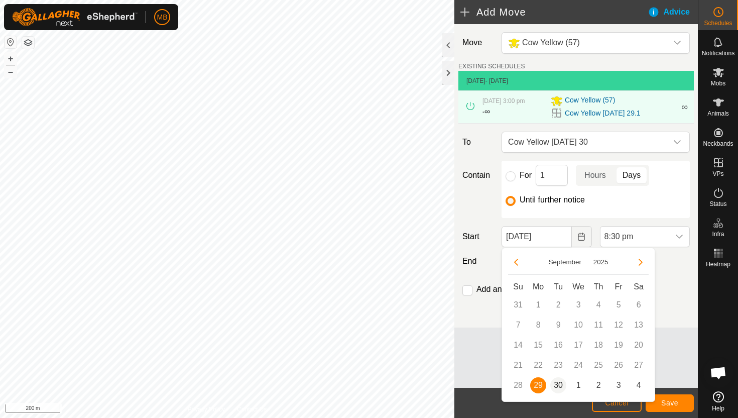
click at [557, 382] on span "30" at bounding box center [558, 385] width 16 height 16
type input "30 Sep, 2025"
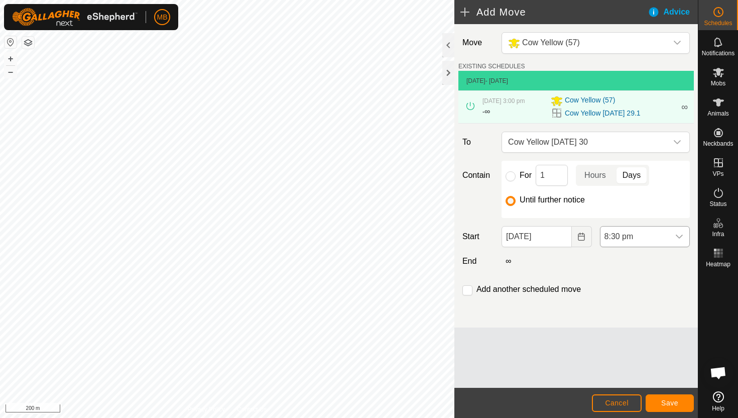
click at [657, 230] on span "8:30 pm" at bounding box center [634, 236] width 69 height 20
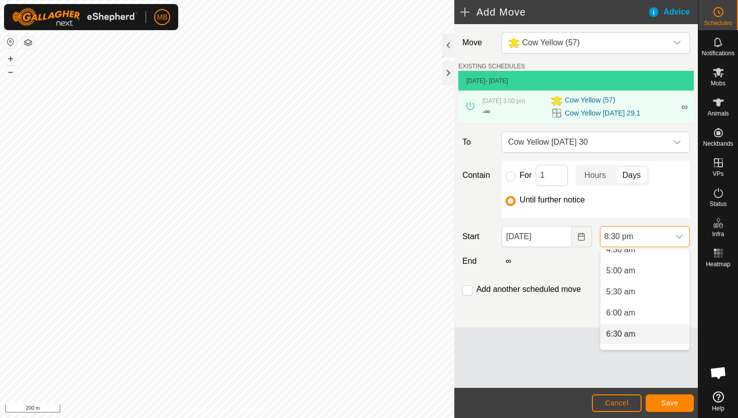
scroll to position [195, 0]
click at [645, 294] on li "5:30 am" at bounding box center [644, 296] width 89 height 20
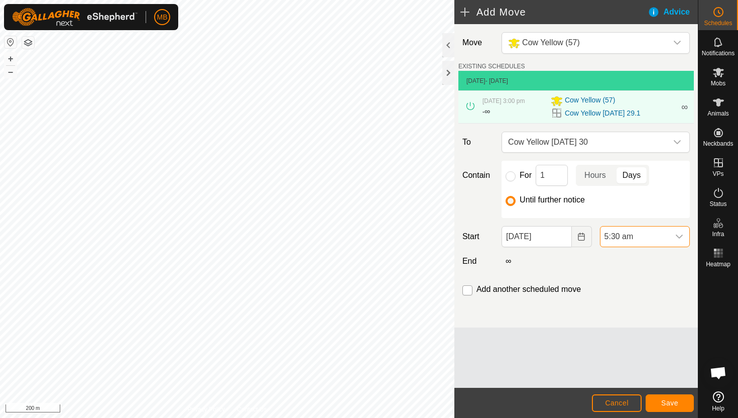
click at [466, 292] on input "checkbox" at bounding box center [467, 290] width 10 height 10
checkbox input "true"
click at [680, 400] on button "Save" at bounding box center [669, 403] width 48 height 18
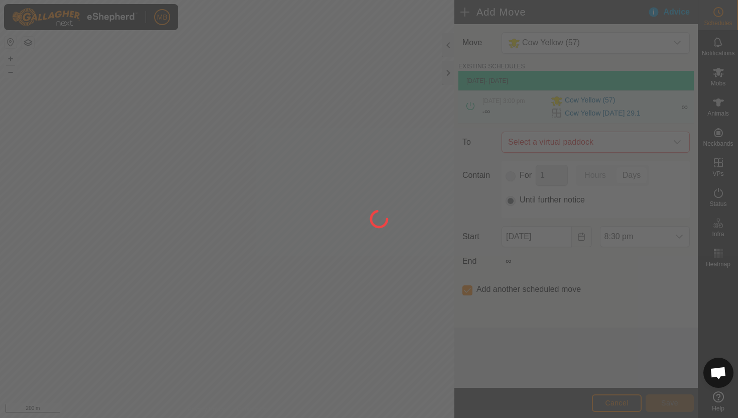
type input "30 Sep, 2025"
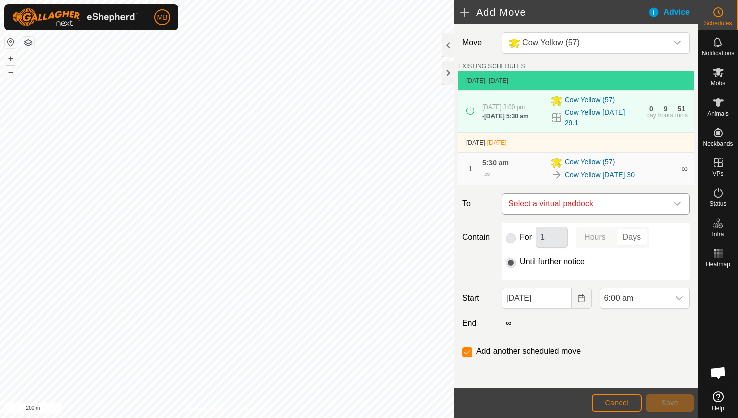
click at [678, 203] on icon "dropdown trigger" at bounding box center [677, 204] width 8 height 8
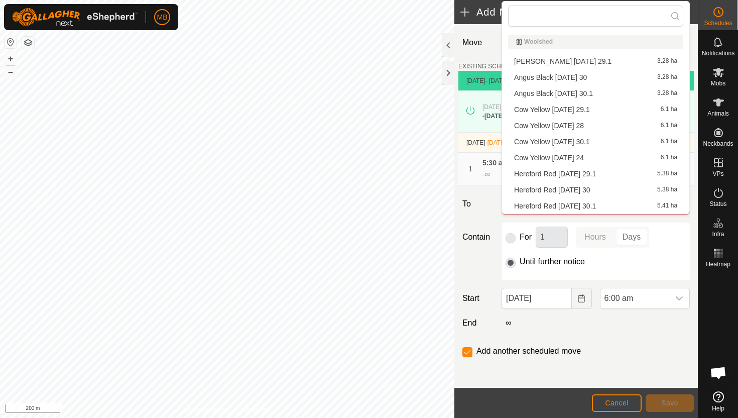
click at [604, 138] on li "Cow Yellow Tuesday 30.1 6.1 ha" at bounding box center [595, 141] width 175 height 15
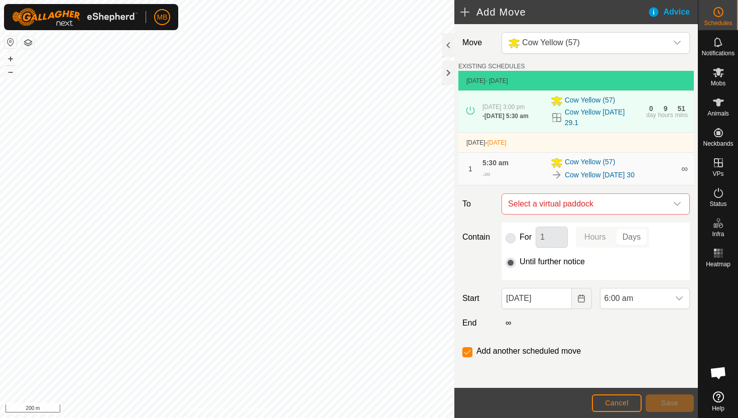
checkbox input "false"
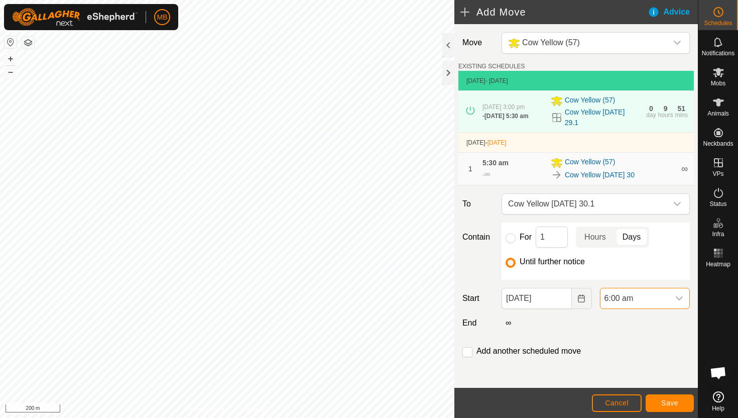
click at [655, 296] on span "6:00 am" at bounding box center [634, 298] width 69 height 20
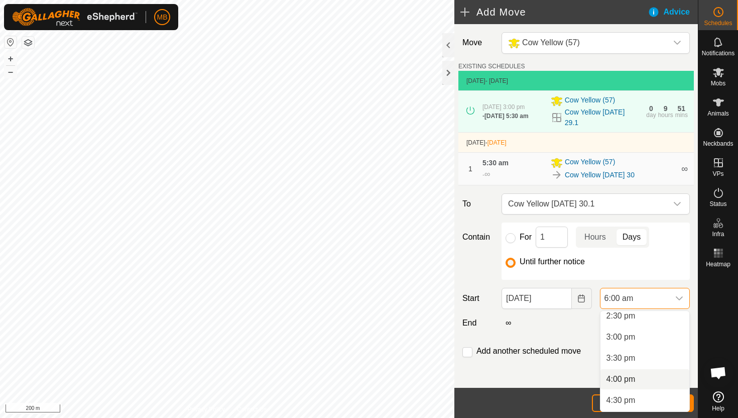
scroll to position [614, 0]
click at [648, 344] on li "3:00 pm" at bounding box center [644, 339] width 89 height 20
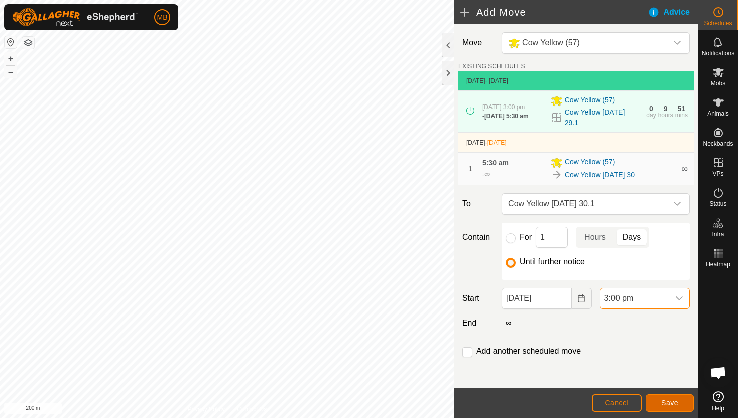
click at [673, 405] on span "Save" at bounding box center [669, 403] width 17 height 8
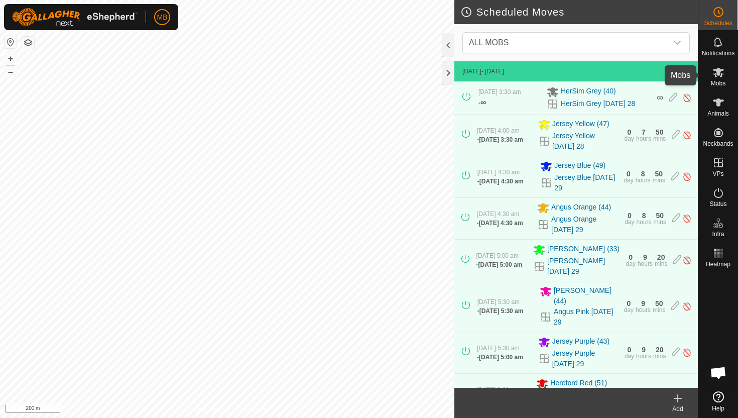
click at [719, 78] on es-mob-svg-icon at bounding box center [718, 72] width 18 height 16
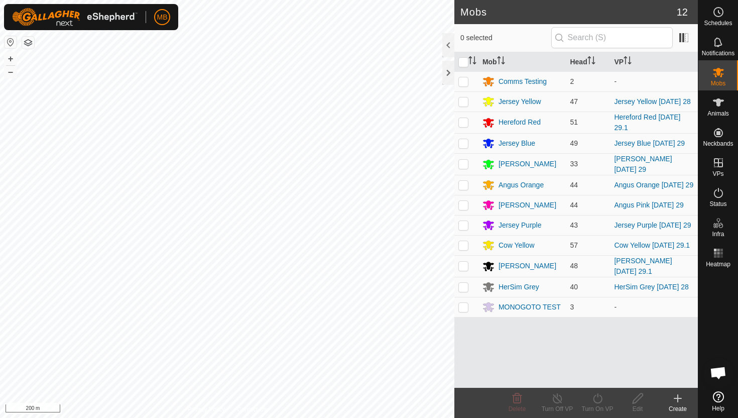
click at [719, 76] on icon at bounding box center [718, 72] width 12 height 12
click at [720, 103] on icon at bounding box center [718, 102] width 12 height 12
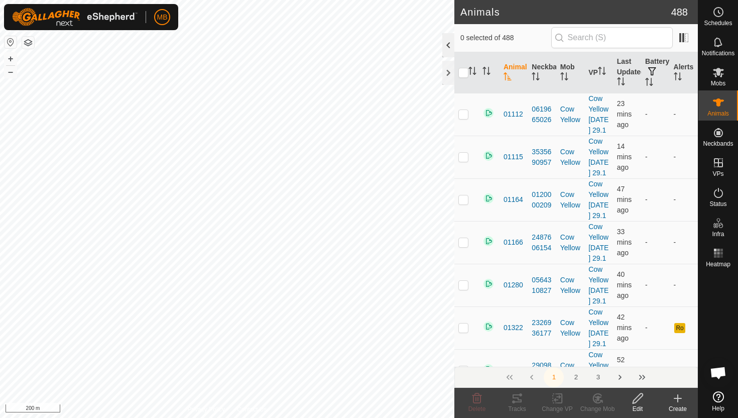
click at [448, 46] on div at bounding box center [448, 45] width 12 height 24
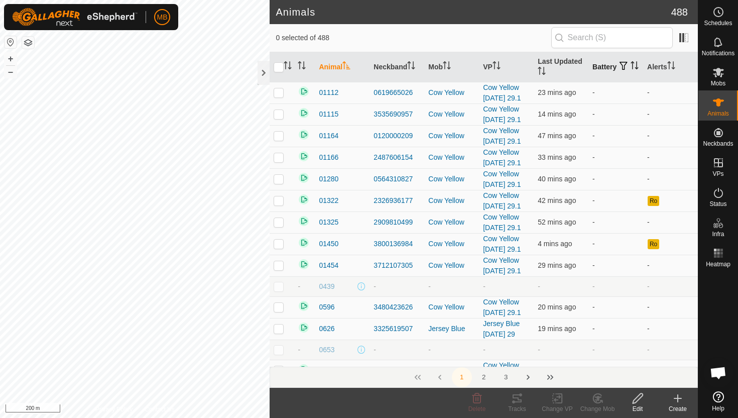
click at [630, 67] on icon "Activate to sort" at bounding box center [634, 65] width 8 height 8
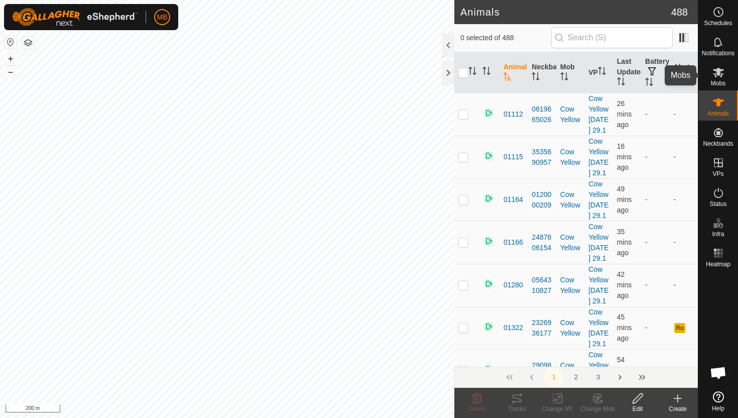
click at [718, 73] on icon at bounding box center [718, 73] width 11 height 10
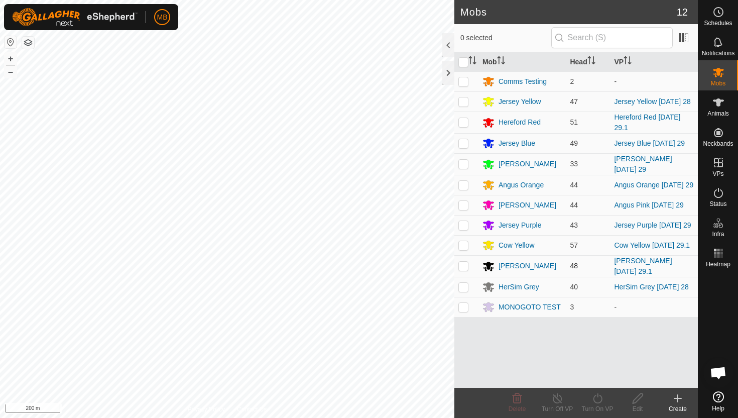
click at [463, 265] on p-checkbox at bounding box center [463, 266] width 10 height 8
checkbox input "true"
click at [598, 397] on icon at bounding box center [597, 398] width 13 height 12
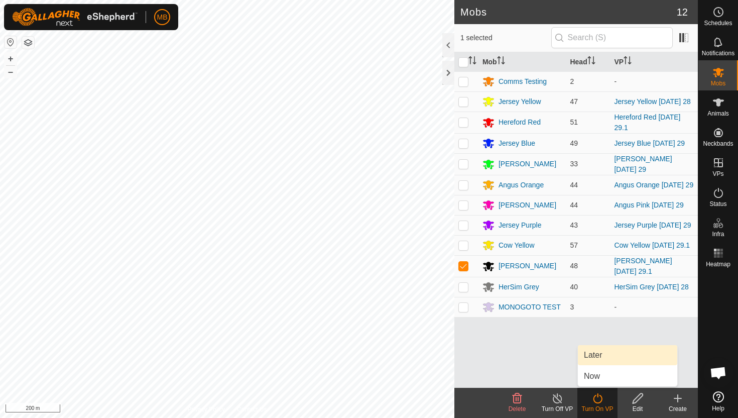
click at [603, 359] on link "Later" at bounding box center [627, 355] width 99 height 20
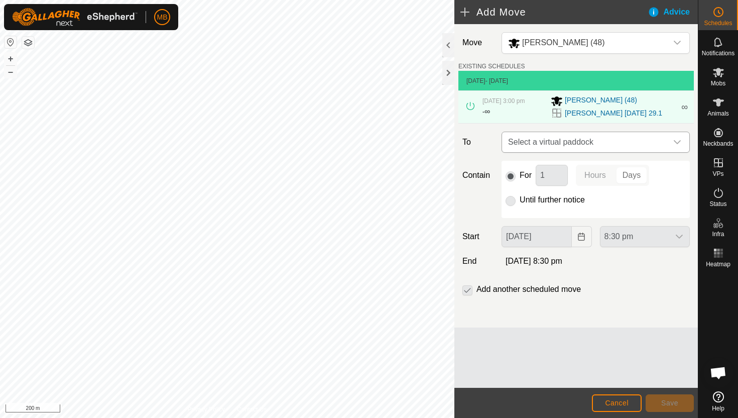
click at [679, 145] on icon "dropdown trigger" at bounding box center [677, 142] width 8 height 8
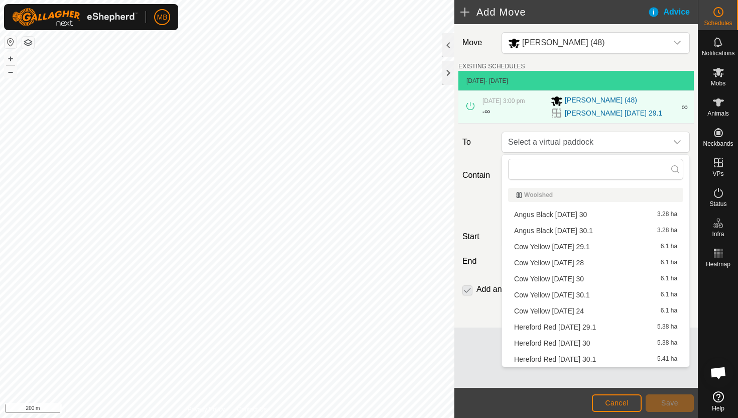
click at [595, 215] on li "Angus Black Tuesday 30 3.28 ha" at bounding box center [595, 214] width 175 height 15
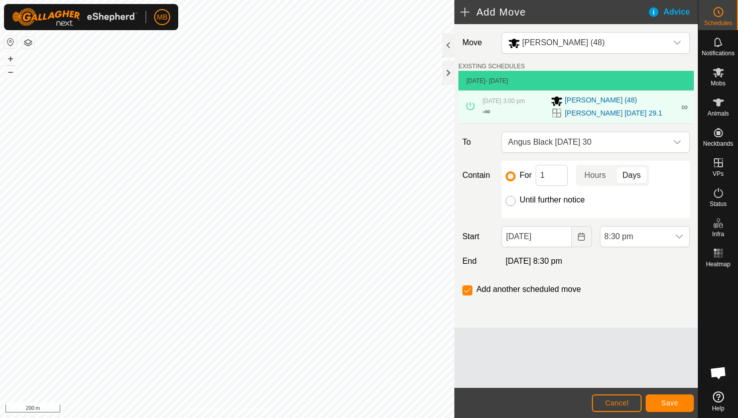
click at [511, 200] on input "Until further notice" at bounding box center [510, 201] width 10 height 10
radio input "true"
checkbox input "false"
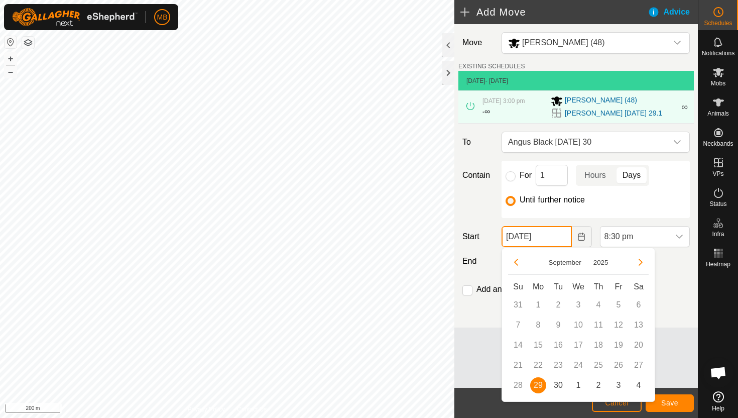
click at [561, 240] on input "29 Sep, 2025" at bounding box center [536, 236] width 70 height 21
click at [557, 382] on span "30" at bounding box center [558, 385] width 16 height 16
type input "30 Sep, 2025"
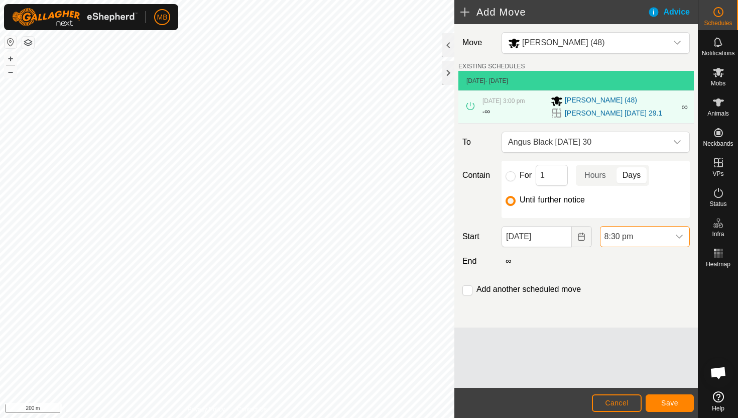
click at [654, 235] on span "8:30 pm" at bounding box center [634, 236] width 69 height 20
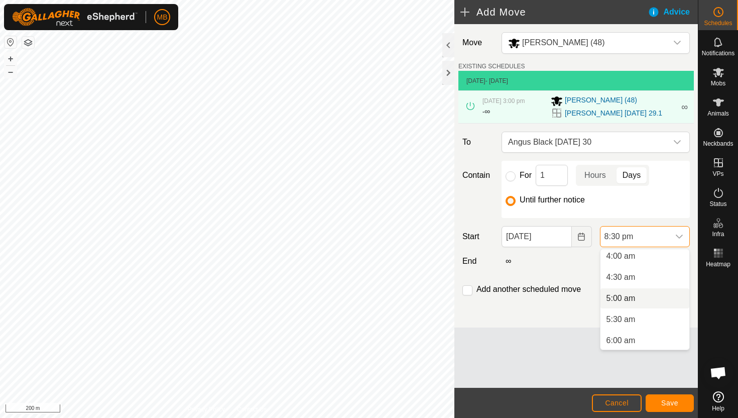
scroll to position [174, 0]
click at [645, 302] on li "5:00 am" at bounding box center [644, 296] width 89 height 20
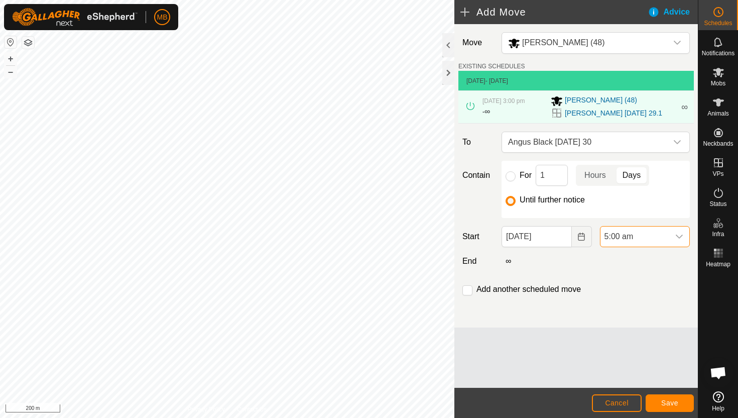
scroll to position [784, 0]
click at [468, 291] on input "checkbox" at bounding box center [467, 290] width 10 height 10
checkbox input "true"
click at [675, 399] on span "Save" at bounding box center [669, 403] width 17 height 8
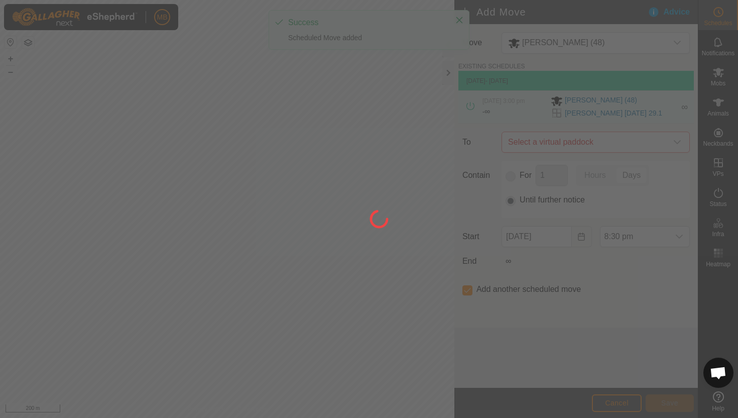
type input "30 Sep, 2025"
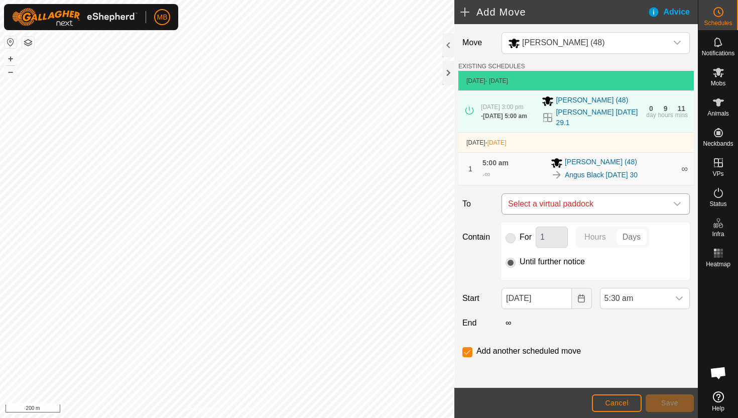
click at [677, 206] on icon "dropdown trigger" at bounding box center [677, 204] width 7 height 4
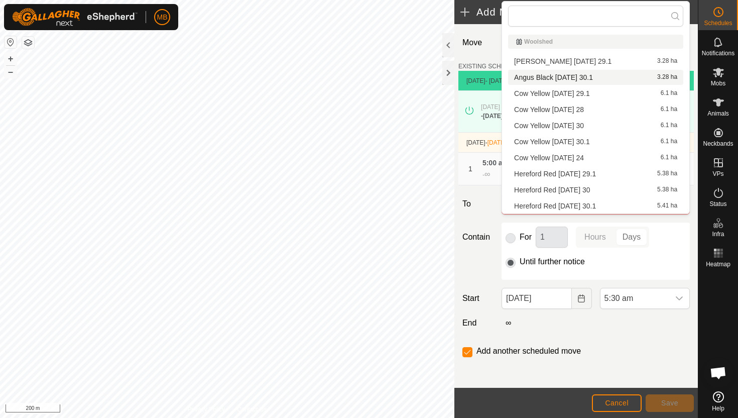
click at [586, 75] on li "Angus Black Tuesday 30.1 3.28 ha" at bounding box center [595, 77] width 175 height 15
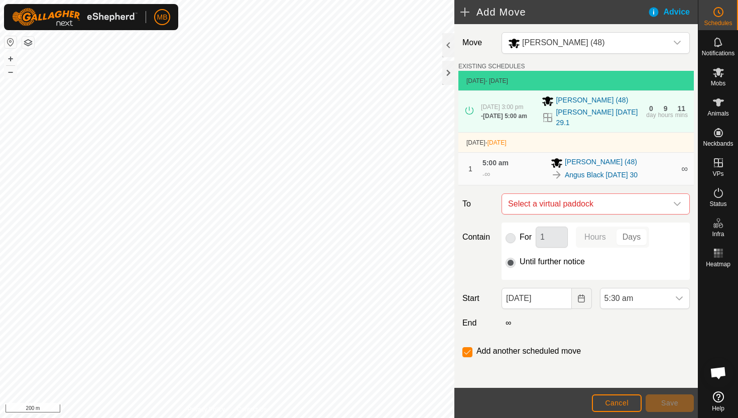
checkbox input "false"
click at [665, 301] on span "5:30 am" at bounding box center [634, 298] width 69 height 20
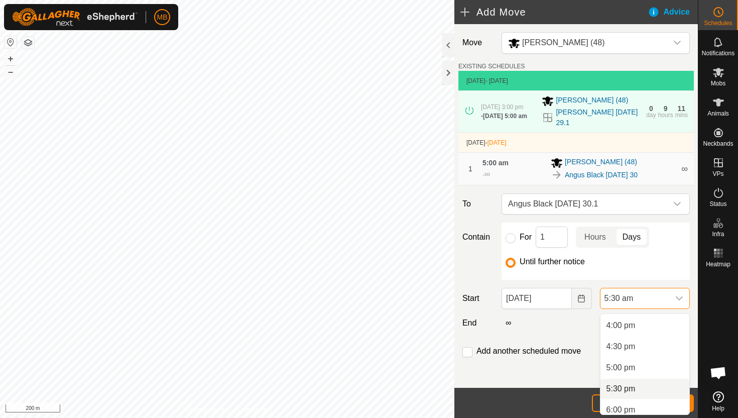
scroll to position [616, 0]
click at [655, 341] on li "3:00 pm" at bounding box center [644, 340] width 89 height 20
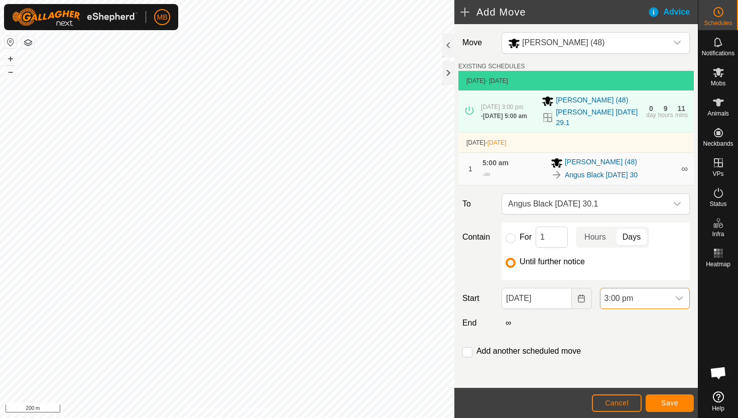
scroll to position [232, 0]
click at [678, 401] on span "Save" at bounding box center [669, 403] width 17 height 8
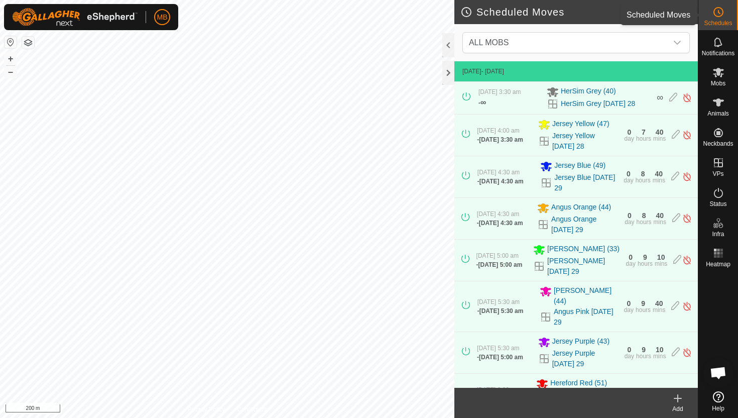
click at [719, 17] on icon at bounding box center [718, 12] width 12 height 12
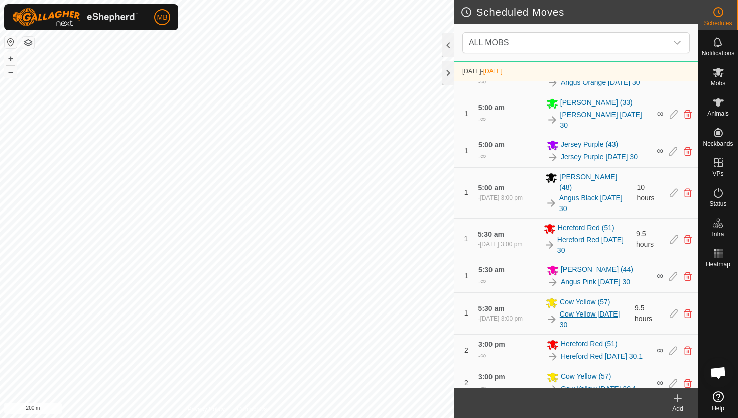
scroll to position [524, 0]
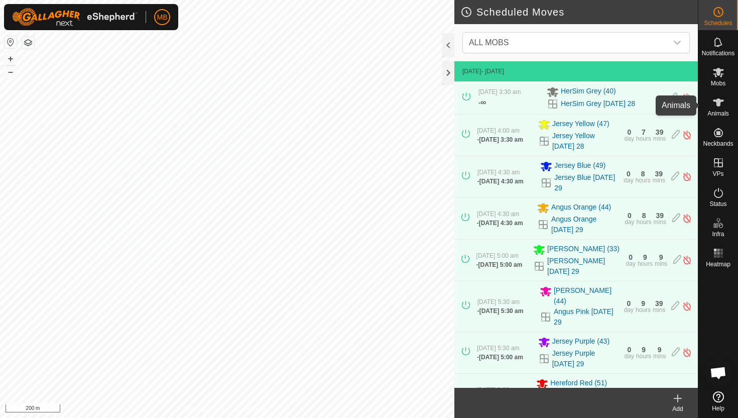
click at [719, 102] on icon at bounding box center [718, 102] width 11 height 8
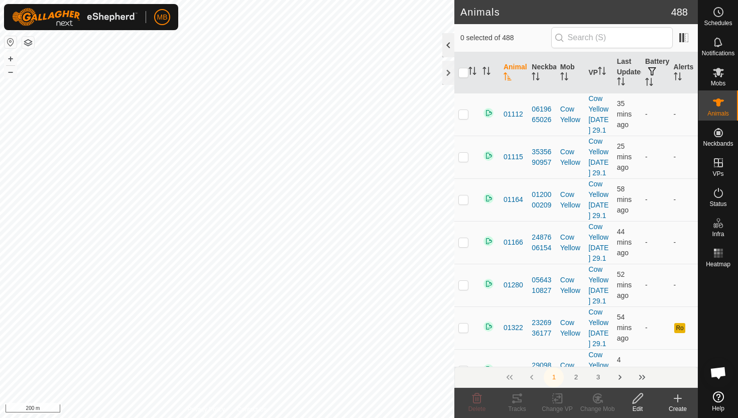
click at [447, 45] on div at bounding box center [448, 45] width 12 height 24
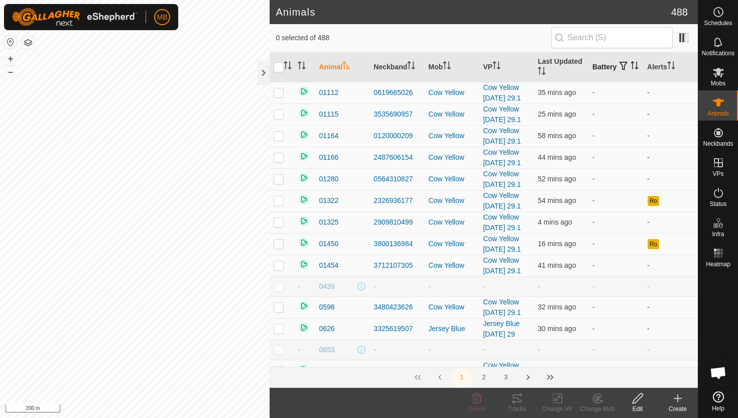
click at [630, 69] on icon "Activate to sort" at bounding box center [634, 65] width 8 height 8
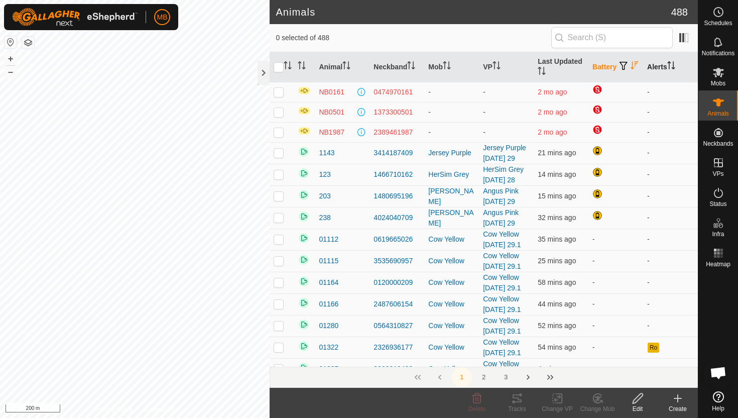
click at [673, 63] on icon "Activate to sort" at bounding box center [671, 65] width 8 height 8
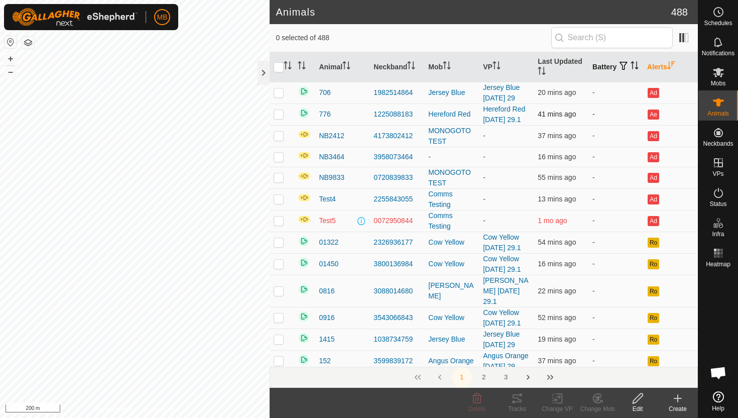
click at [278, 114] on p-checkbox at bounding box center [279, 114] width 10 height 8
click at [283, 114] on p-checkbox at bounding box center [279, 114] width 10 height 8
checkbox input "false"
click at [260, 71] on div at bounding box center [263, 73] width 12 height 24
